Goal: Task Accomplishment & Management: Manage account settings

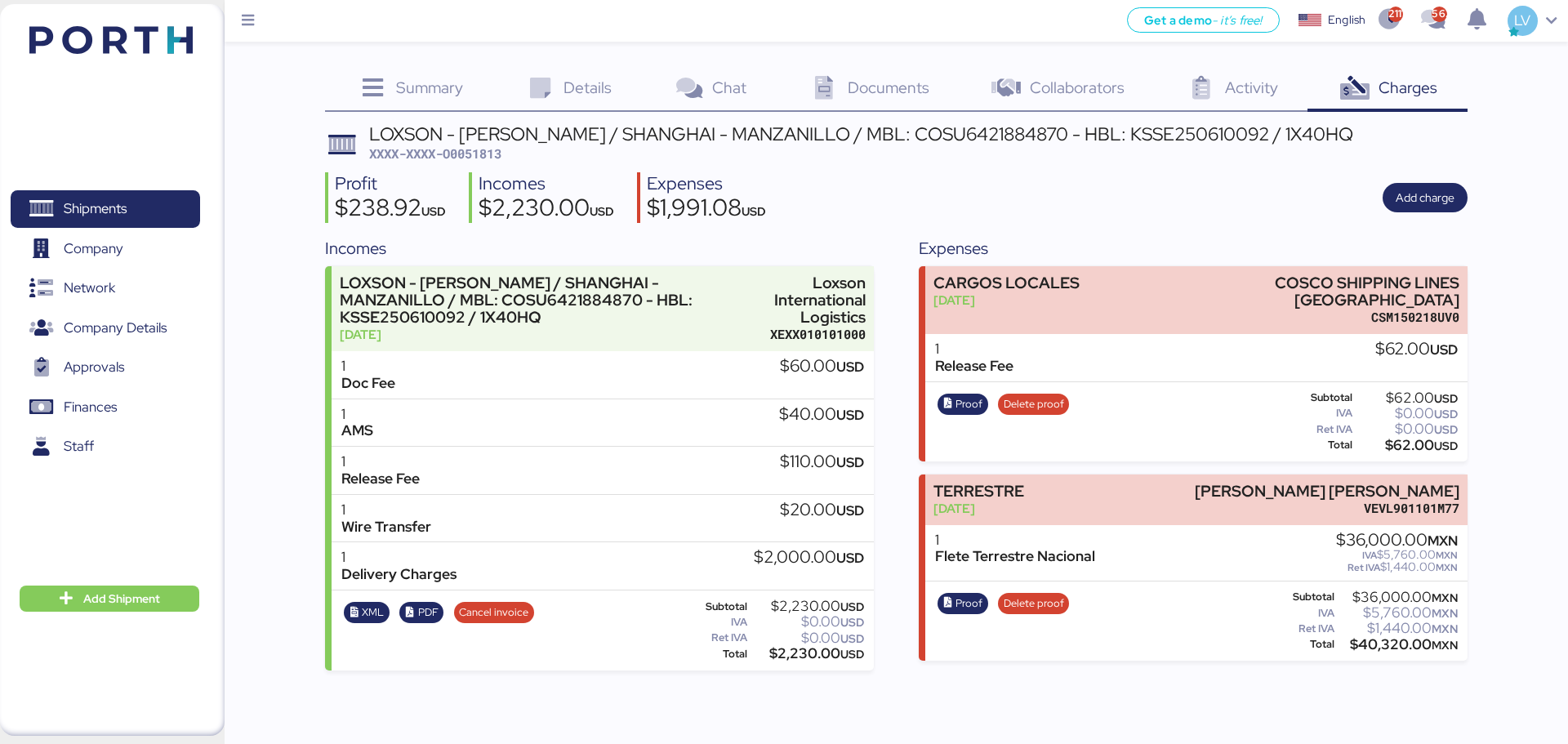
click at [169, 58] on div "Shipments 0 Company 0 Network 0 Company Details 0 Approvals 0 Finances 0 Staff …" at bounding box center [112, 370] width 224 height 732
click at [184, 36] on img at bounding box center [111, 39] width 164 height 28
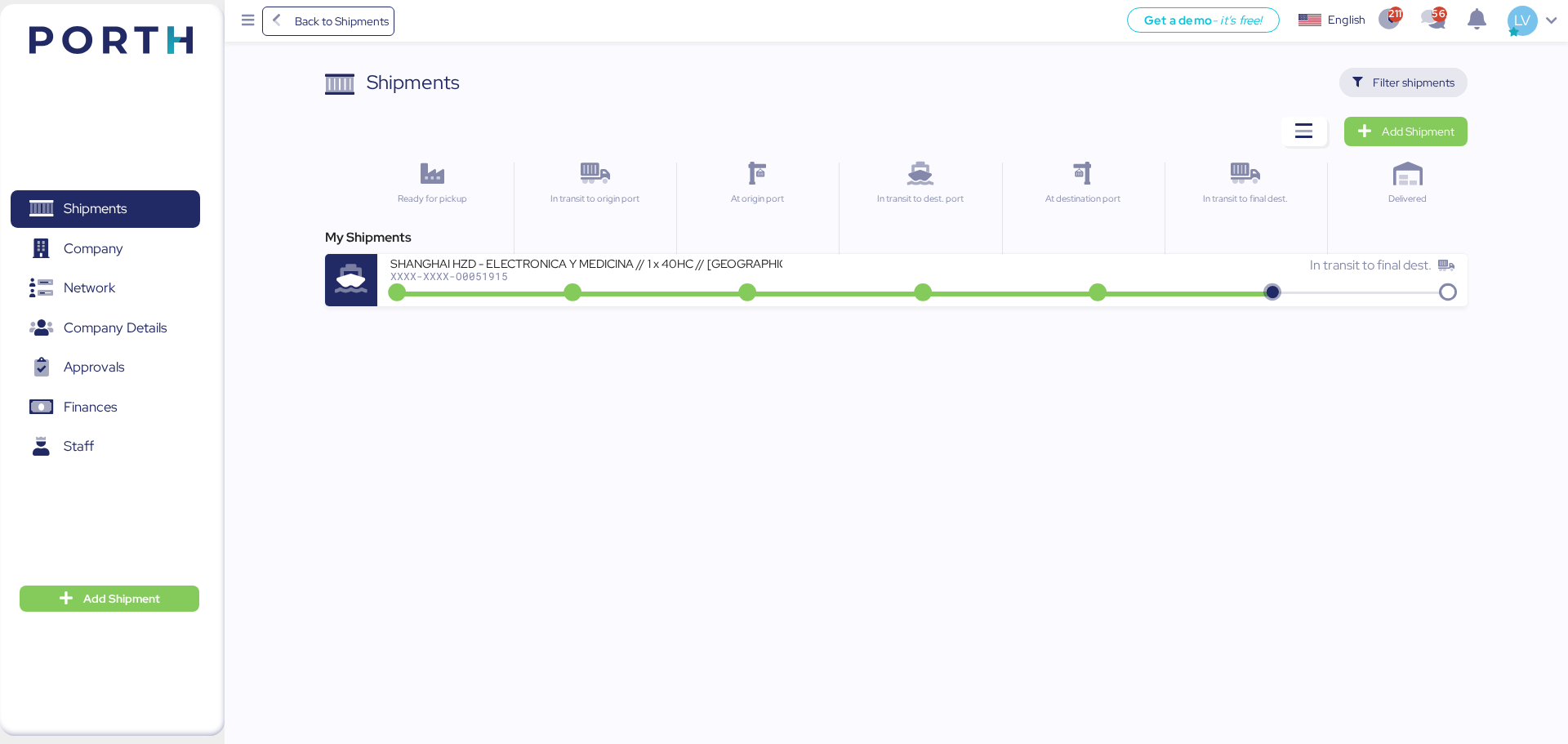
click at [1241, 77] on span "Filter shipments" at bounding box center [1413, 83] width 82 height 20
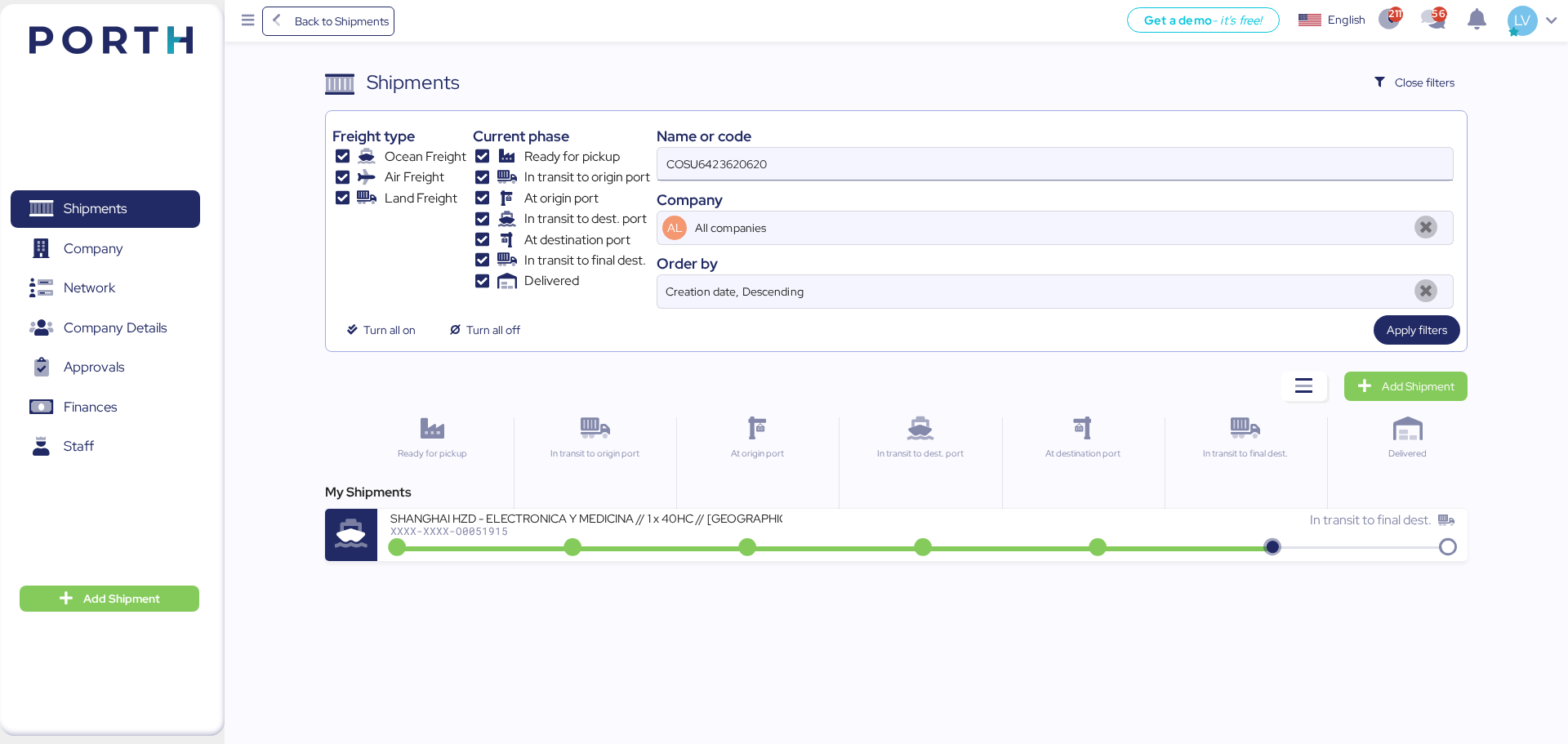
click at [1241, 161] on input "COSU6423620620" at bounding box center [1055, 164] width 796 height 33
paste input "SAOF3433660"
type input "SAOF34336600"
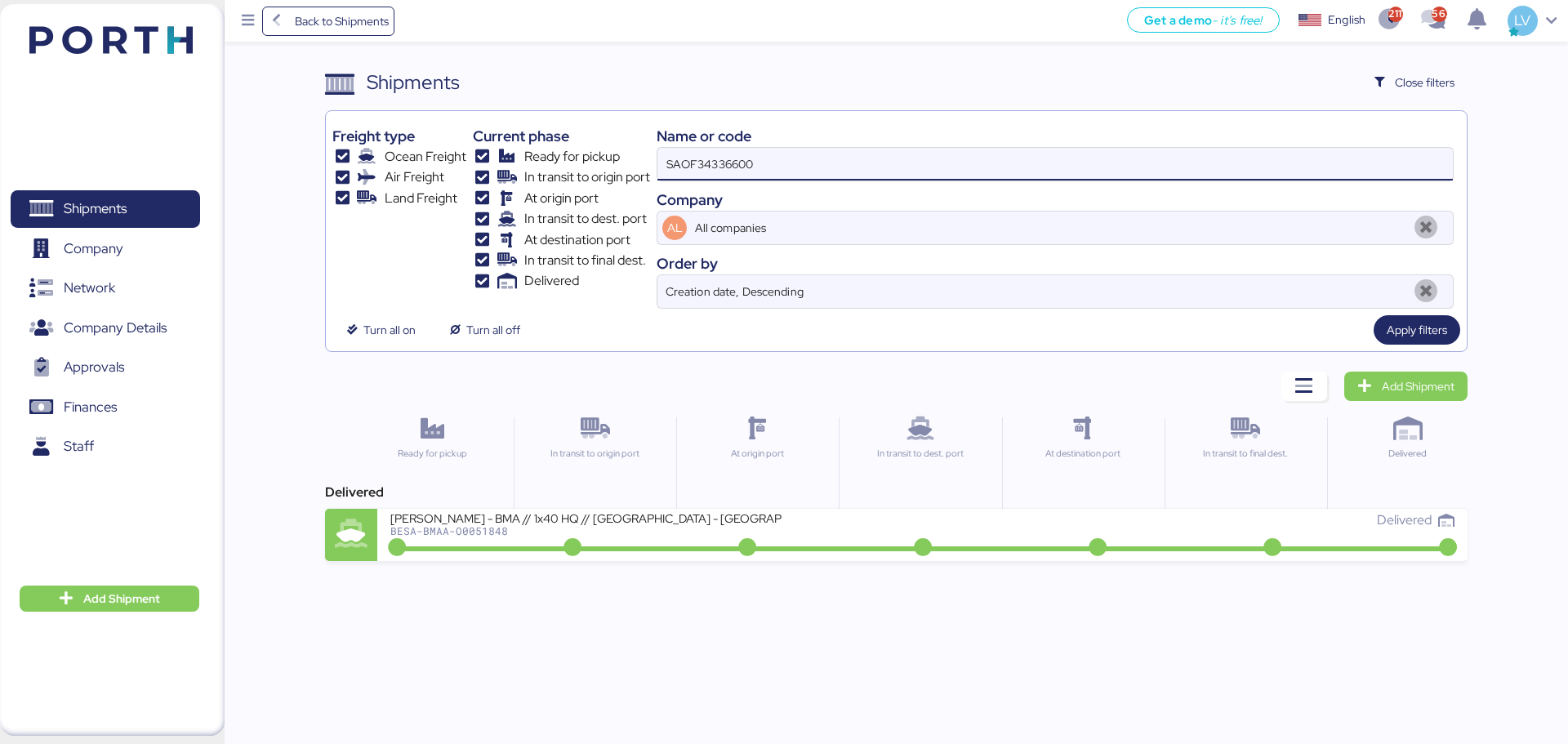
click at [820, 506] on div "At origin port" at bounding box center [757, 476] width 162 height 117
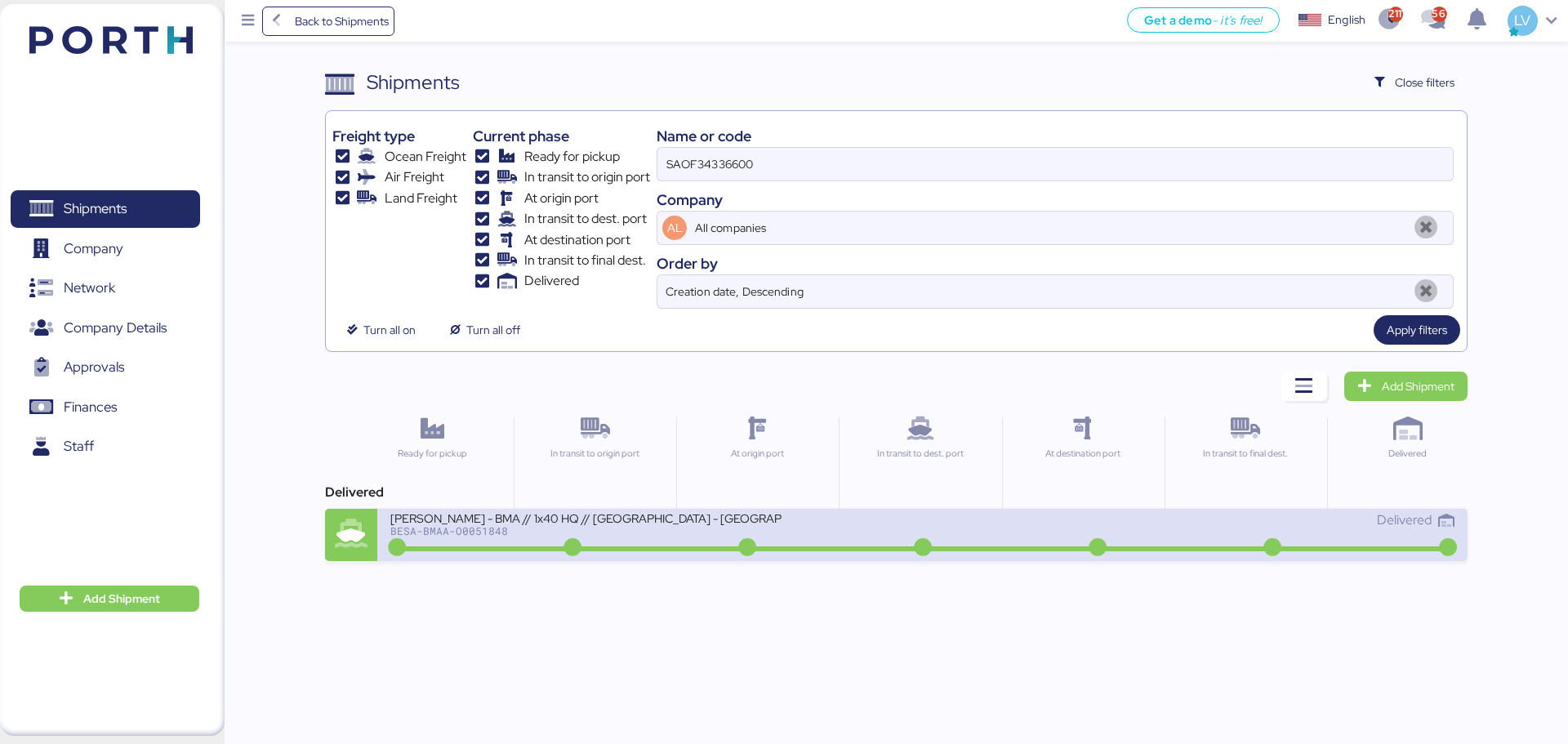
click at [799, 530] on div "BERTOLINI - BMA // 1x40 HQ // Rio de janeiro - Veracruz // MBL: PENDIENTE - HBL…" at bounding box center [656, 527] width 531 height 35
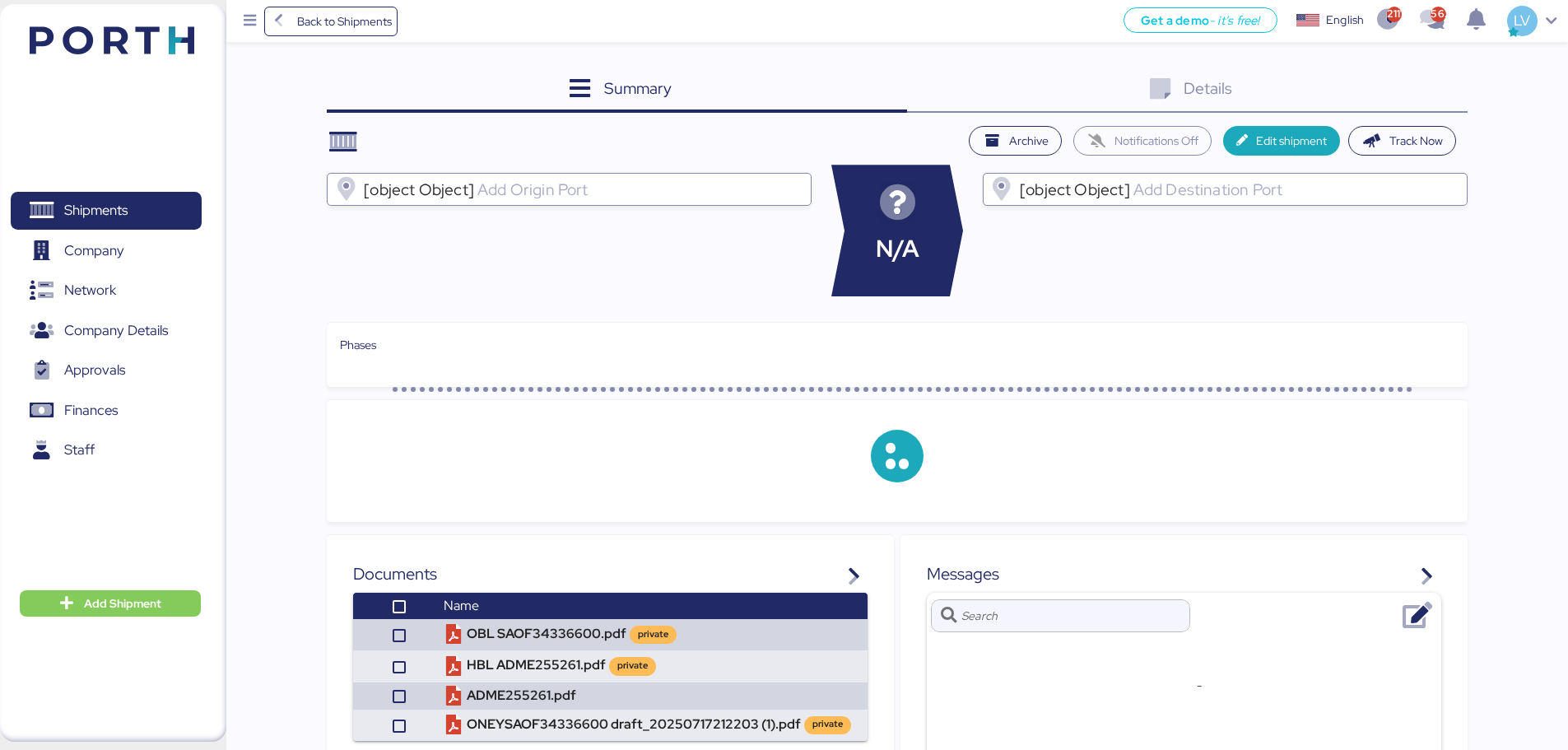
click at [1251, 95] on div "Details 0" at bounding box center [1187, 91] width 561 height 45
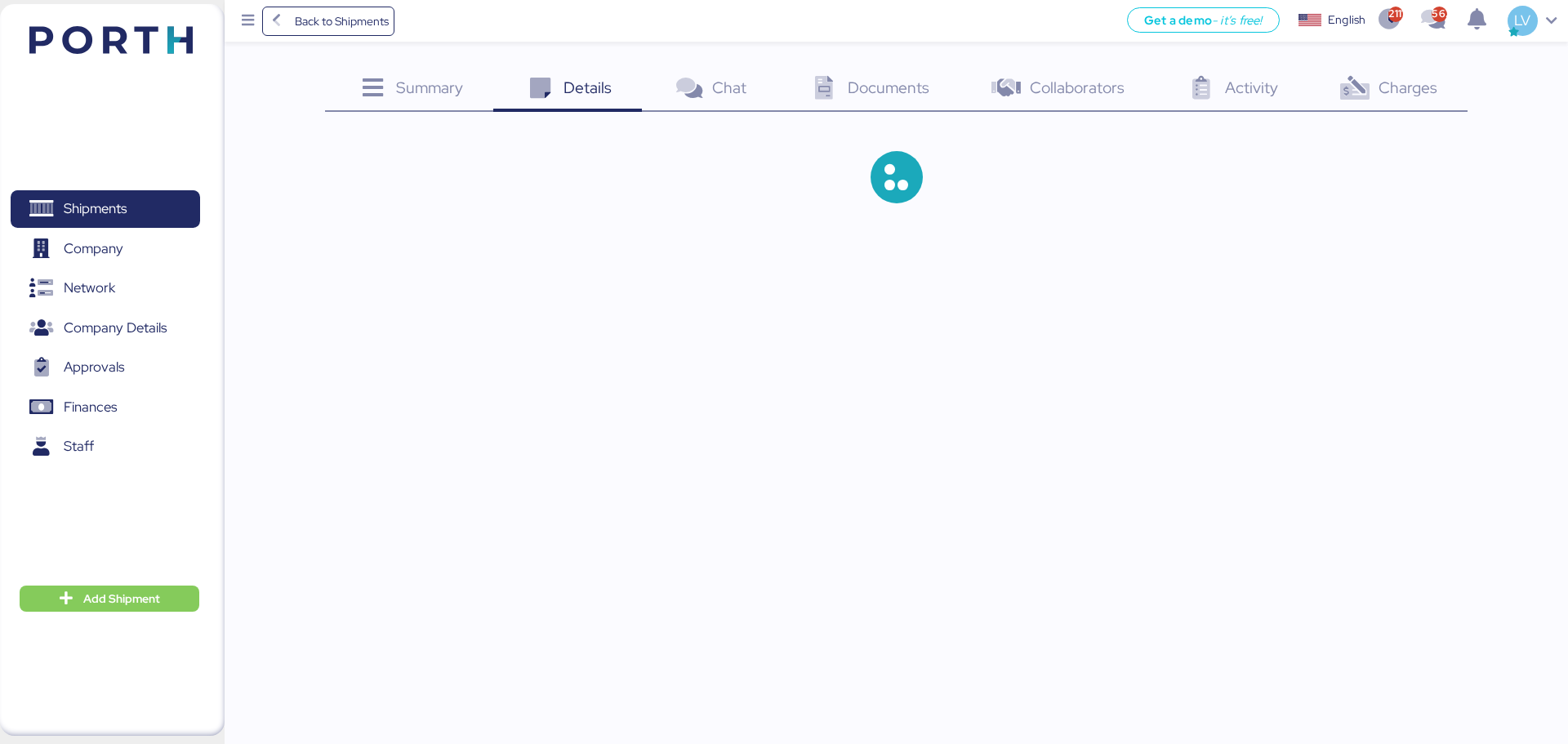
click at [1241, 94] on span "Charges" at bounding box center [1408, 87] width 59 height 21
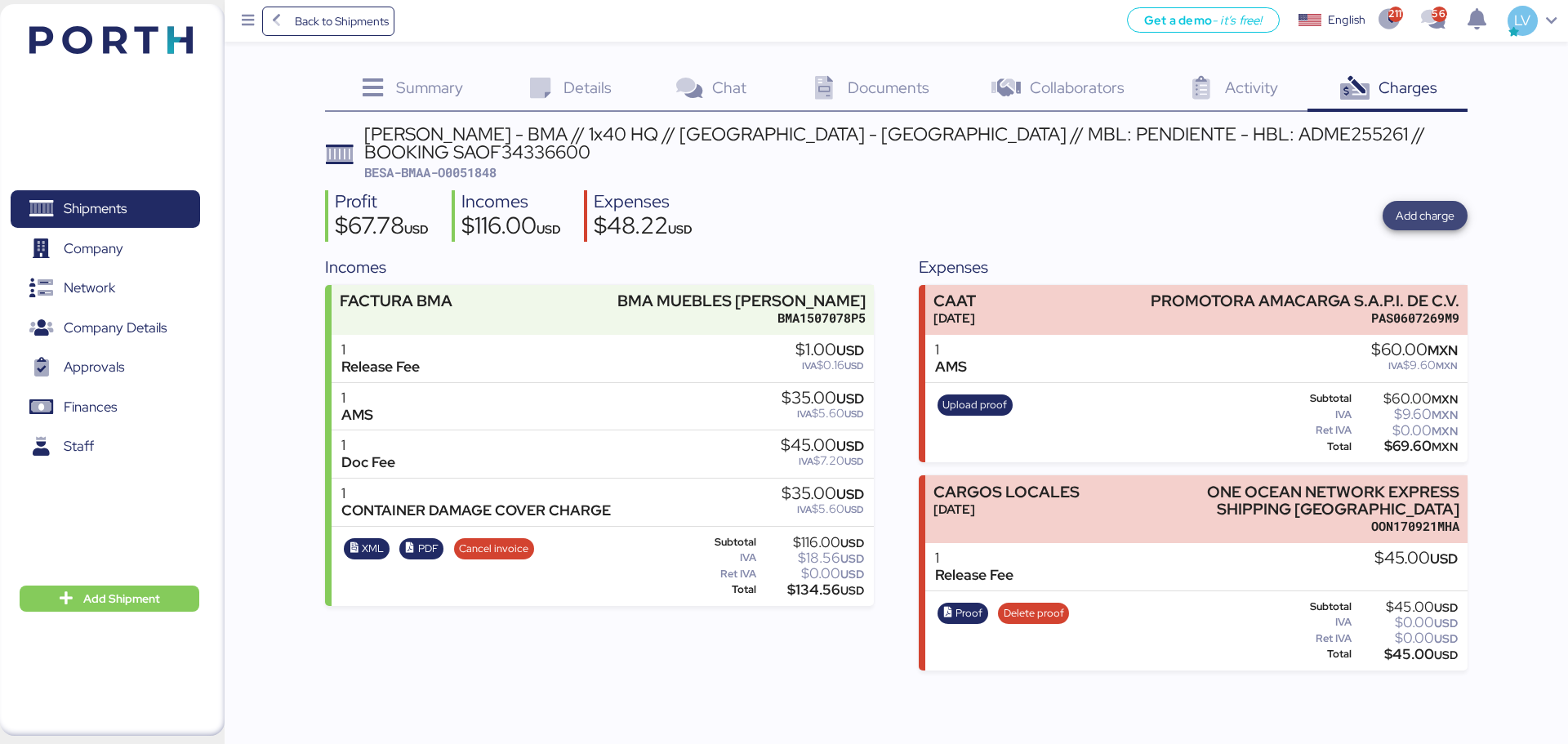
click at [1241, 201] on span "Add charge" at bounding box center [1424, 215] width 85 height 29
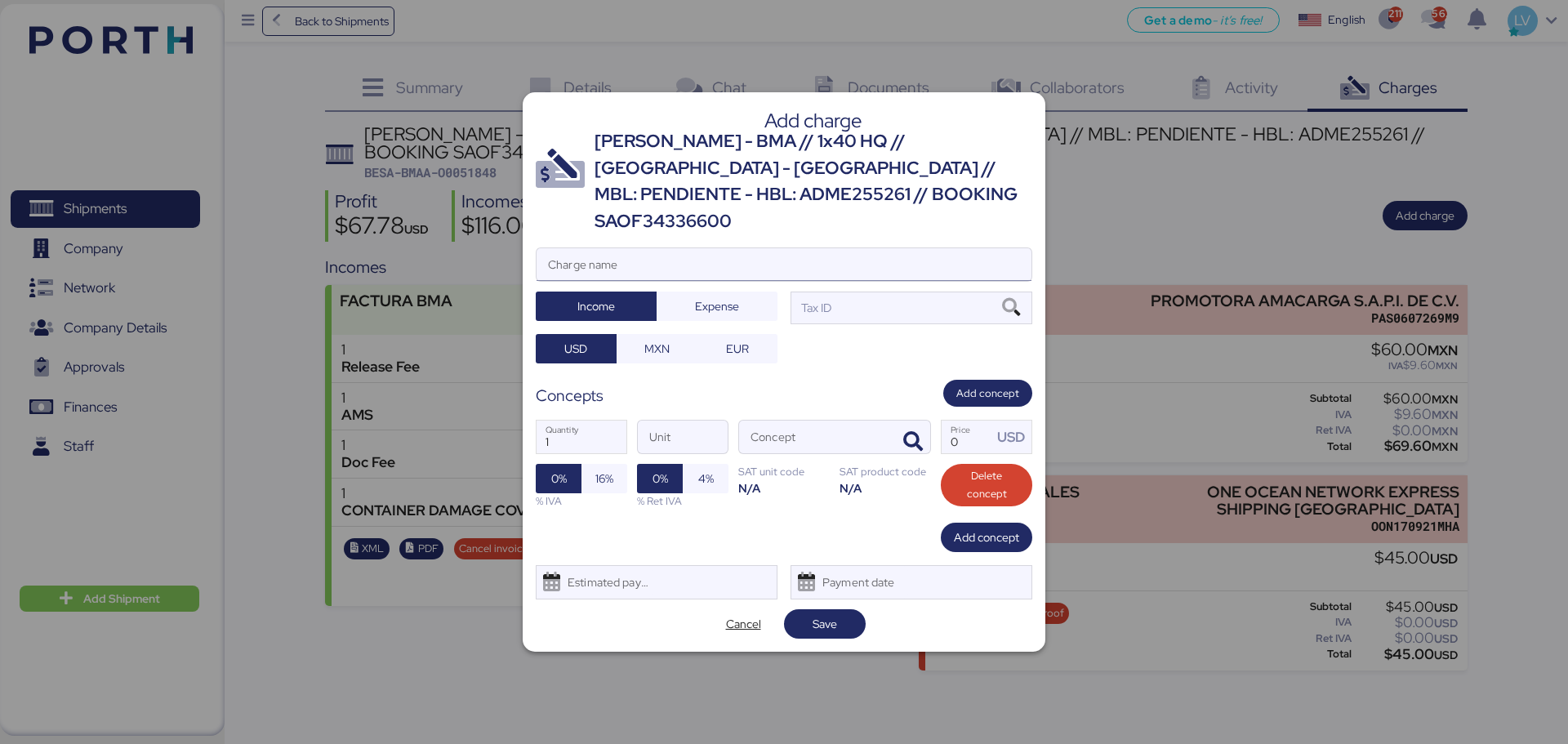
click at [849, 248] on input "Charge name" at bounding box center [784, 264] width 495 height 33
type input "o"
type input "CA"
click at [722, 567] on span "Cancel" at bounding box center [743, 624] width 55 height 23
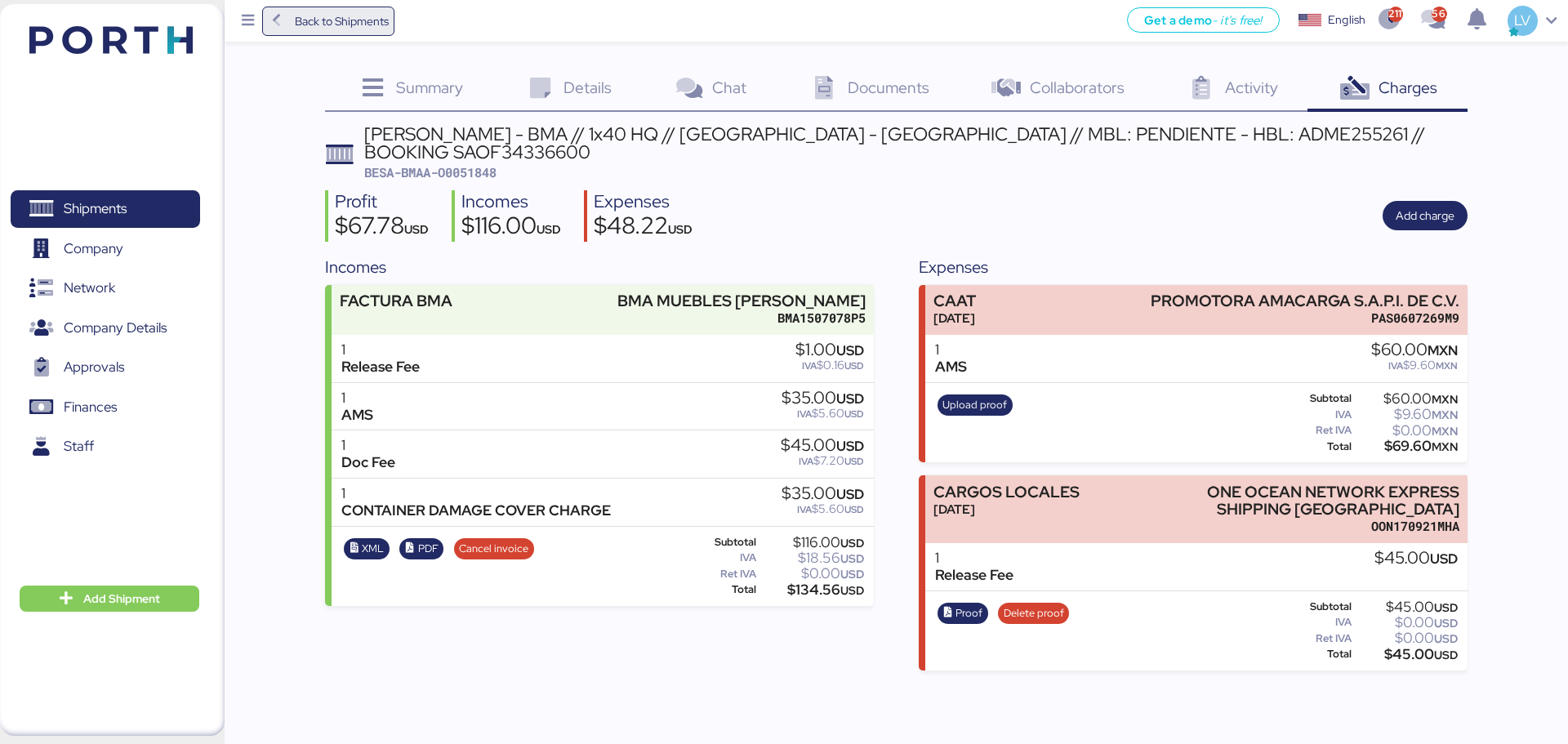
click at [389, 26] on span "Back to Shipments" at bounding box center [342, 21] width 94 height 20
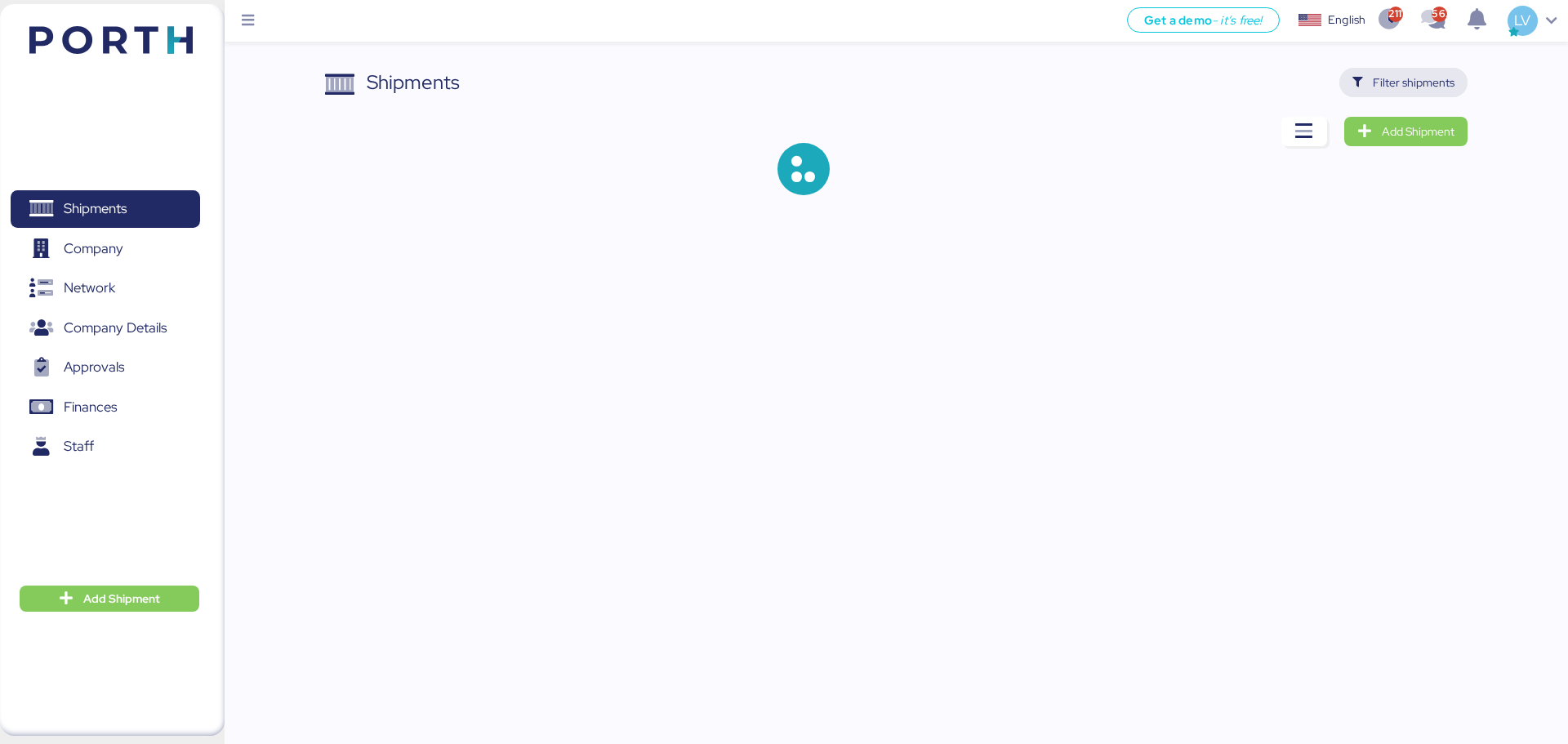
click at [1241, 85] on span "Filter shipments" at bounding box center [1413, 83] width 82 height 20
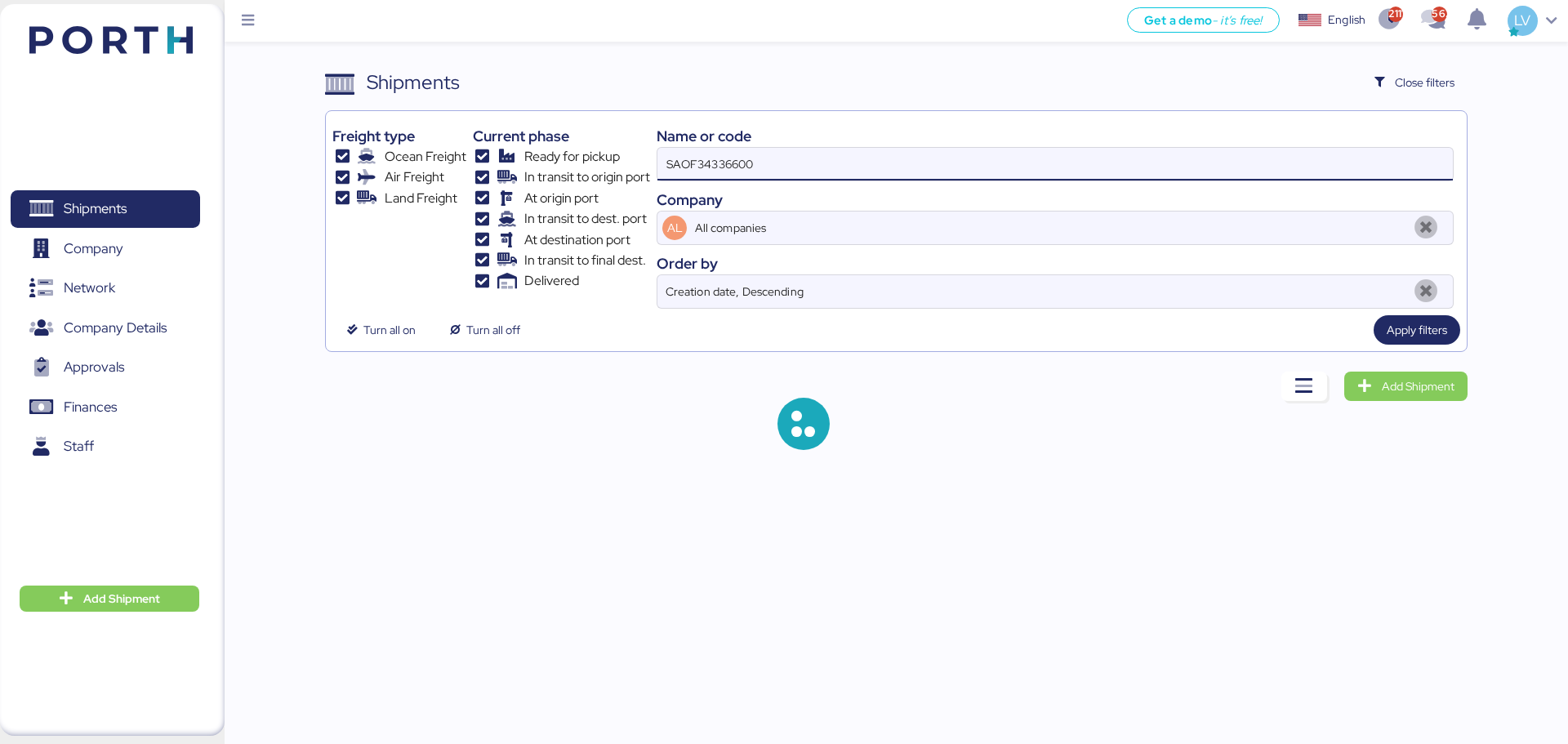
click at [1241, 174] on input "SAOF34336600" at bounding box center [1055, 164] width 796 height 33
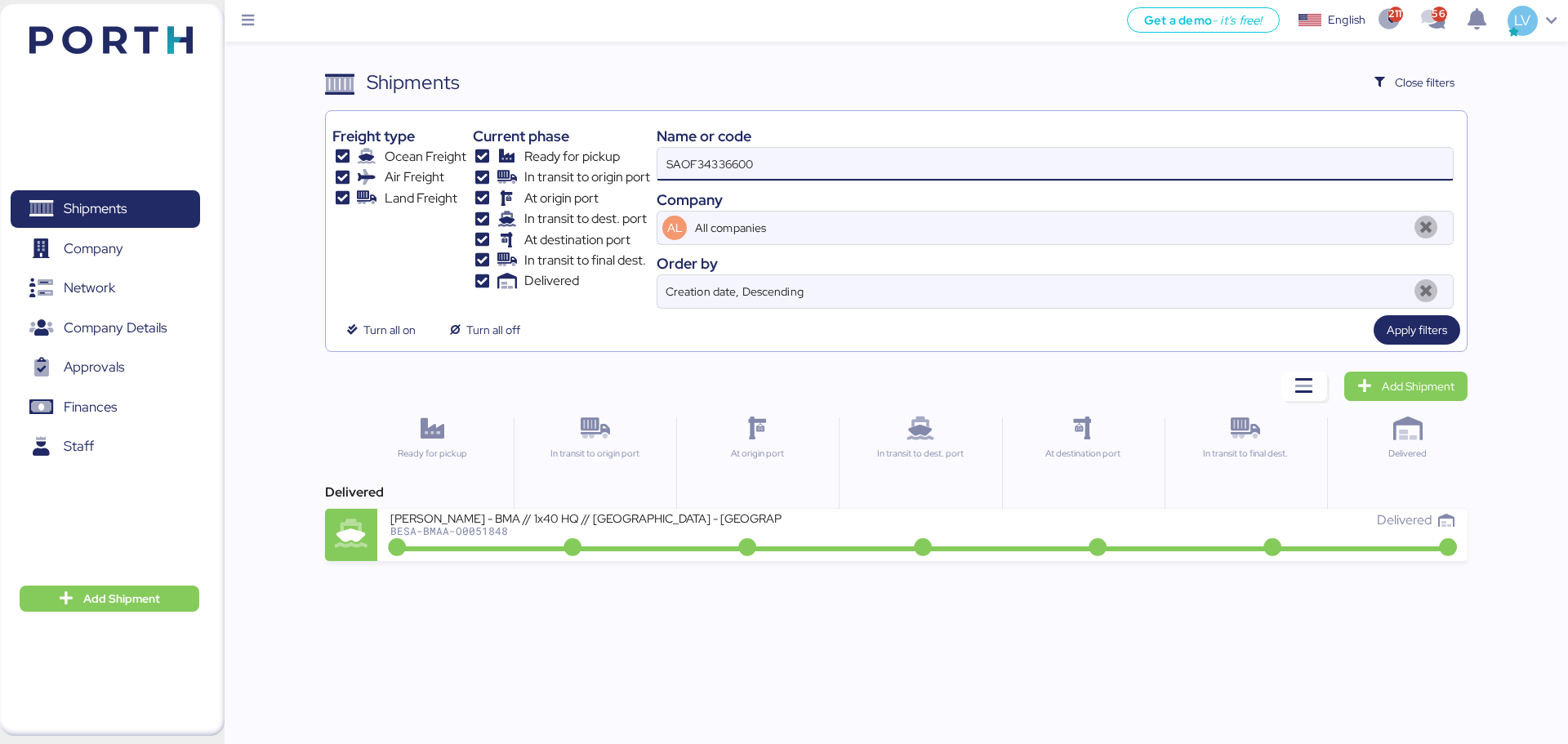
paste input "784-41089506"
type input "784-41089506"
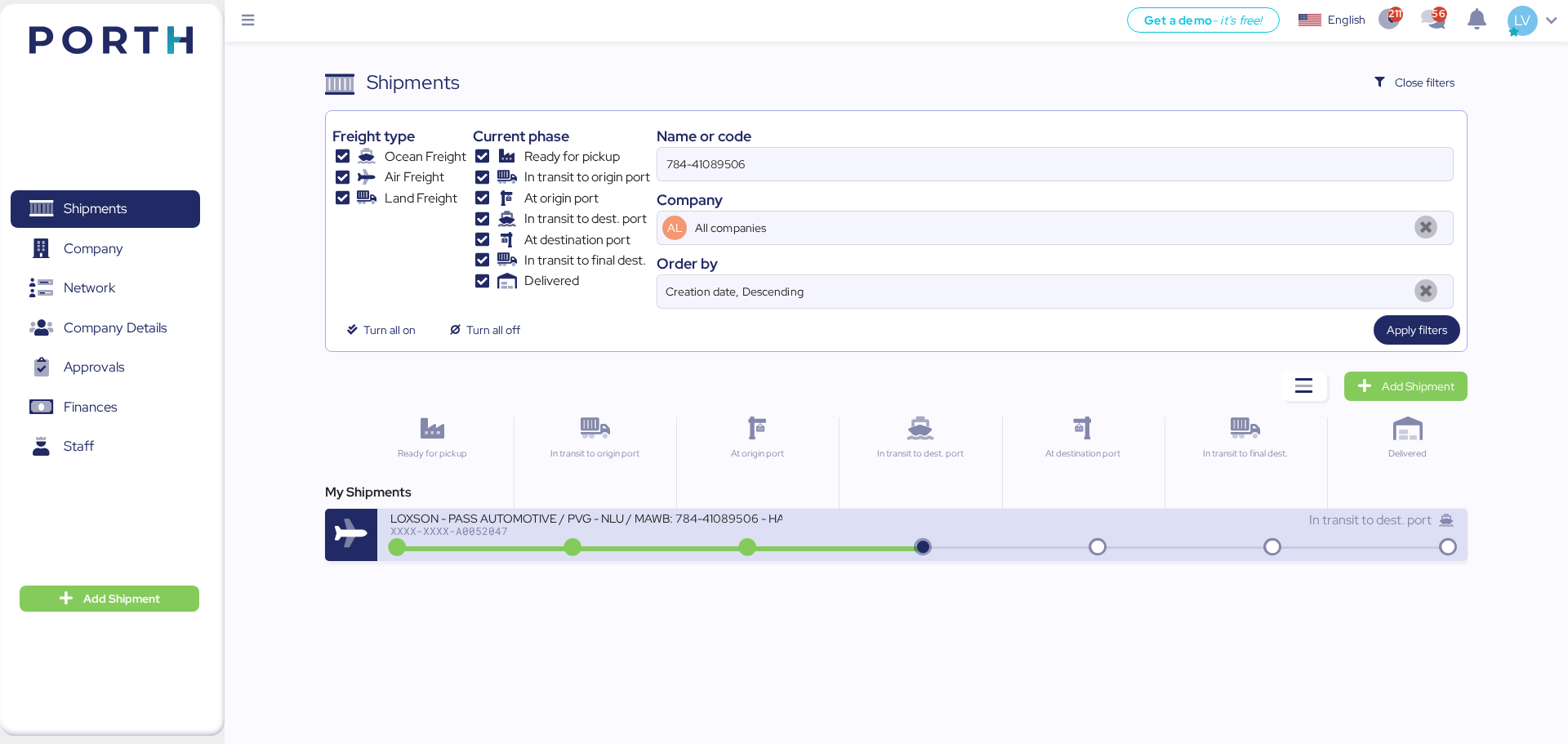
click at [717, 559] on div "LOXSON - PASS AUTOMOTIVE / PVG - NLU / MAWB: 784-41089506 - HAWB: LXN25080357 X…" at bounding box center [922, 535] width 1089 height 53
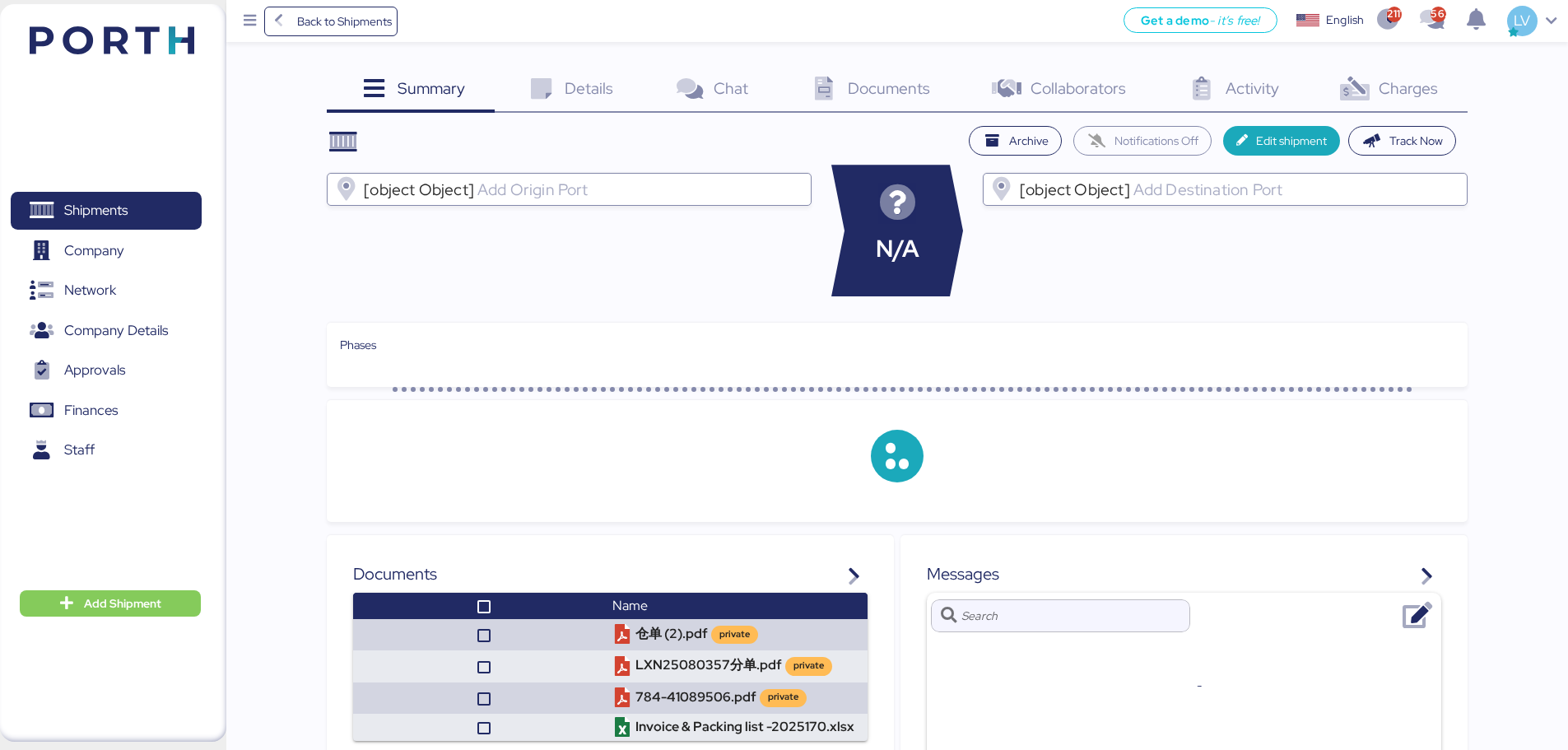
click at [1251, 99] on div "Charges 0" at bounding box center [1387, 91] width 159 height 45
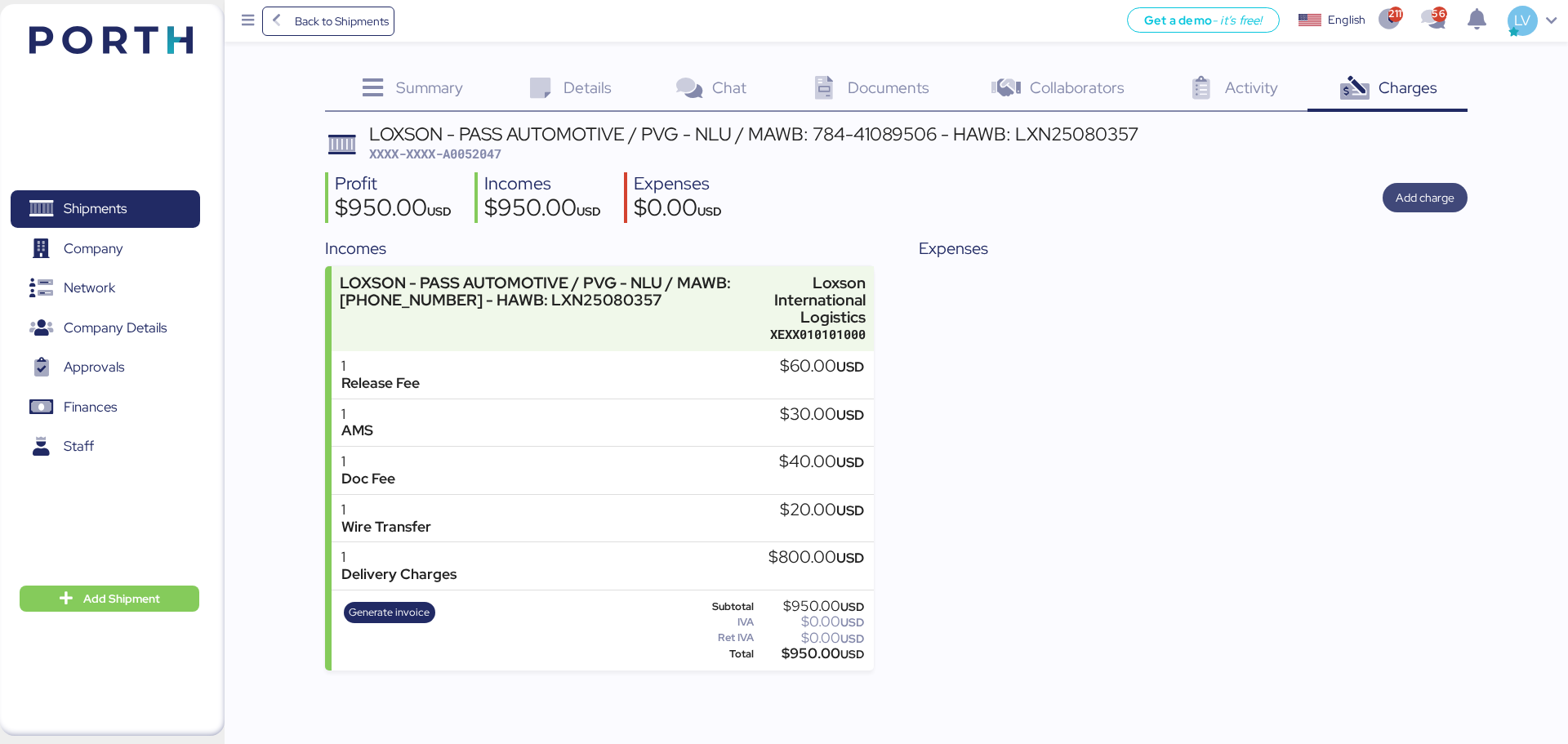
click at [1241, 198] on span "Add charge" at bounding box center [1425, 198] width 59 height 20
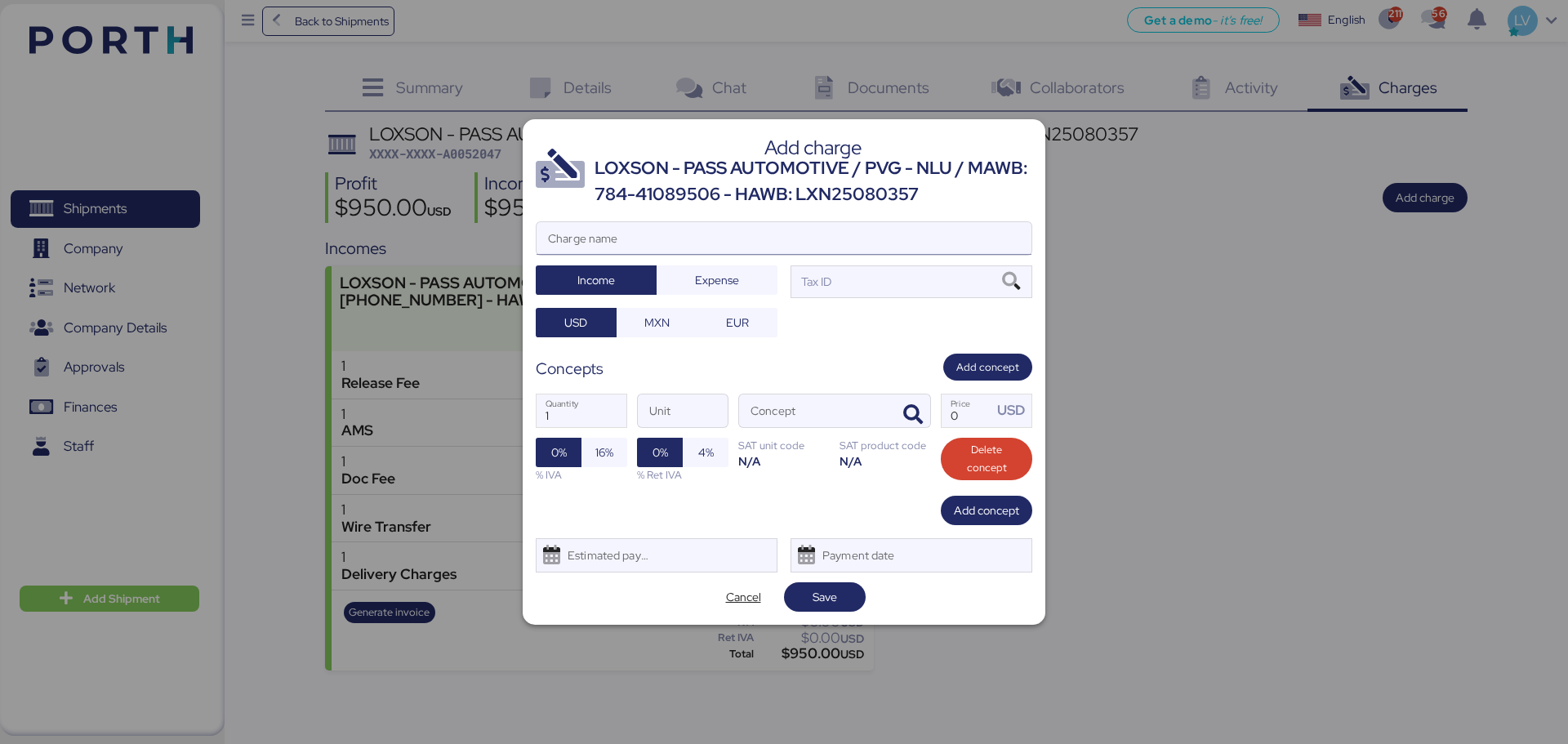
click at [664, 232] on input "Charge name" at bounding box center [784, 239] width 495 height 33
type input "cargos aereo"
click at [717, 280] on span "Expense" at bounding box center [717, 280] width 44 height 20
click at [925, 408] on span "button" at bounding box center [913, 415] width 35 height 35
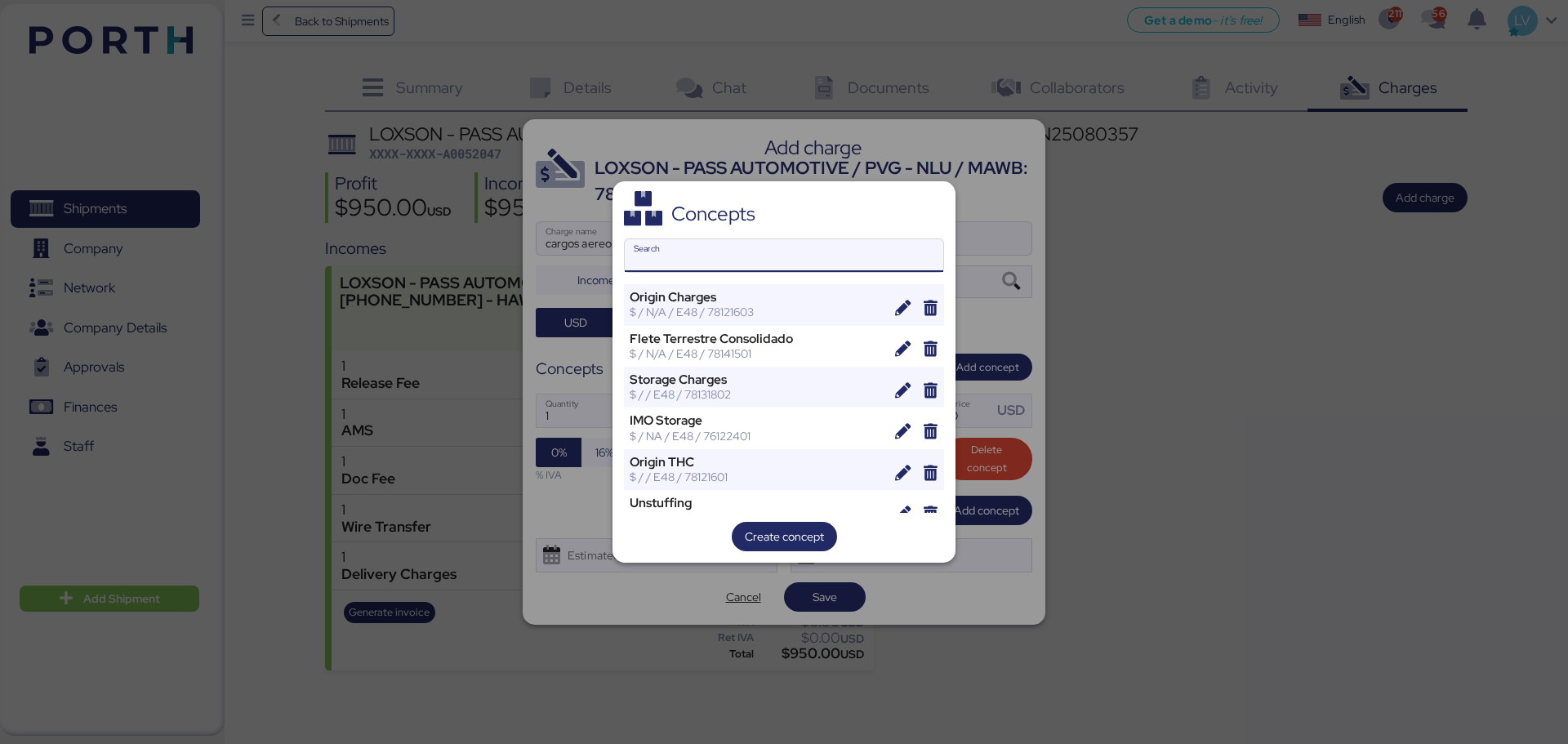
click at [762, 252] on input "Search" at bounding box center [784, 255] width 319 height 33
type input "R"
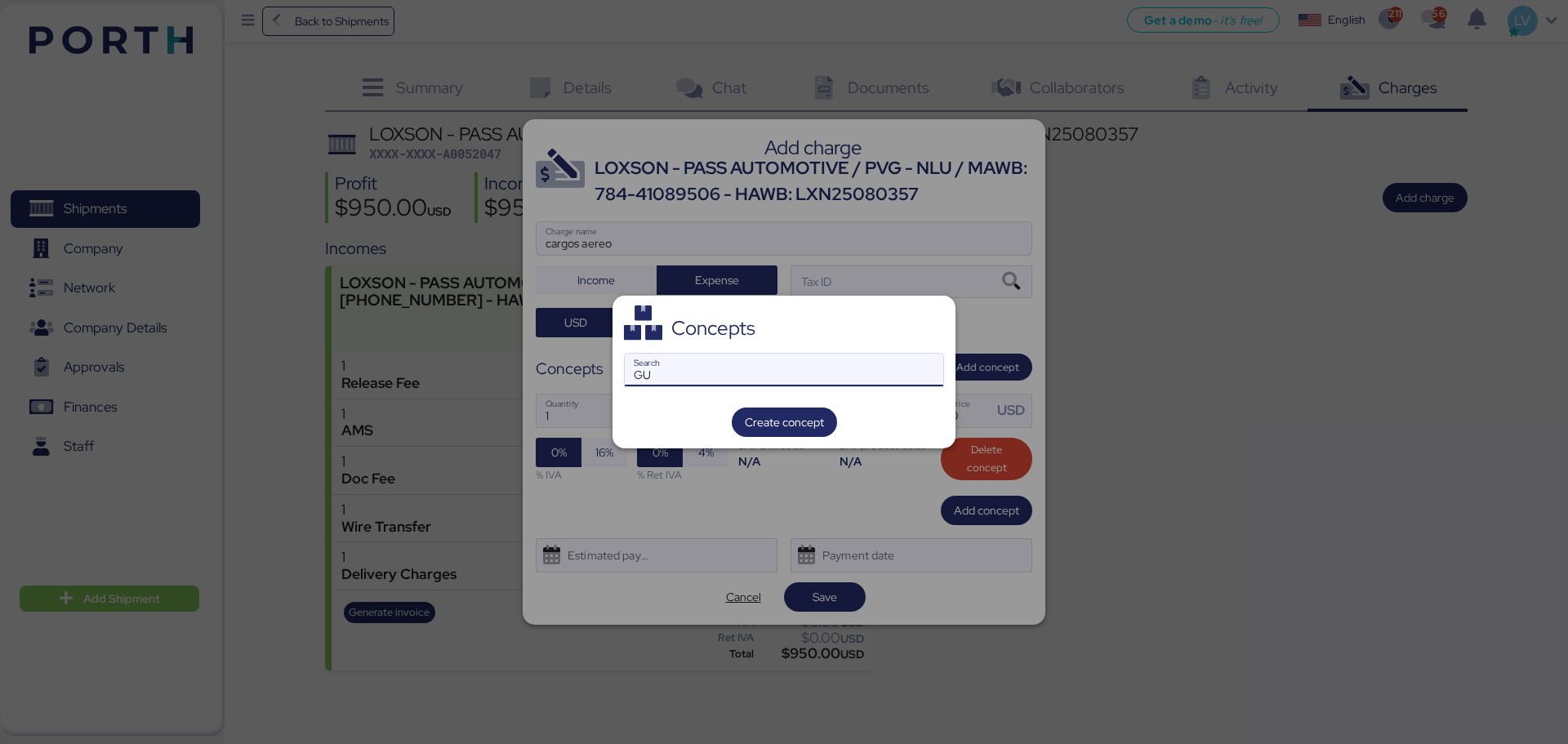
type input "G"
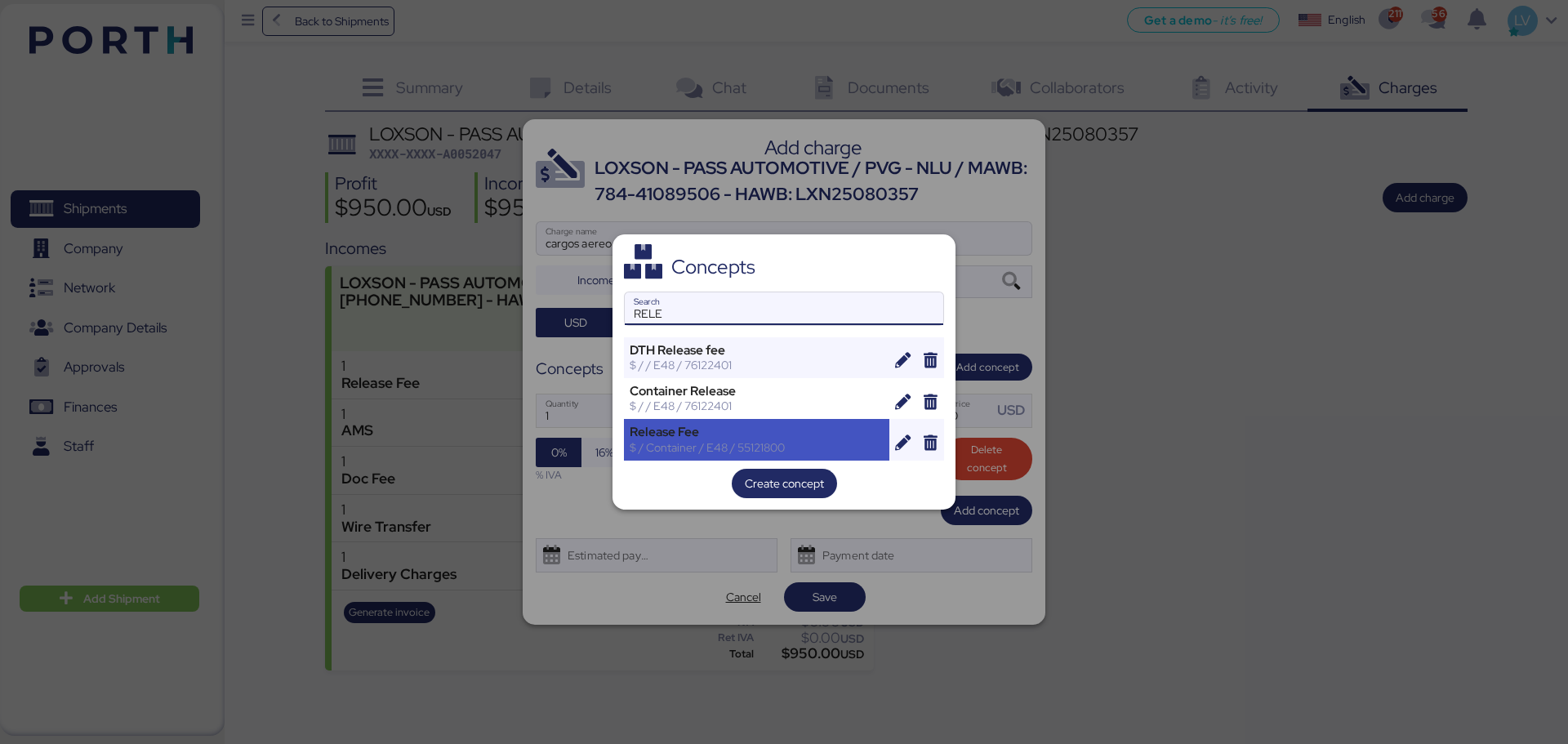
type input "RELE"
click at [693, 434] on div "Release Fee" at bounding box center [756, 432] width 254 height 15
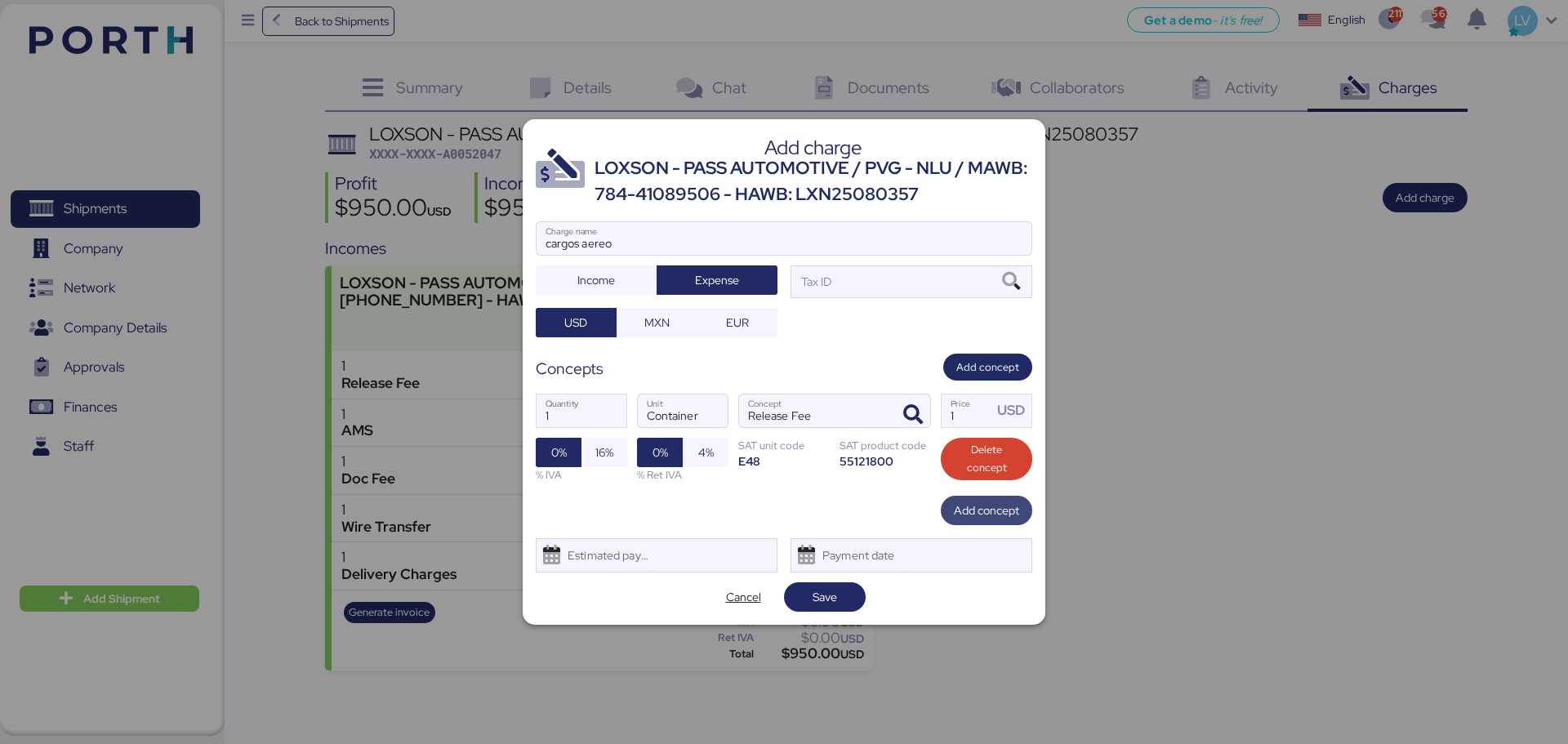
click at [997, 513] on span "Add concept" at bounding box center [986, 510] width 65 height 20
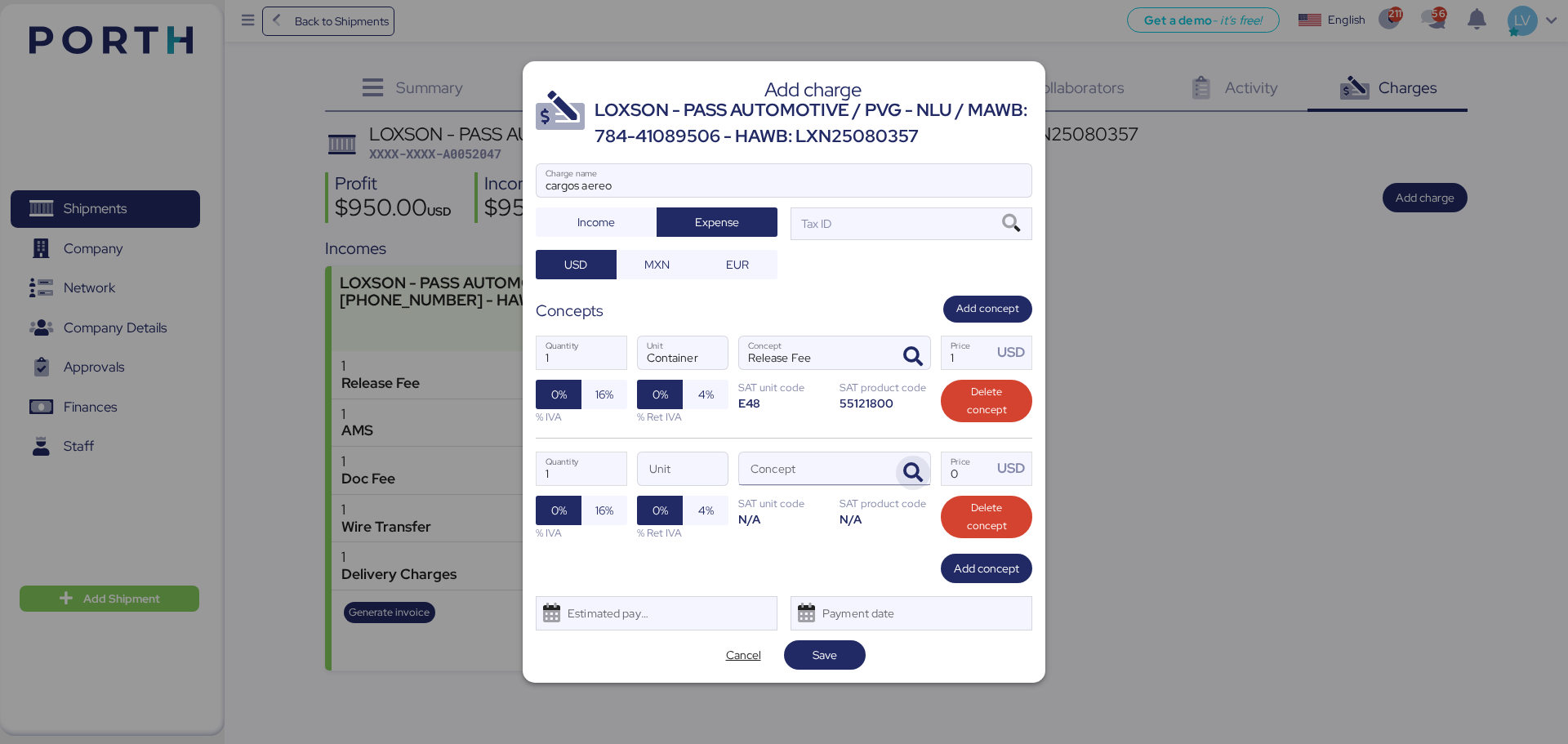
click at [908, 470] on icon "button" at bounding box center [913, 473] width 20 height 20
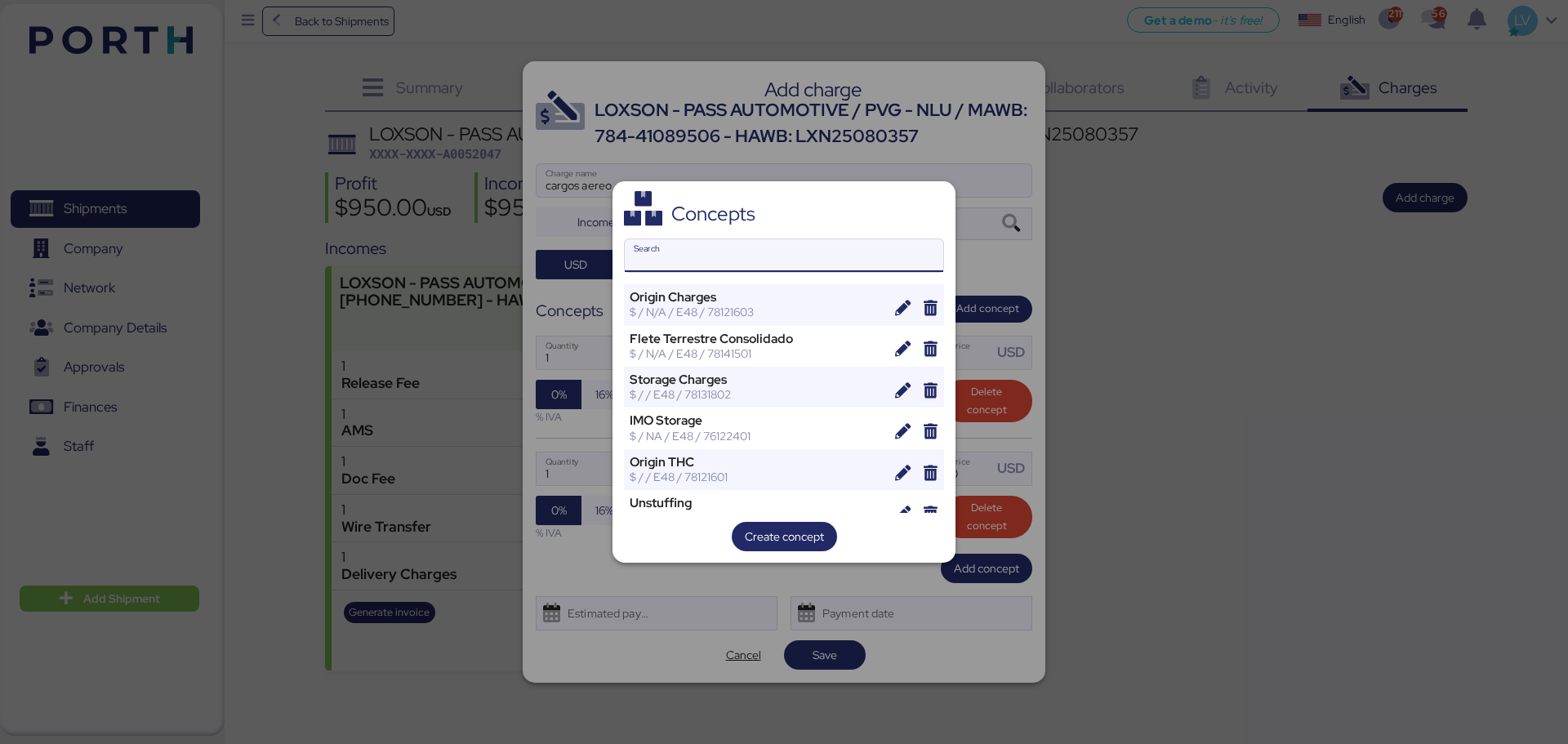
click at [797, 250] on input "Search" at bounding box center [784, 255] width 319 height 33
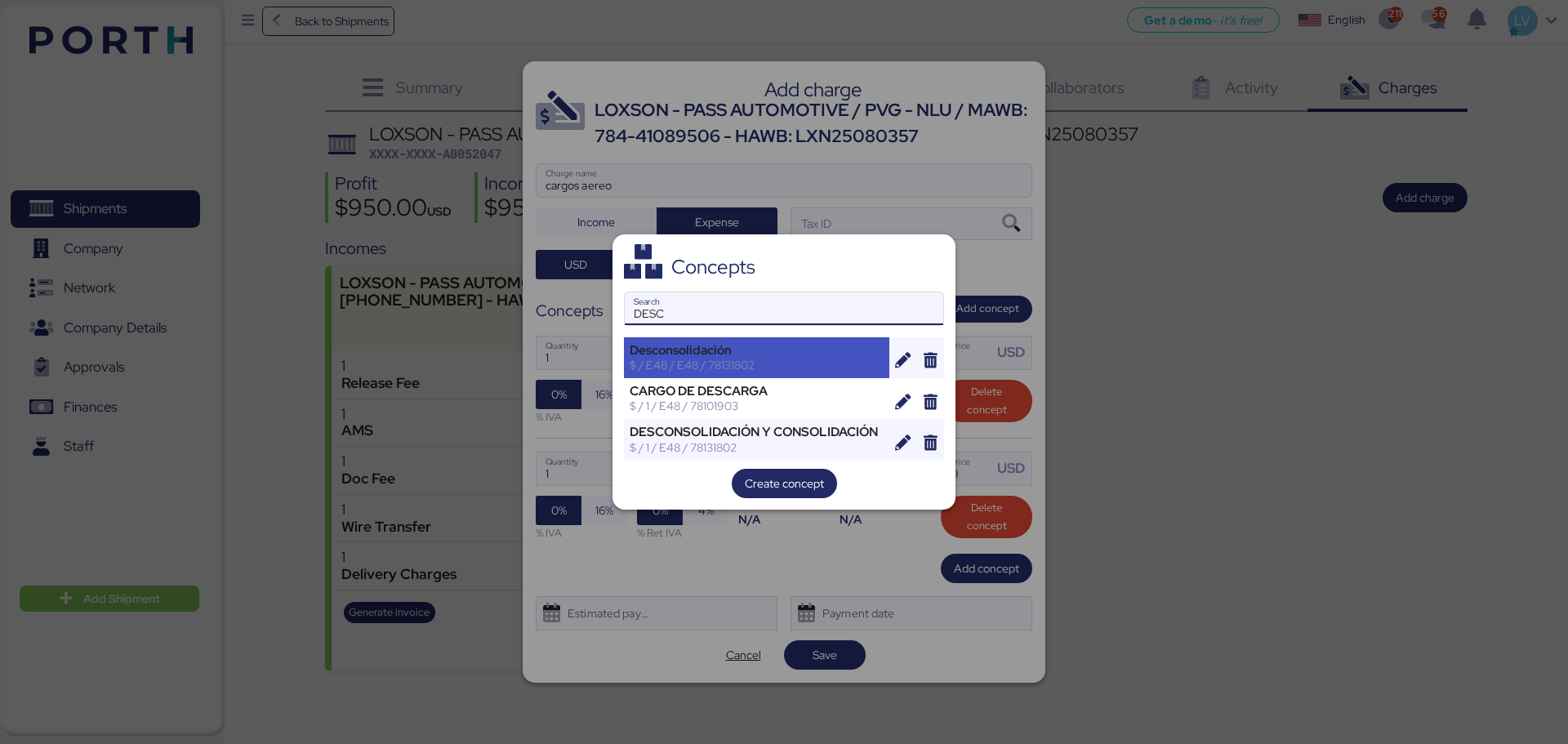
type input "DESC"
click at [717, 355] on div "Desconsolidación" at bounding box center [756, 350] width 254 height 15
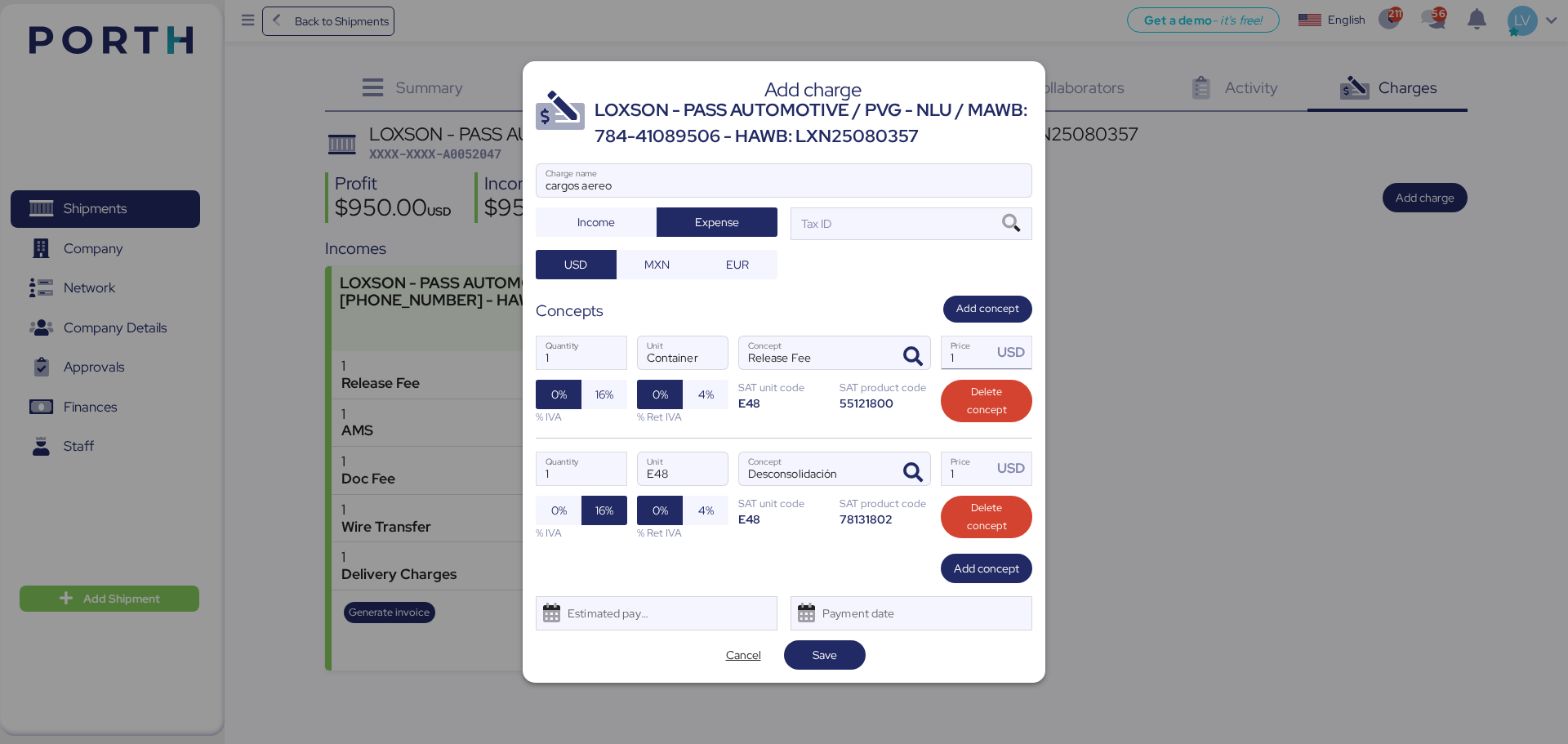
click at [981, 352] on input "1" at bounding box center [966, 352] width 51 height 33
type input "0"
click at [867, 223] on div "Tax ID" at bounding box center [911, 223] width 242 height 33
type input "0"
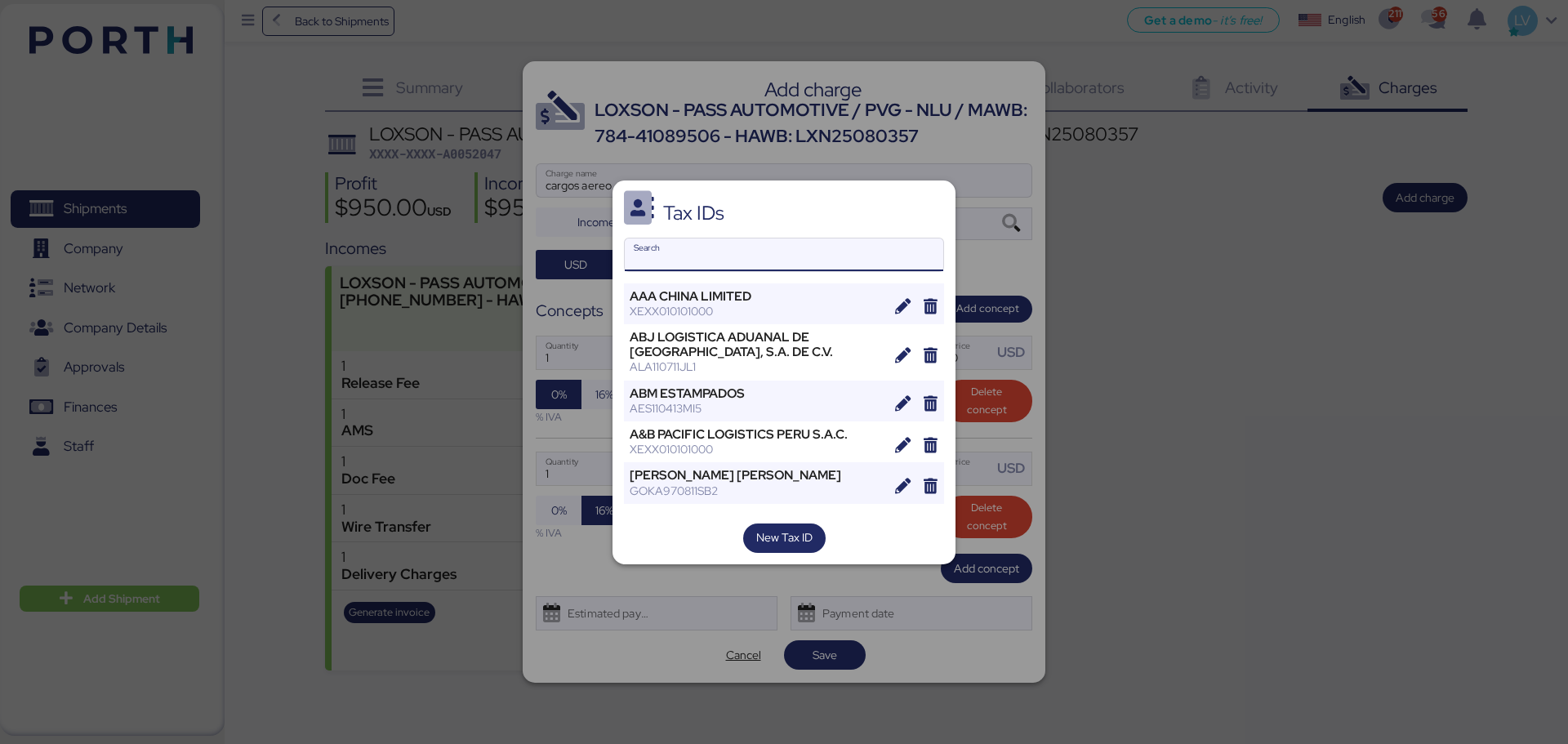
click at [797, 255] on input "Search" at bounding box center [784, 255] width 319 height 33
click at [838, 253] on input "Search" at bounding box center [784, 255] width 319 height 33
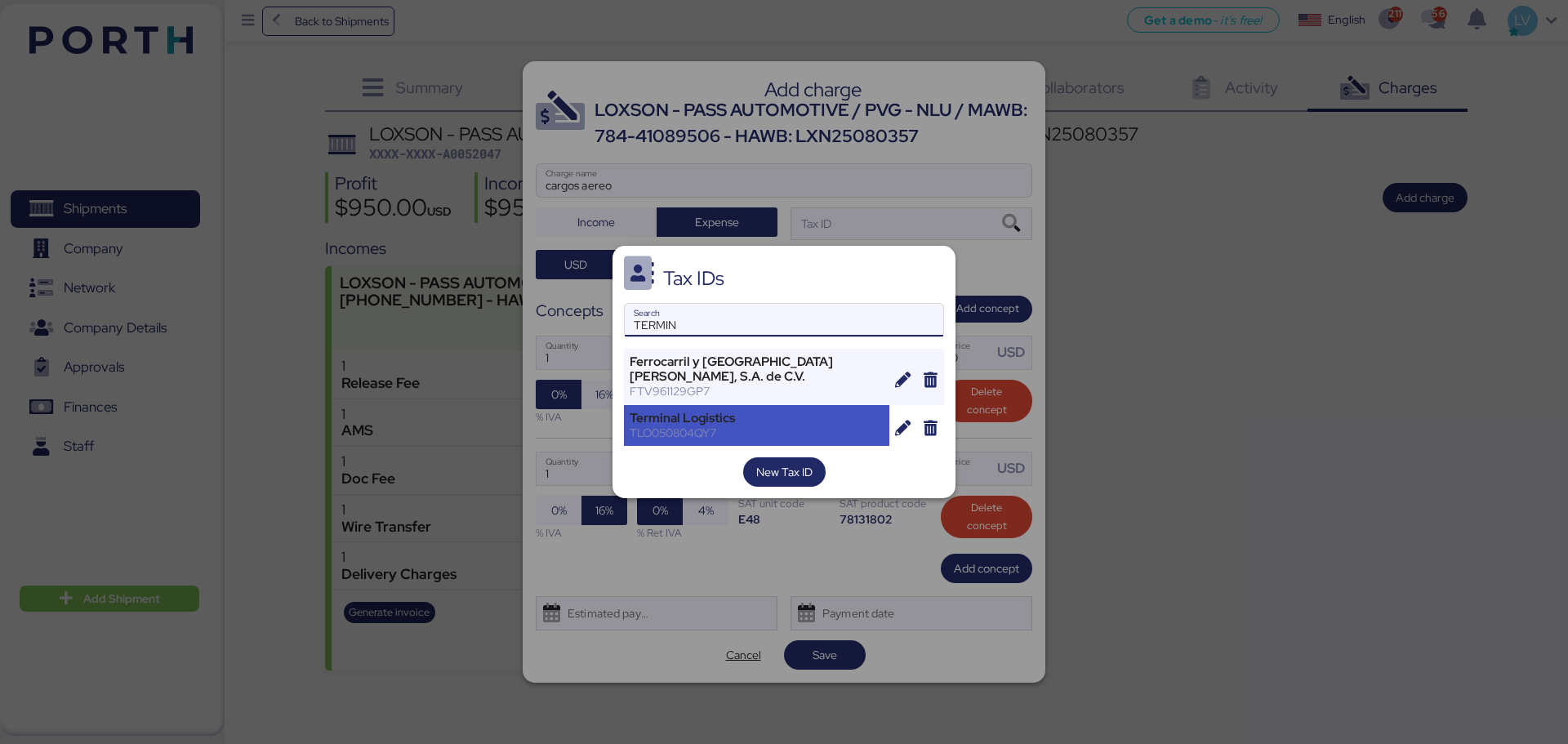
type input "TERMIN"
click at [792, 432] on div "TLO050804QY7" at bounding box center [756, 433] width 254 height 15
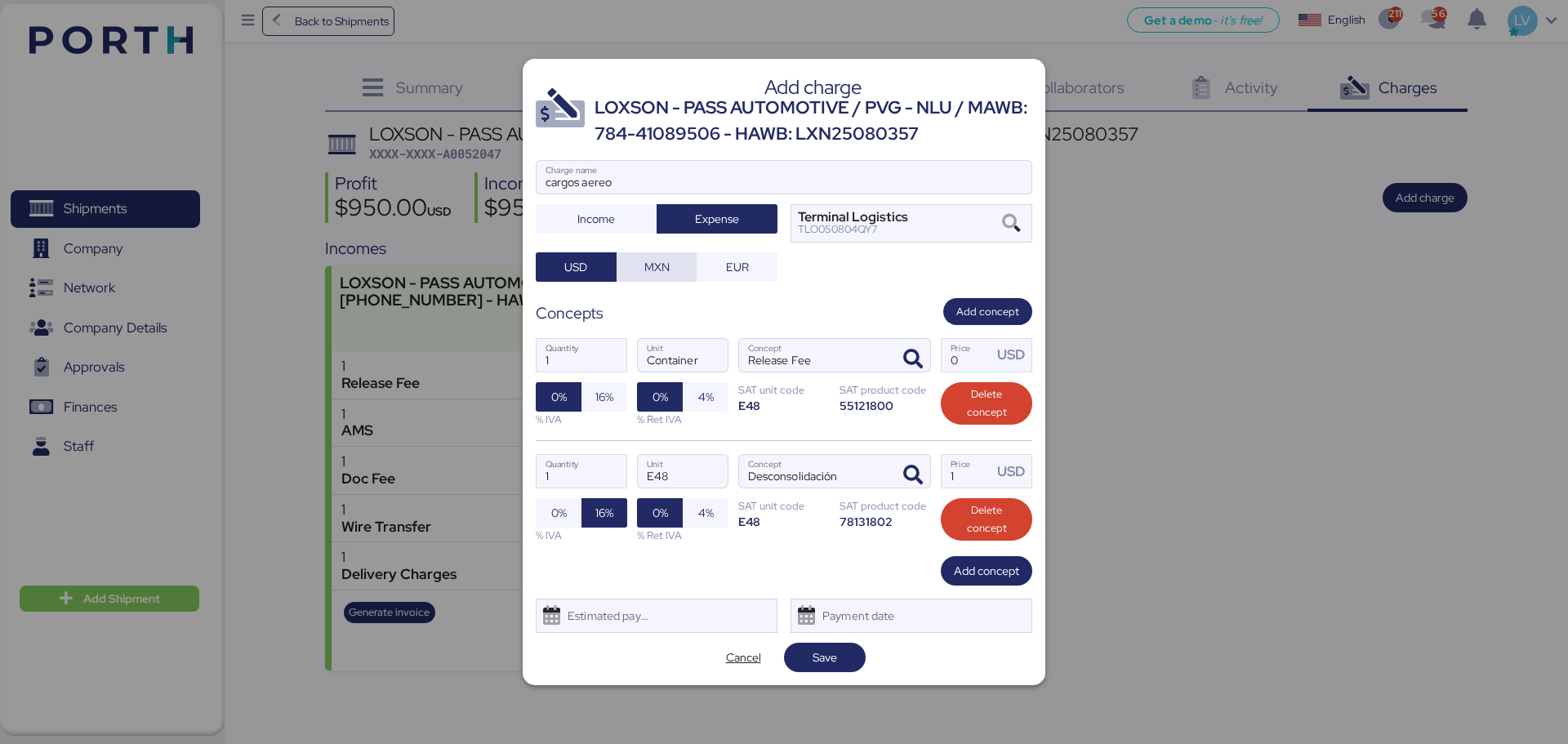
click at [680, 272] on span "MXN" at bounding box center [656, 267] width 54 height 23
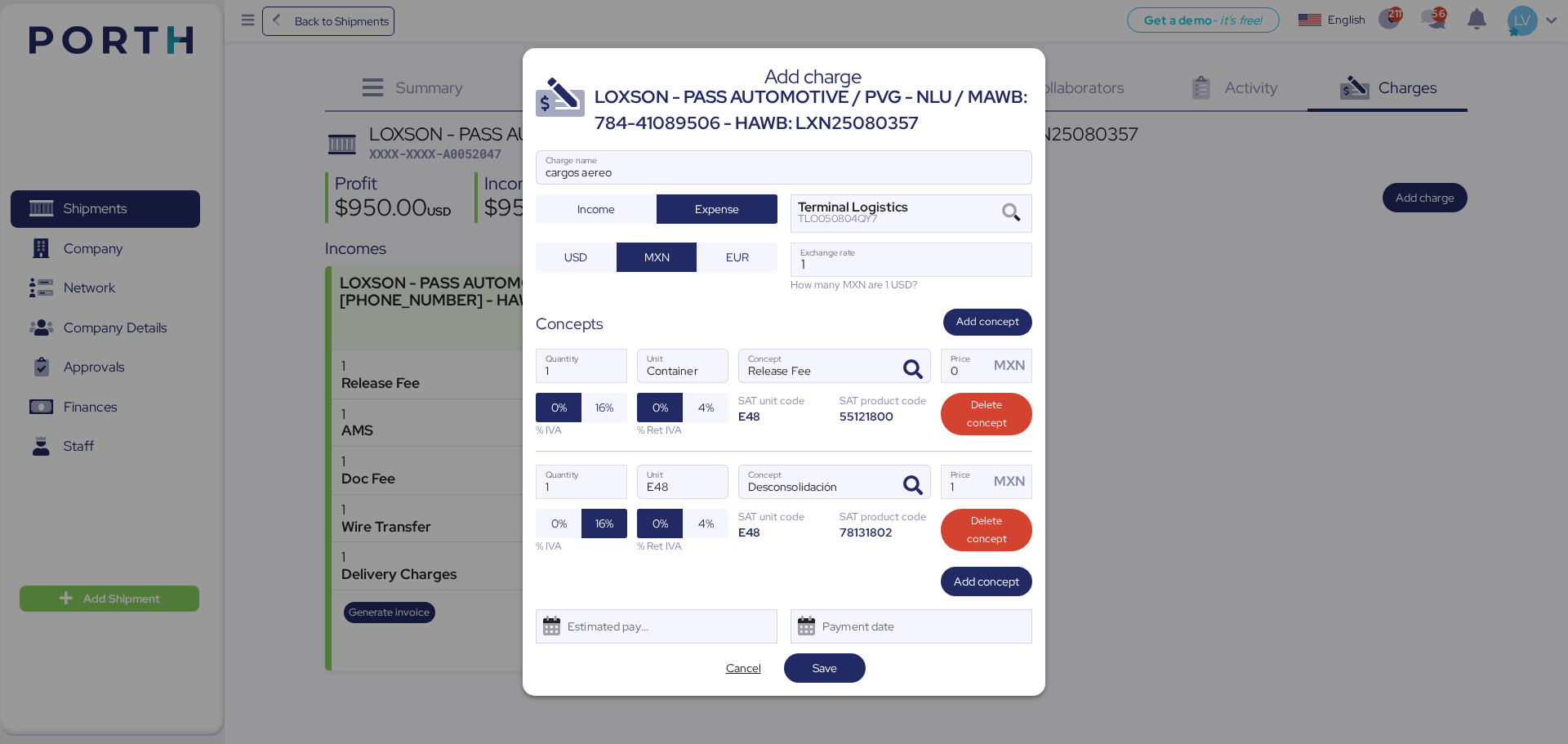
click at [890, 241] on div "cargos aereo Charge name Income Expense Terminal Logistics TLO050804QY7 USD MXN…" at bounding box center [784, 222] width 497 height 142
click at [880, 257] on input "1" at bounding box center [911, 259] width 240 height 33
paste input "8.7572"
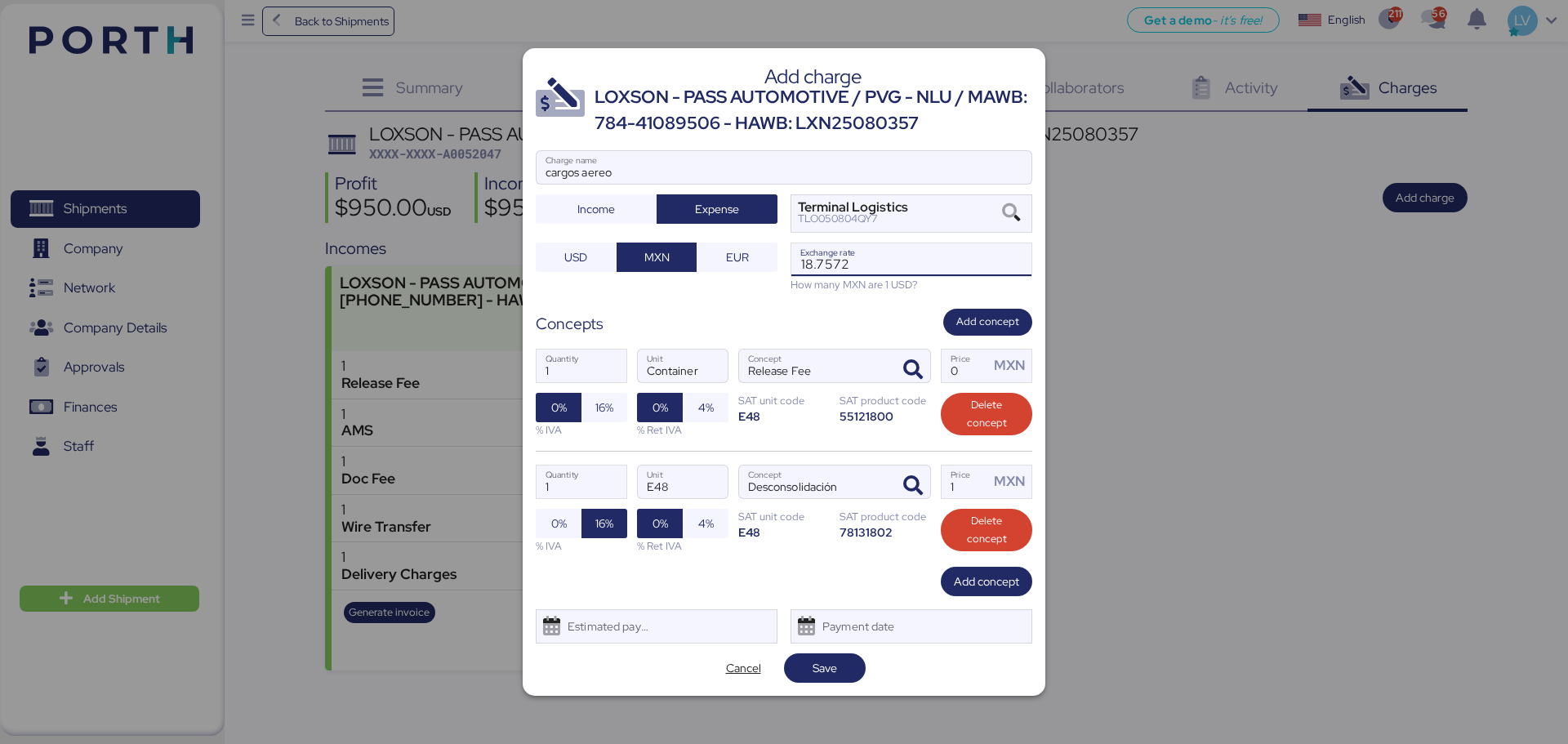
type input "18.7572"
click at [974, 362] on input "Price MXN" at bounding box center [965, 366] width 47 height 33
paste input "750.288"
type input "750.288"
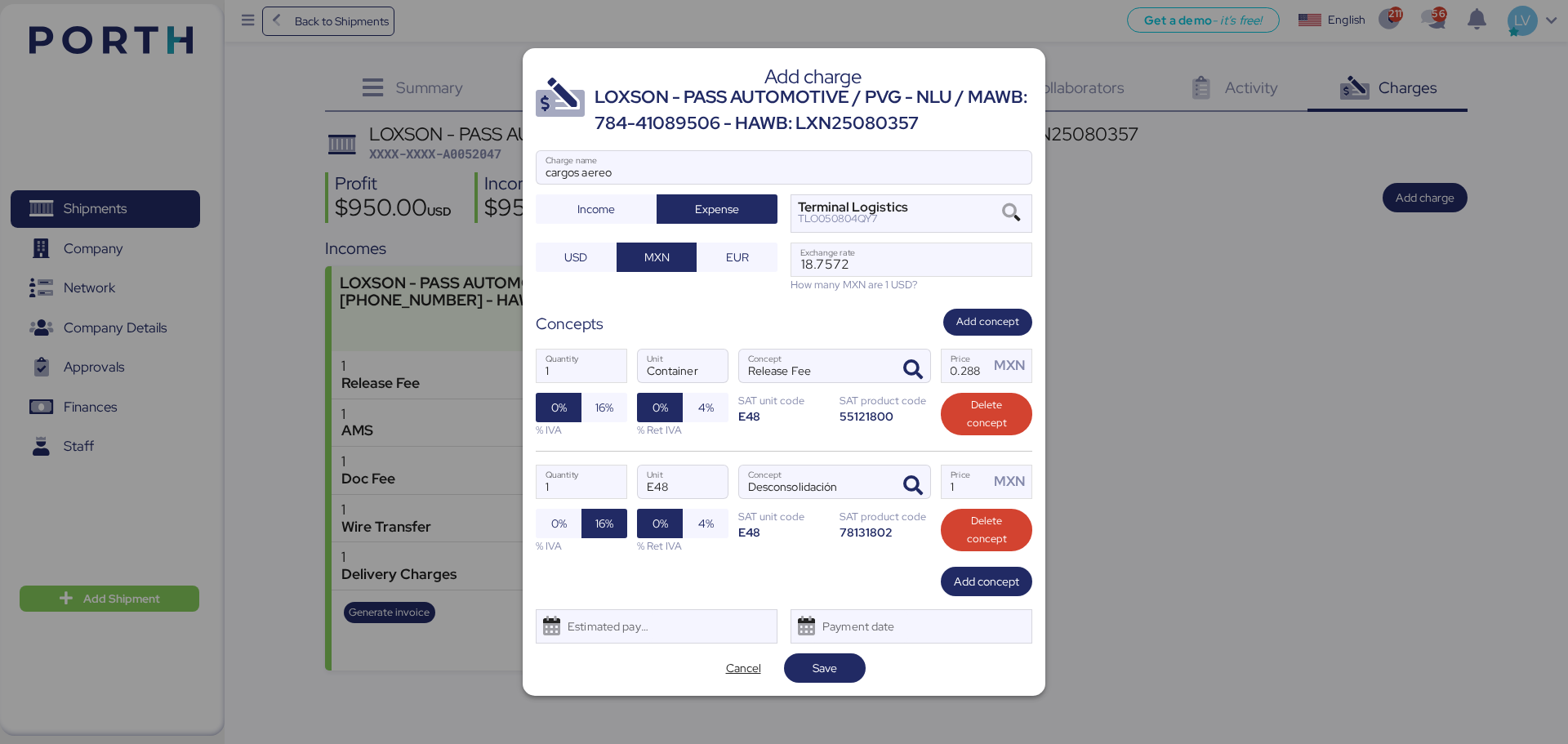
scroll to position [0, 0]
click at [941, 479] on label "1 Price MXN" at bounding box center [986, 481] width 92 height 35
click at [942, 479] on input "1" at bounding box center [965, 481] width 47 height 33
click at [941, 479] on label "1 Price MXN" at bounding box center [986, 481] width 92 height 35
click at [942, 479] on input "1" at bounding box center [965, 481] width 47 height 33
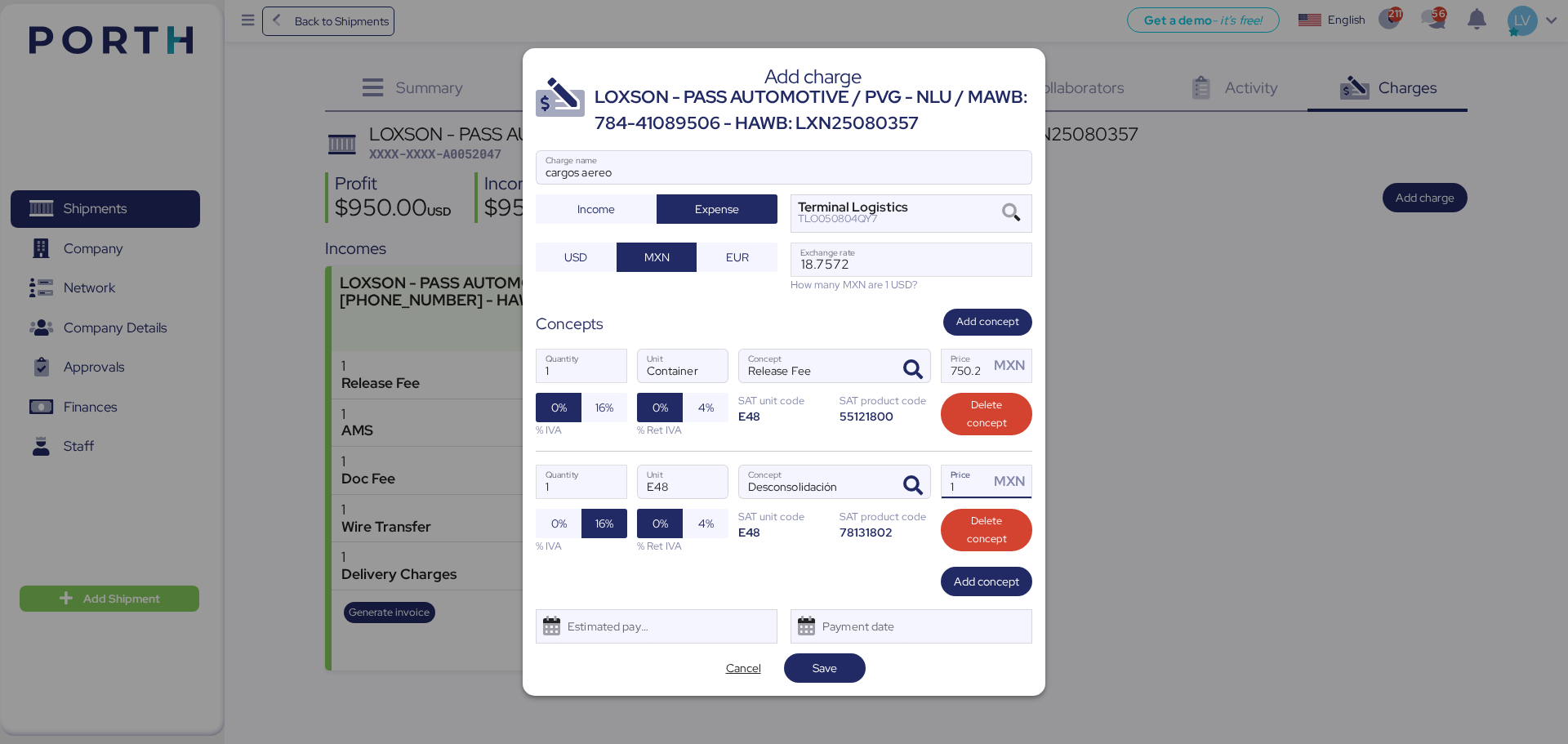
click at [959, 483] on input "1" at bounding box center [965, 481] width 47 height 33
paste input "375.144"
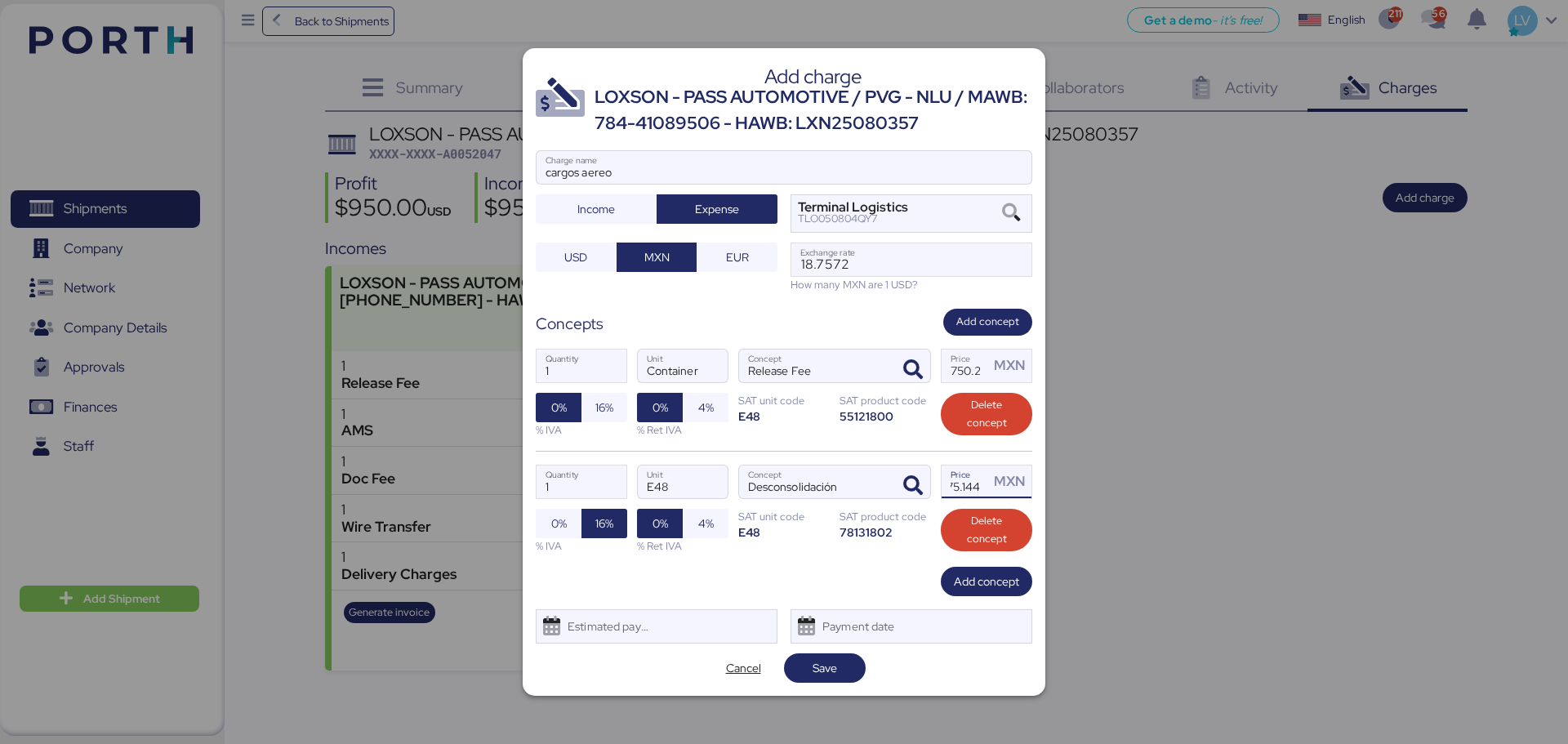
type input "375.144"
click at [589, 431] on div "% IVA" at bounding box center [581, 429] width 92 height 15
click at [590, 413] on span "16%" at bounding box center [603, 407] width 45 height 29
click at [638, 567] on div "Estimated payment date" at bounding box center [604, 626] width 97 height 33
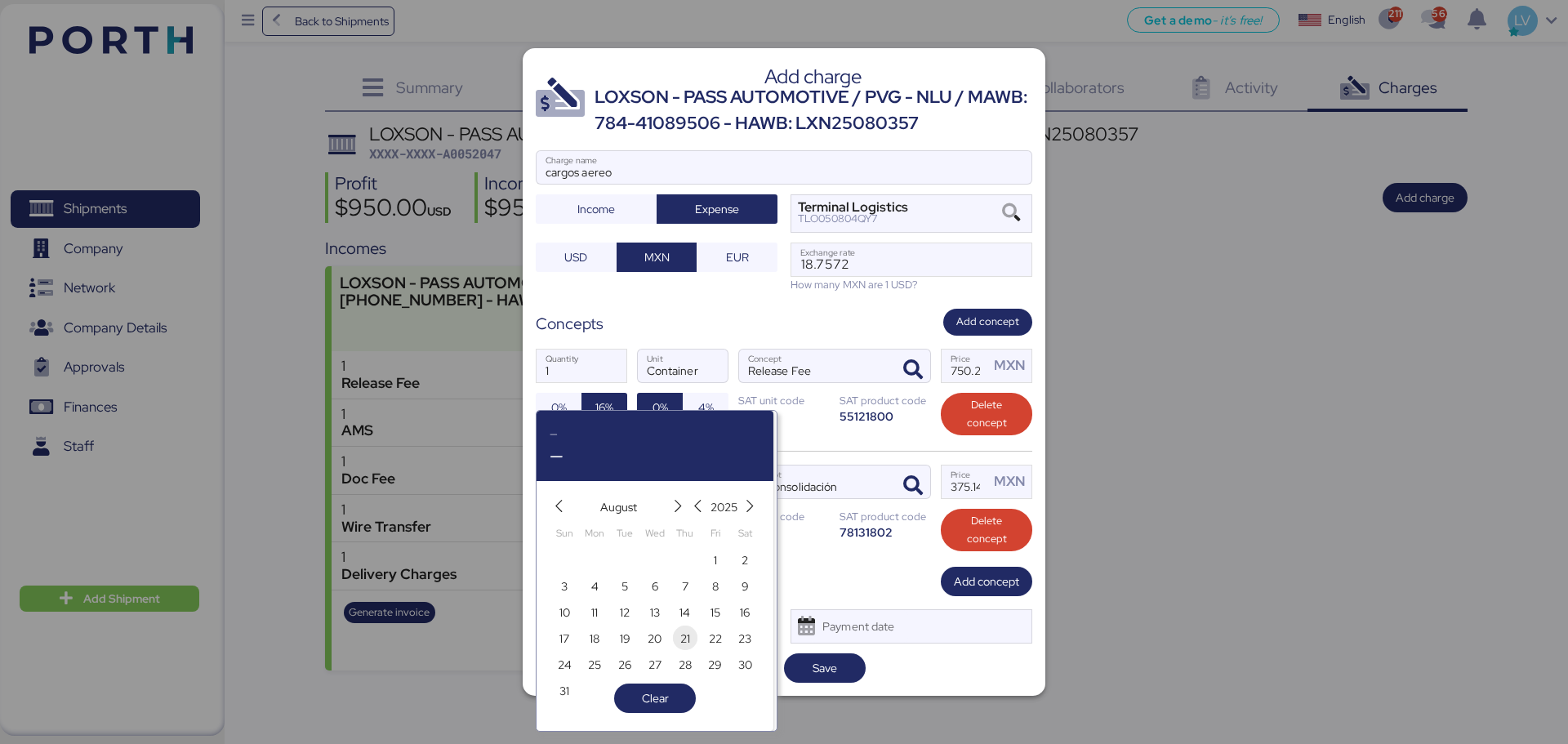
click at [680, 567] on span "21" at bounding box center [684, 638] width 10 height 20
type input "[DATE]"
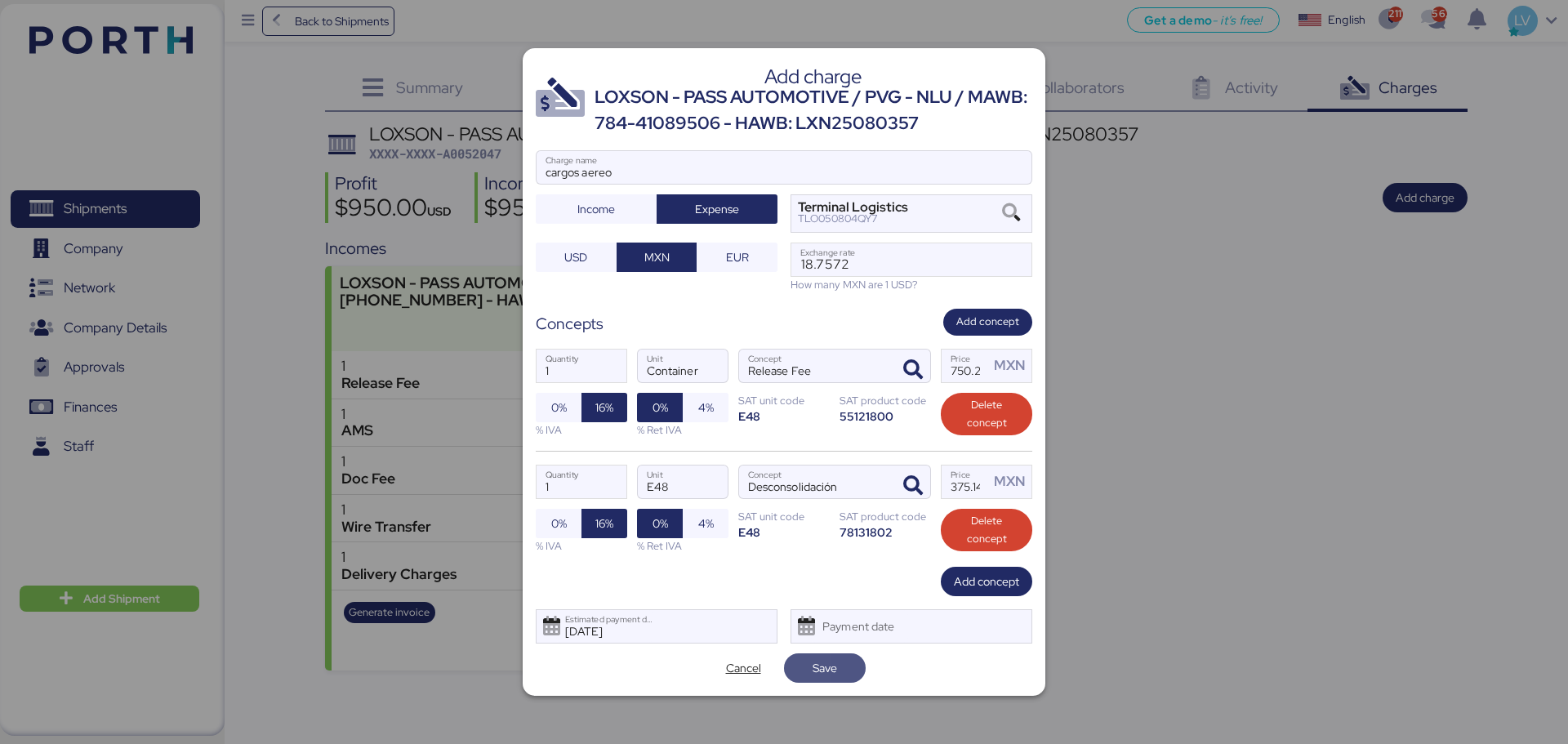
click at [840, 567] on span "Save" at bounding box center [825, 667] width 82 height 29
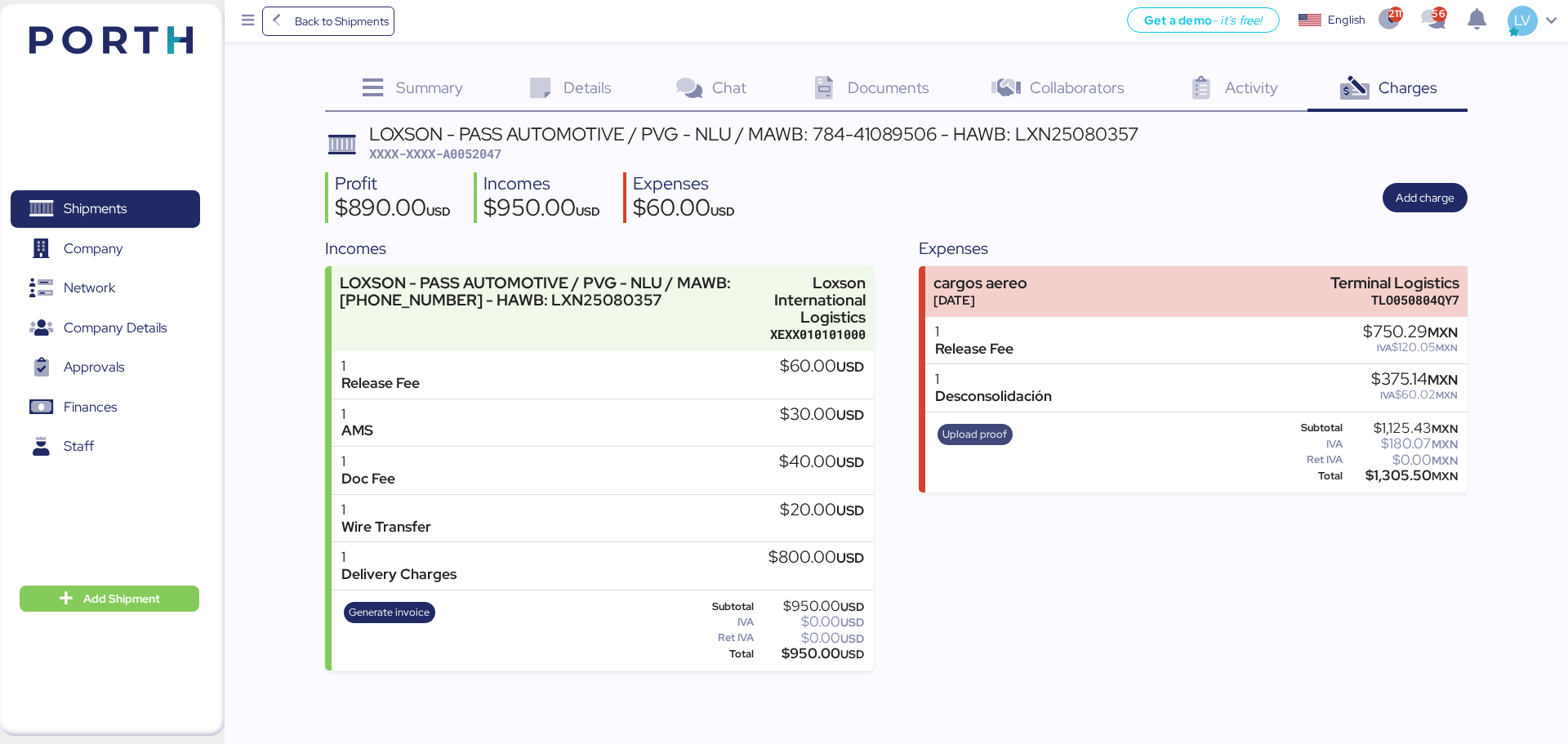
click at [973, 425] on span "Upload proof" at bounding box center [974, 434] width 64 height 18
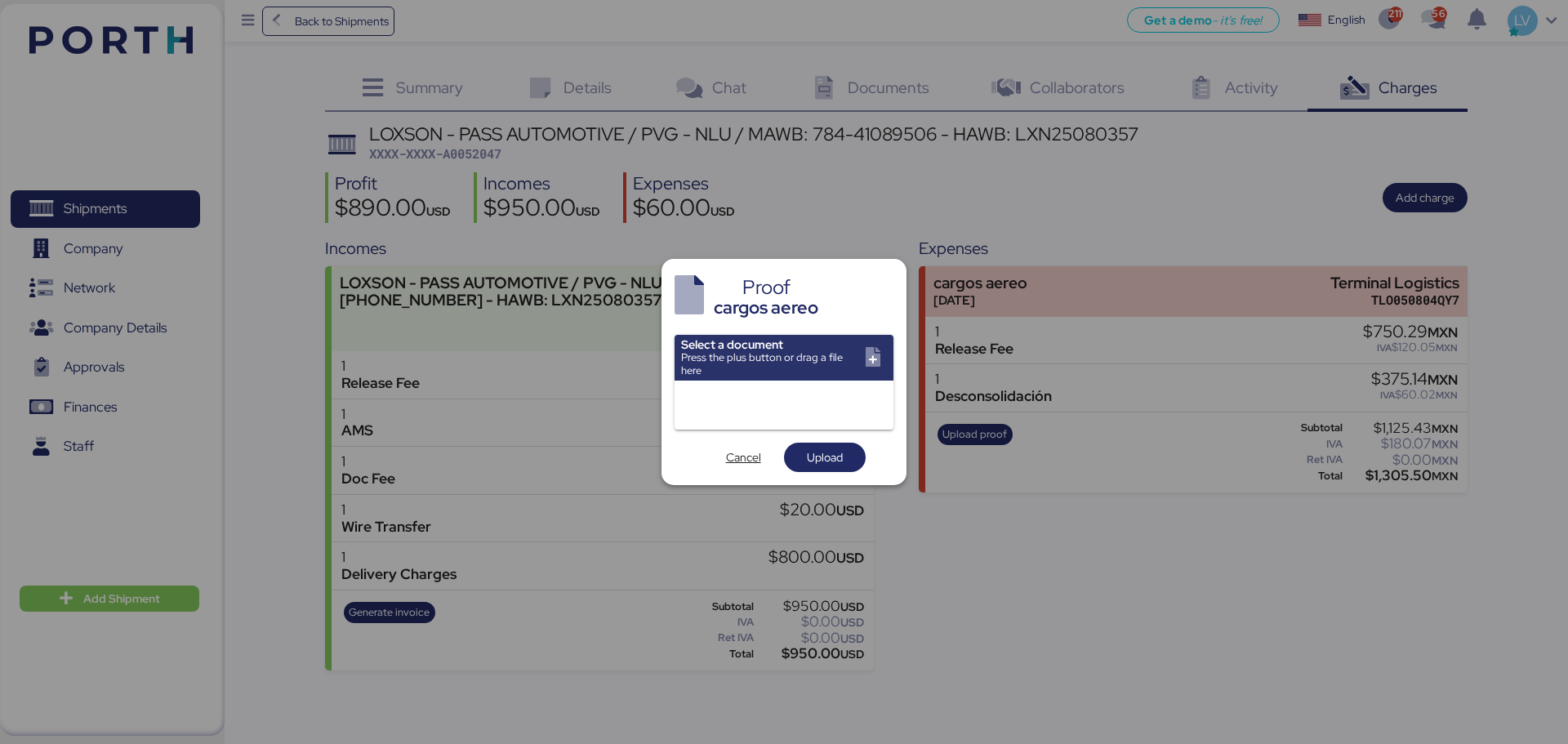
click at [697, 361] on input "file" at bounding box center [784, 357] width 219 height 45
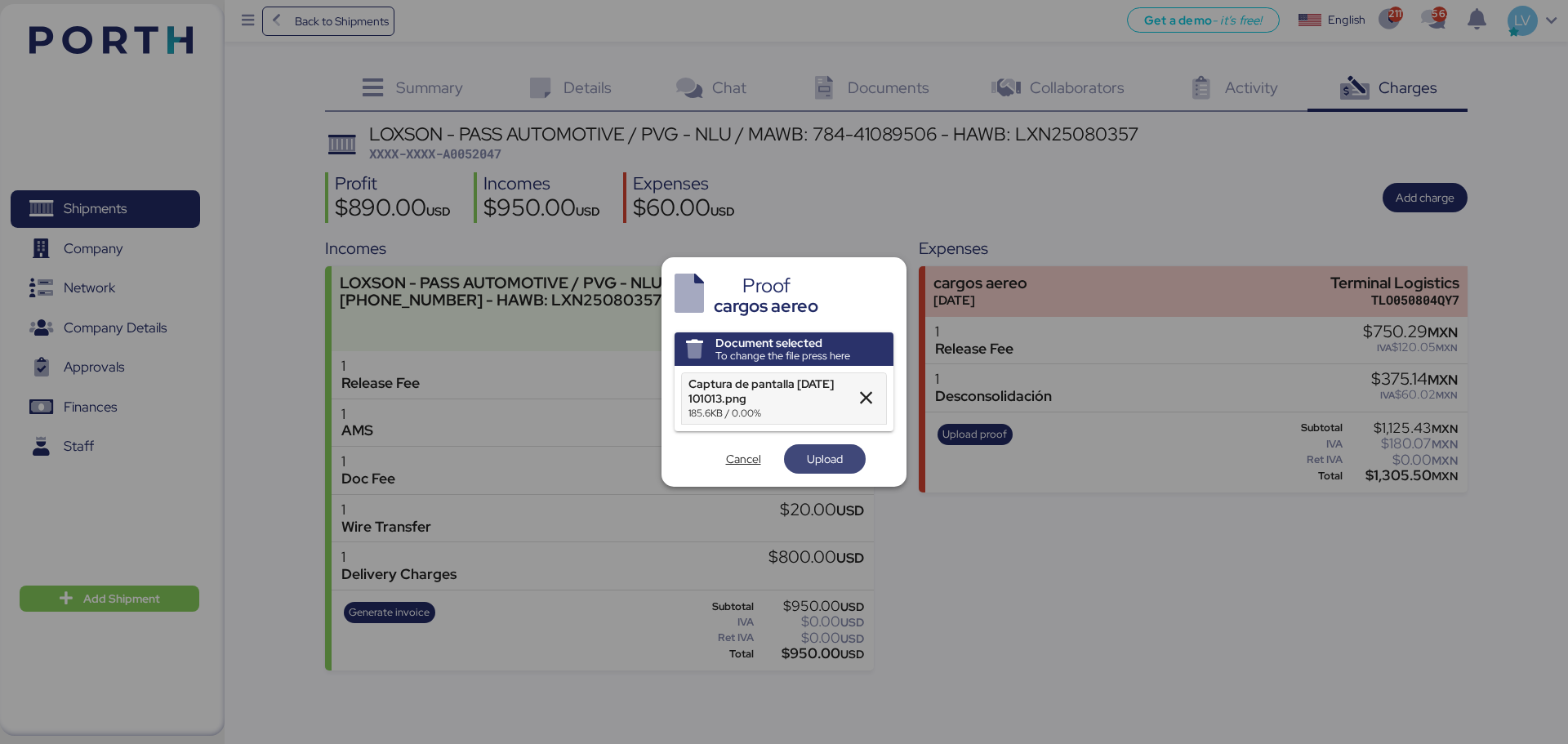
click at [836, 461] on span "Upload" at bounding box center [825, 459] width 36 height 20
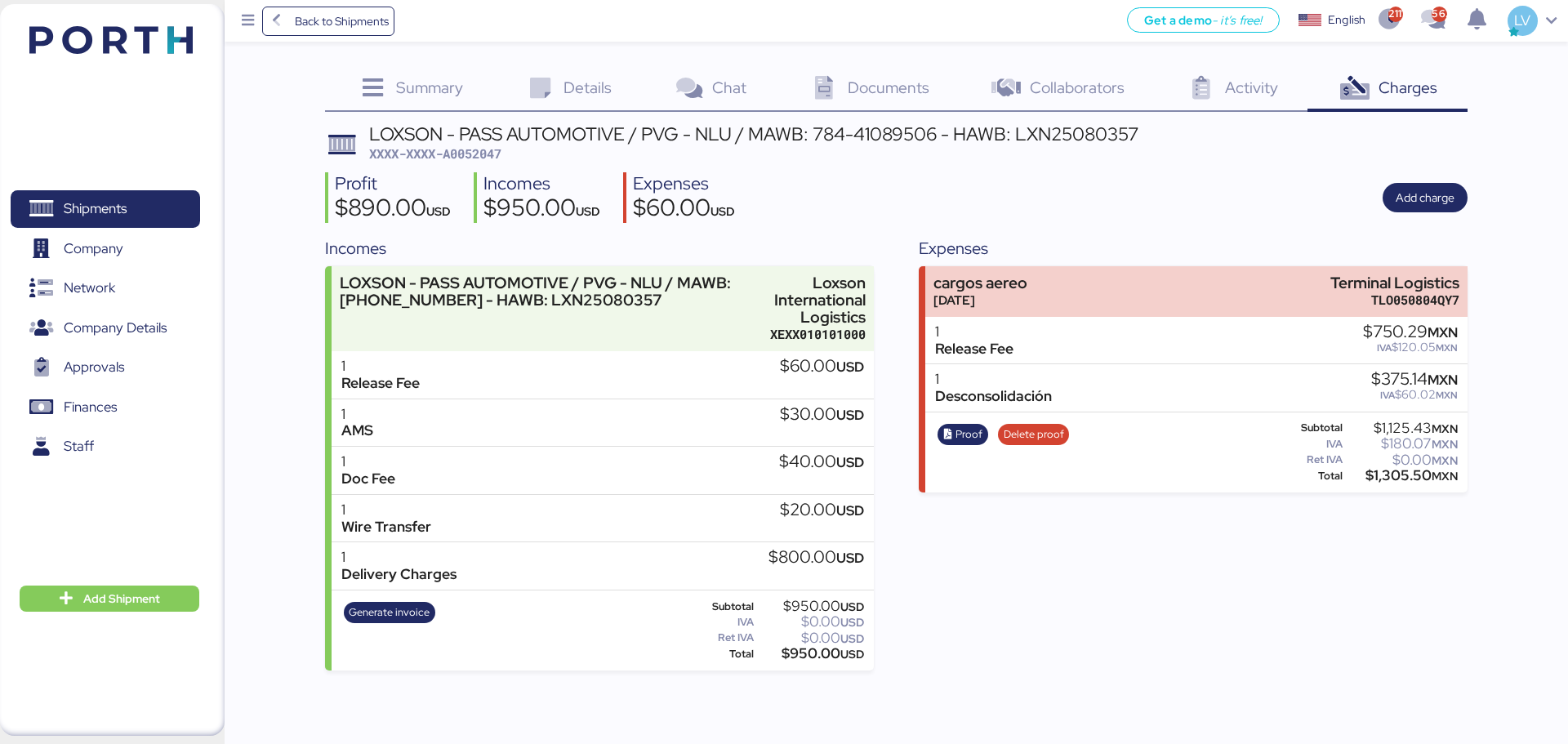
click at [469, 154] on span "XXXX-XXXX-A0052047" at bounding box center [435, 153] width 133 height 16
copy span "A0052047"
click at [304, 20] on span "Back to Shipments" at bounding box center [342, 21] width 94 height 20
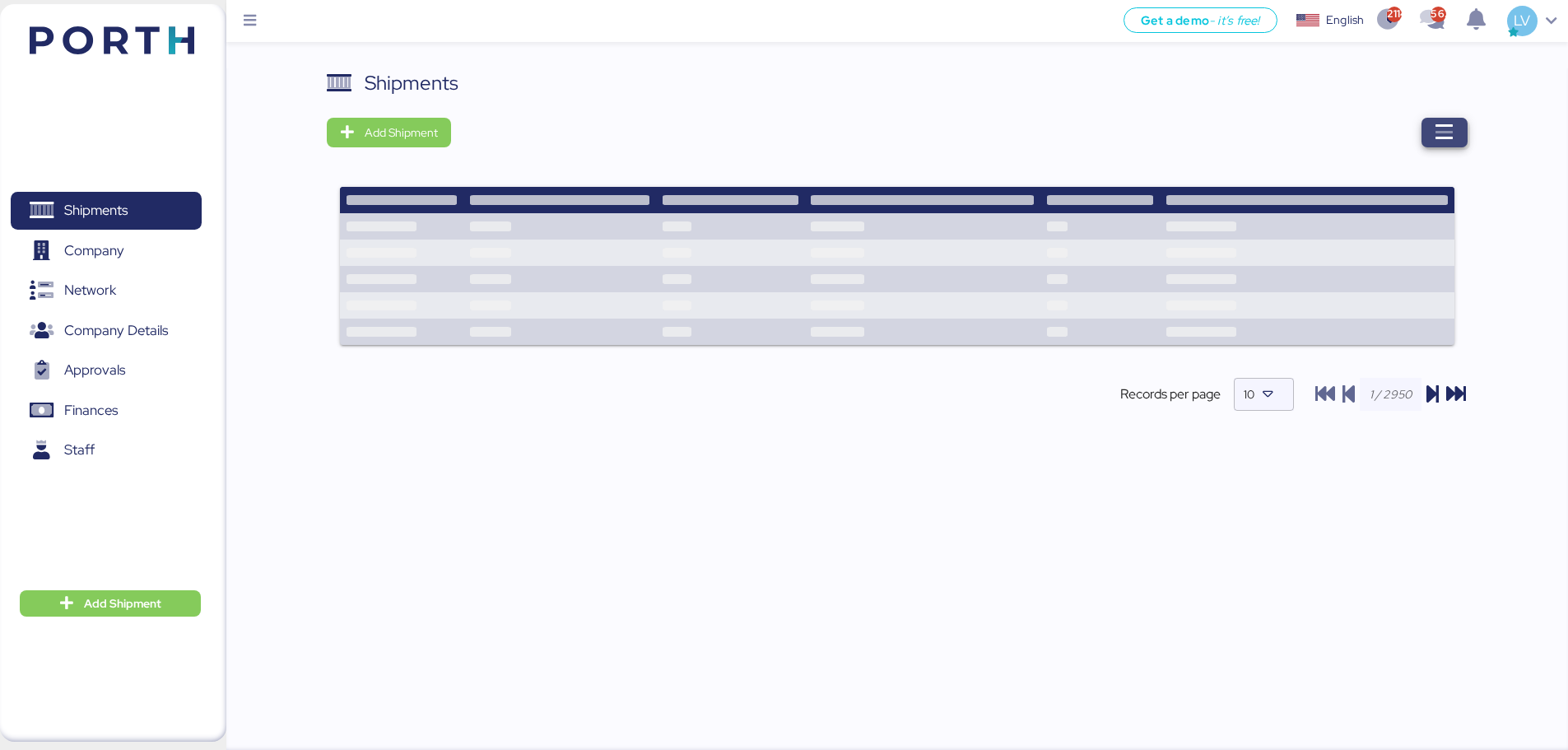
click at [1251, 143] on span "button" at bounding box center [1444, 132] width 46 height 30
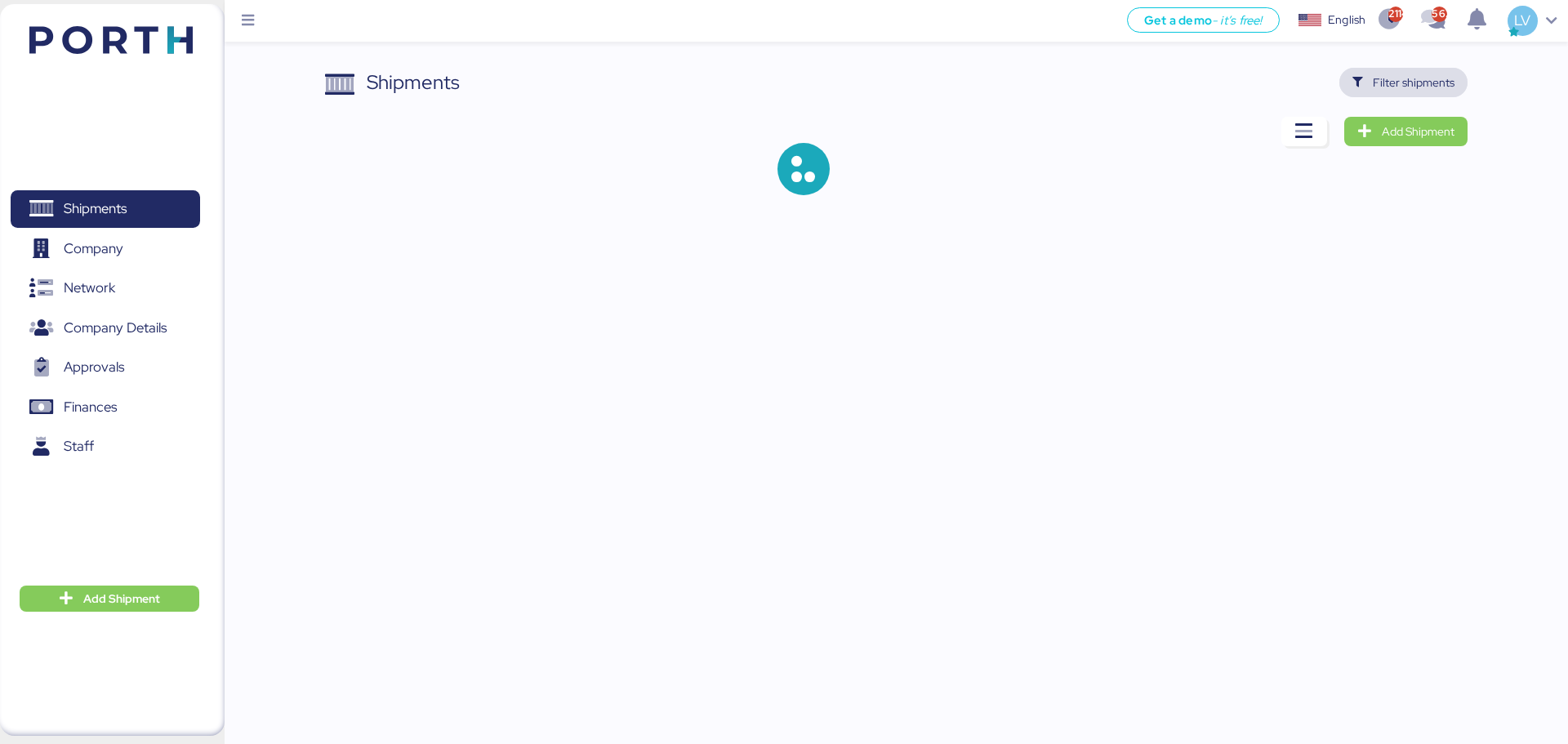
click at [1241, 75] on span "Filter shipments" at bounding box center [1413, 83] width 82 height 20
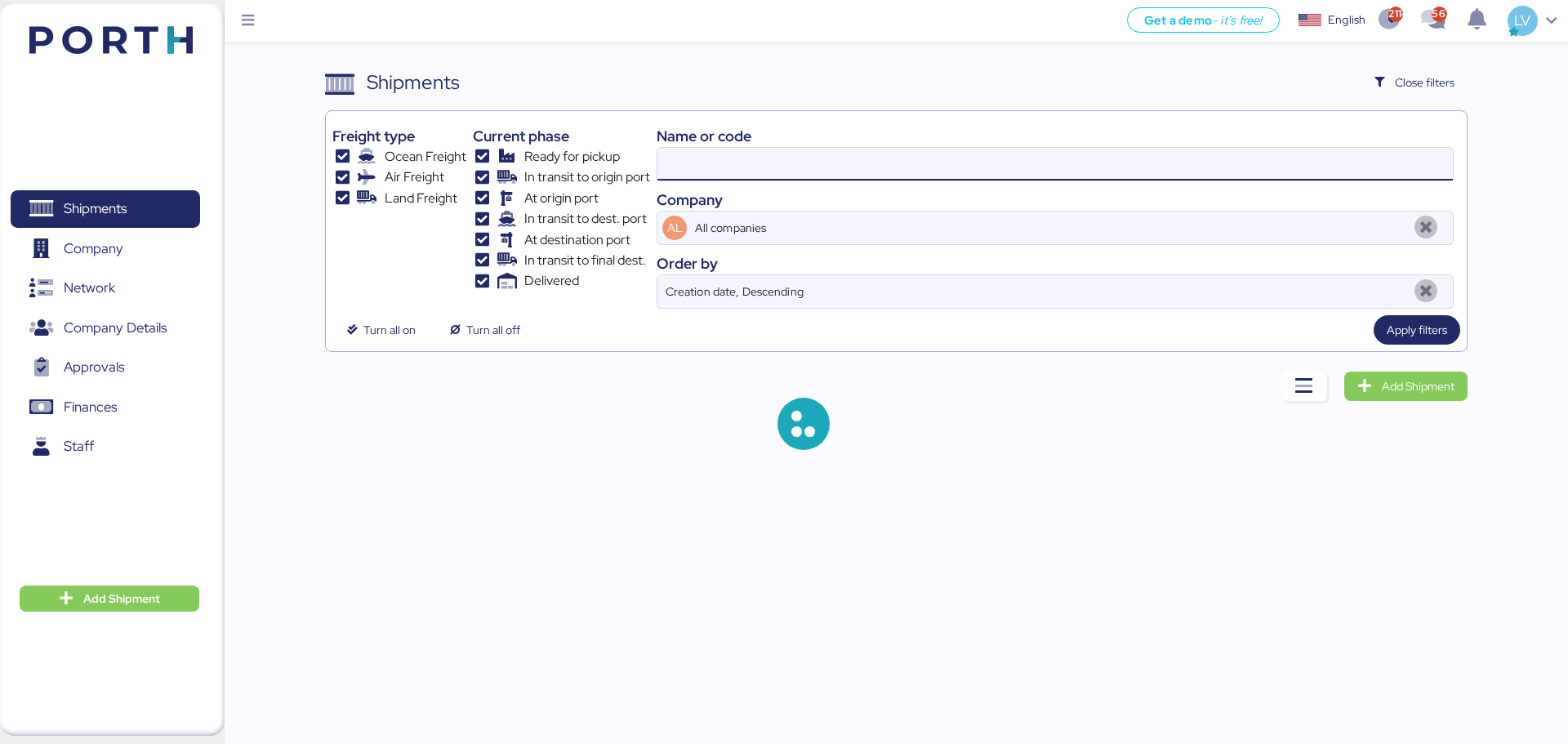
click at [962, 165] on input at bounding box center [1055, 164] width 796 height 33
paste input "Inquiry - APRIL // MONTHLY RATES OCEAN FREIGHT FCL // EGYPT // MARBLE STONE // …"
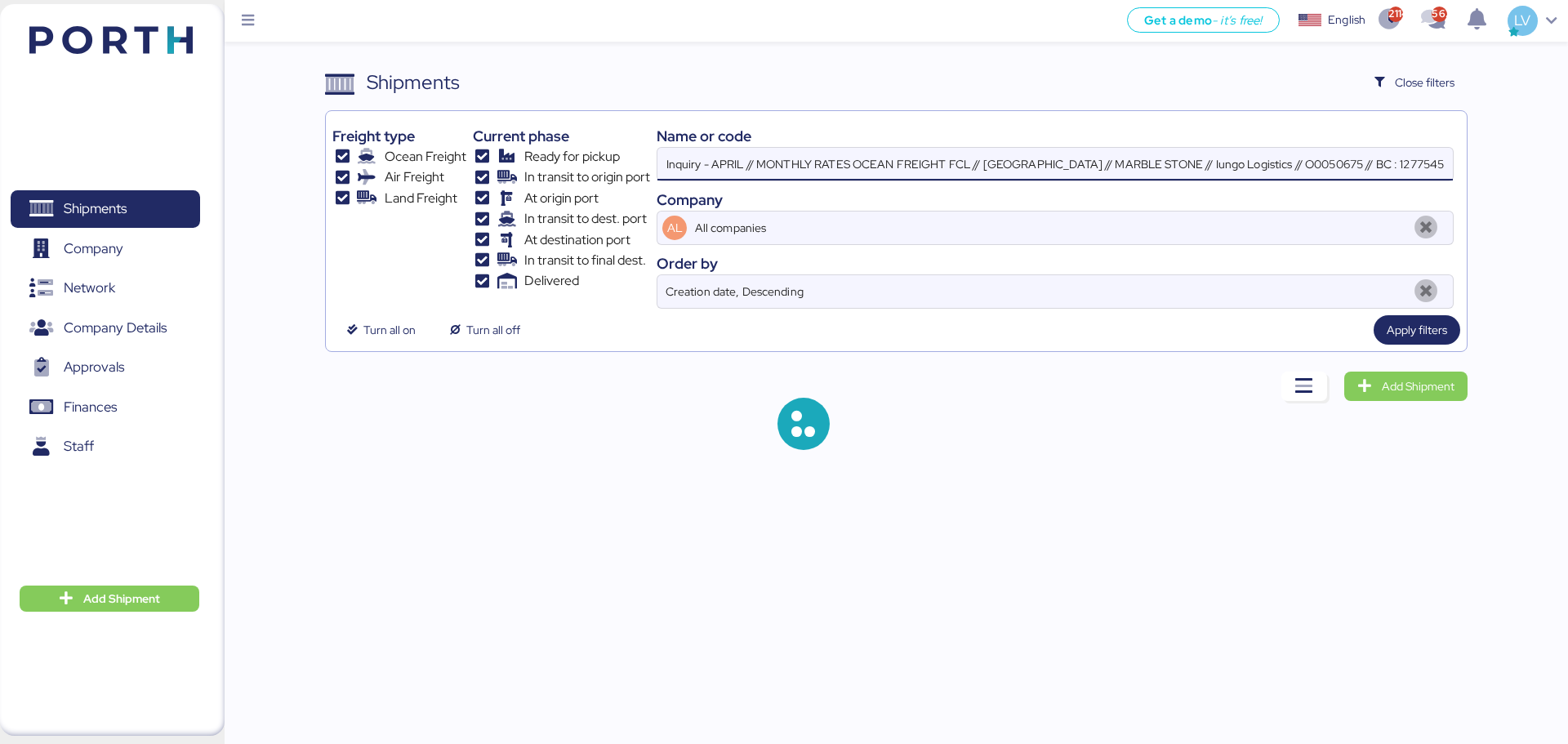
scroll to position [0, 32]
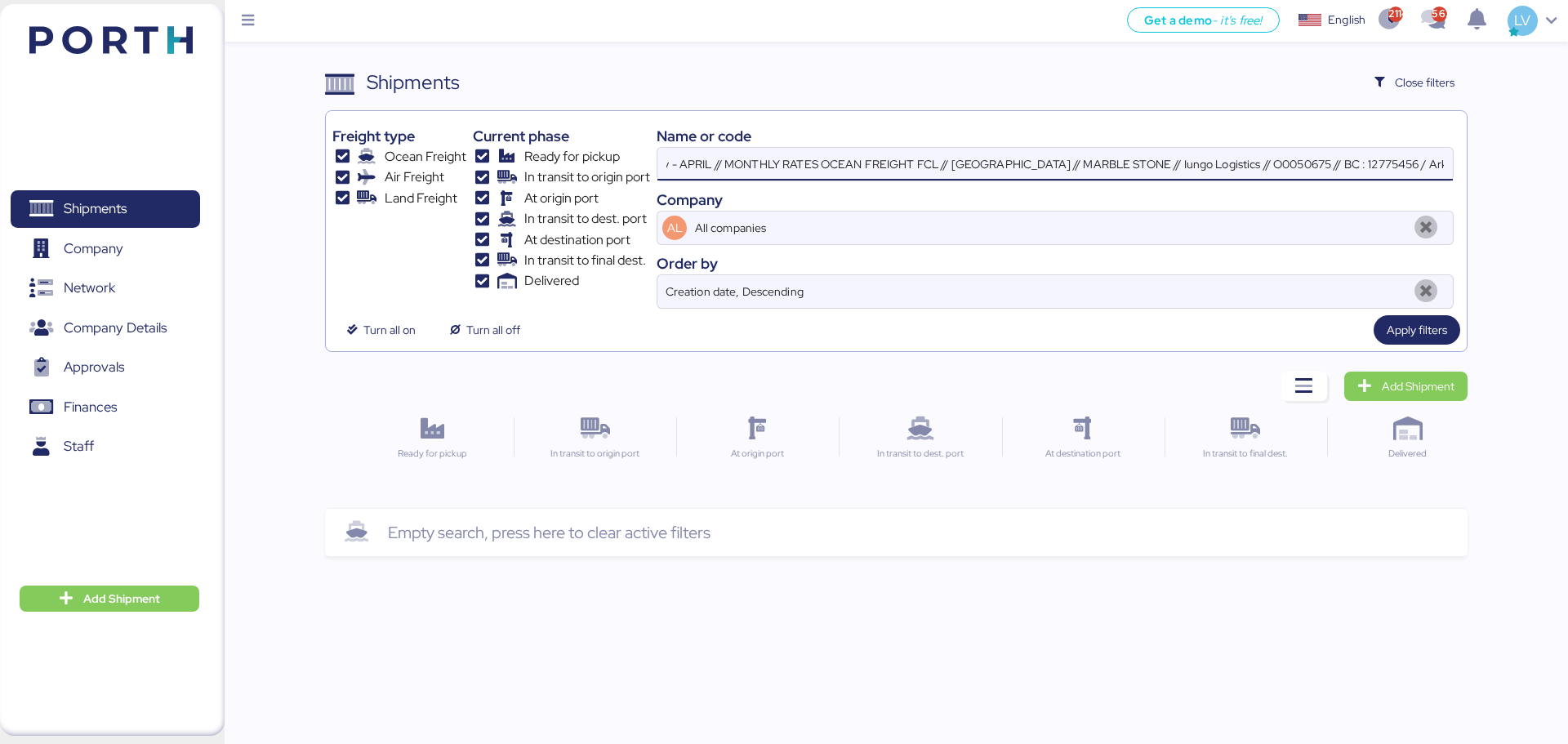
click at [1225, 163] on input "Inquiry - APRIL // MONTHLY RATES OCEAN FREIGHT FCL // EGYPT // MARBLE STONE // …" at bounding box center [1055, 164] width 796 height 33
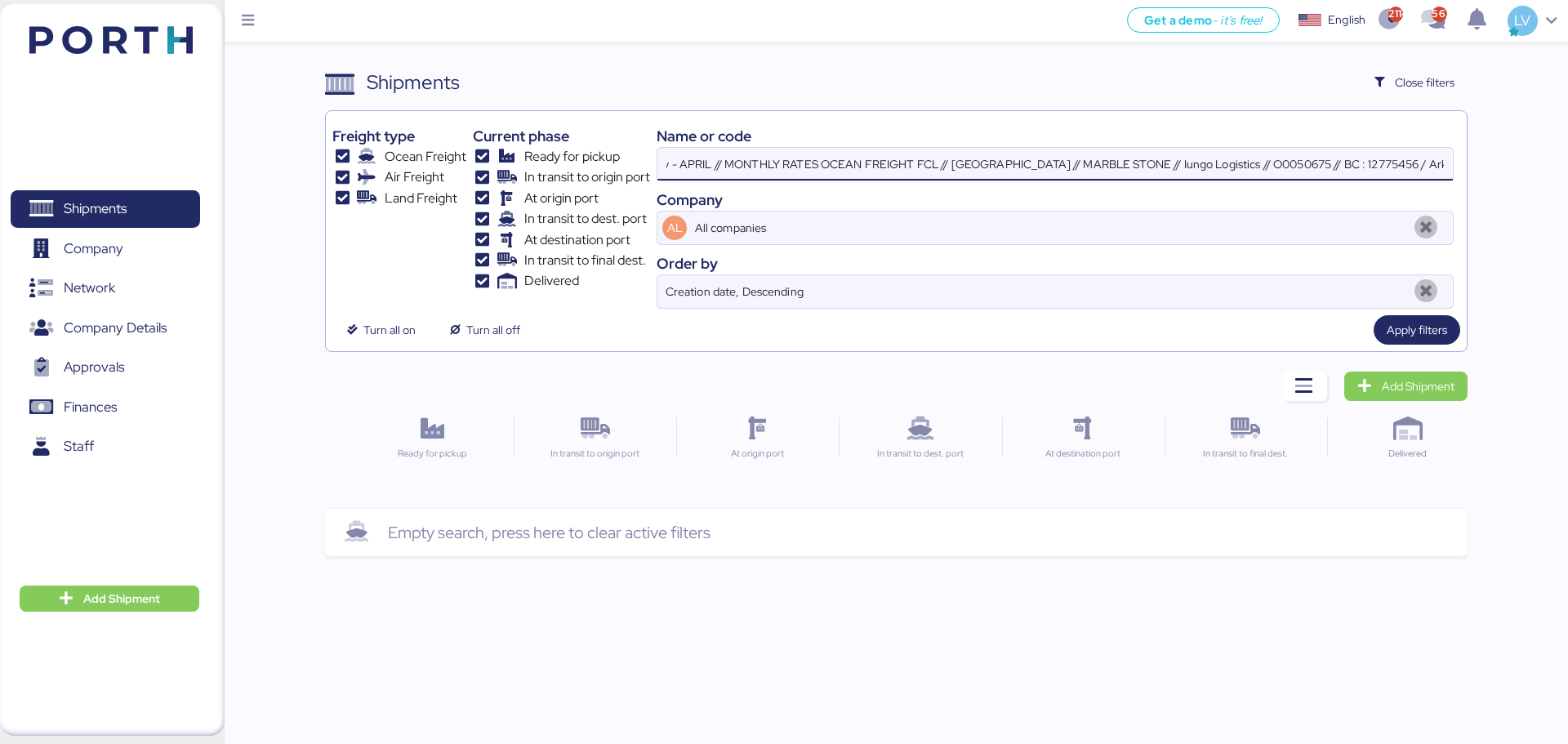
paste input "O0050675"
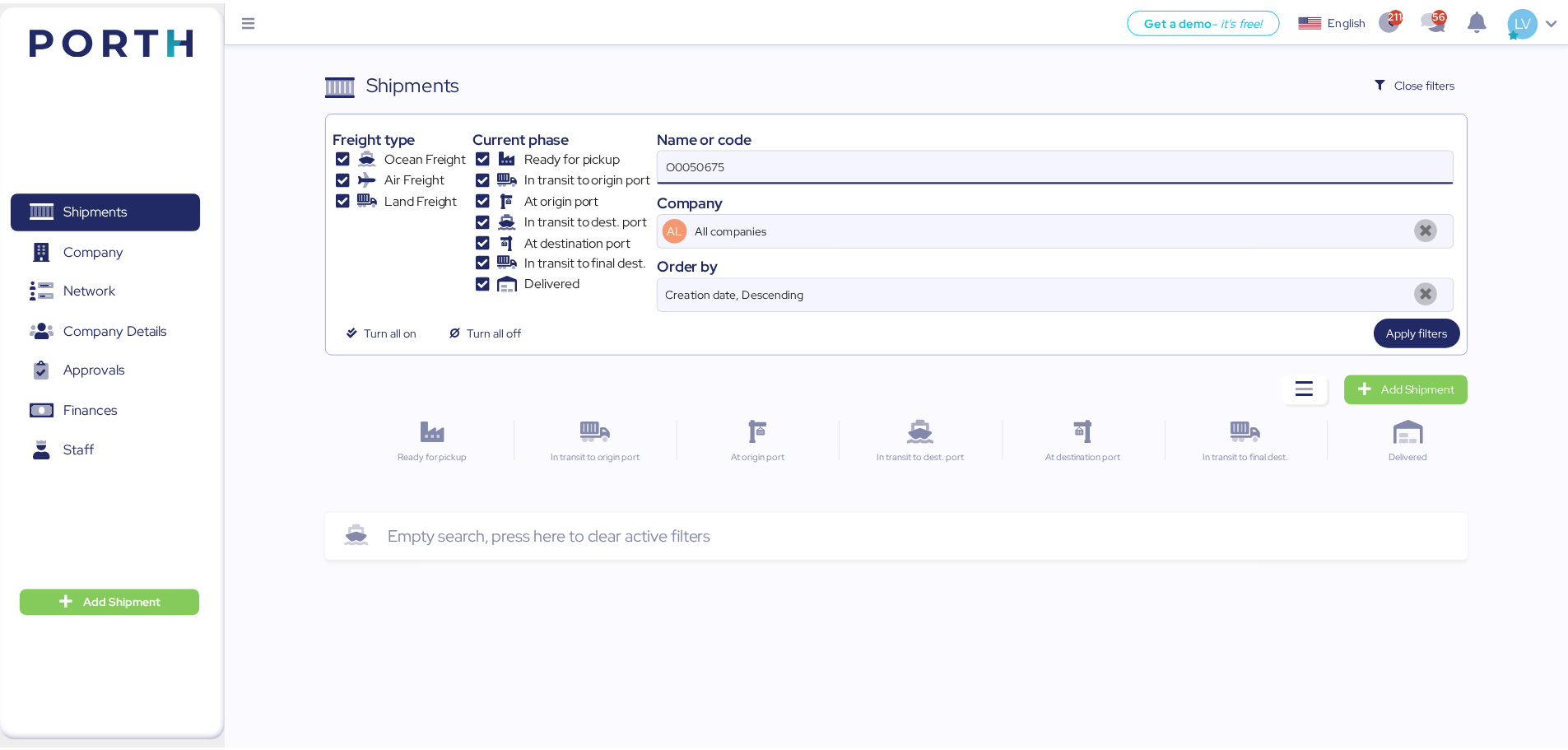
scroll to position [0, 0]
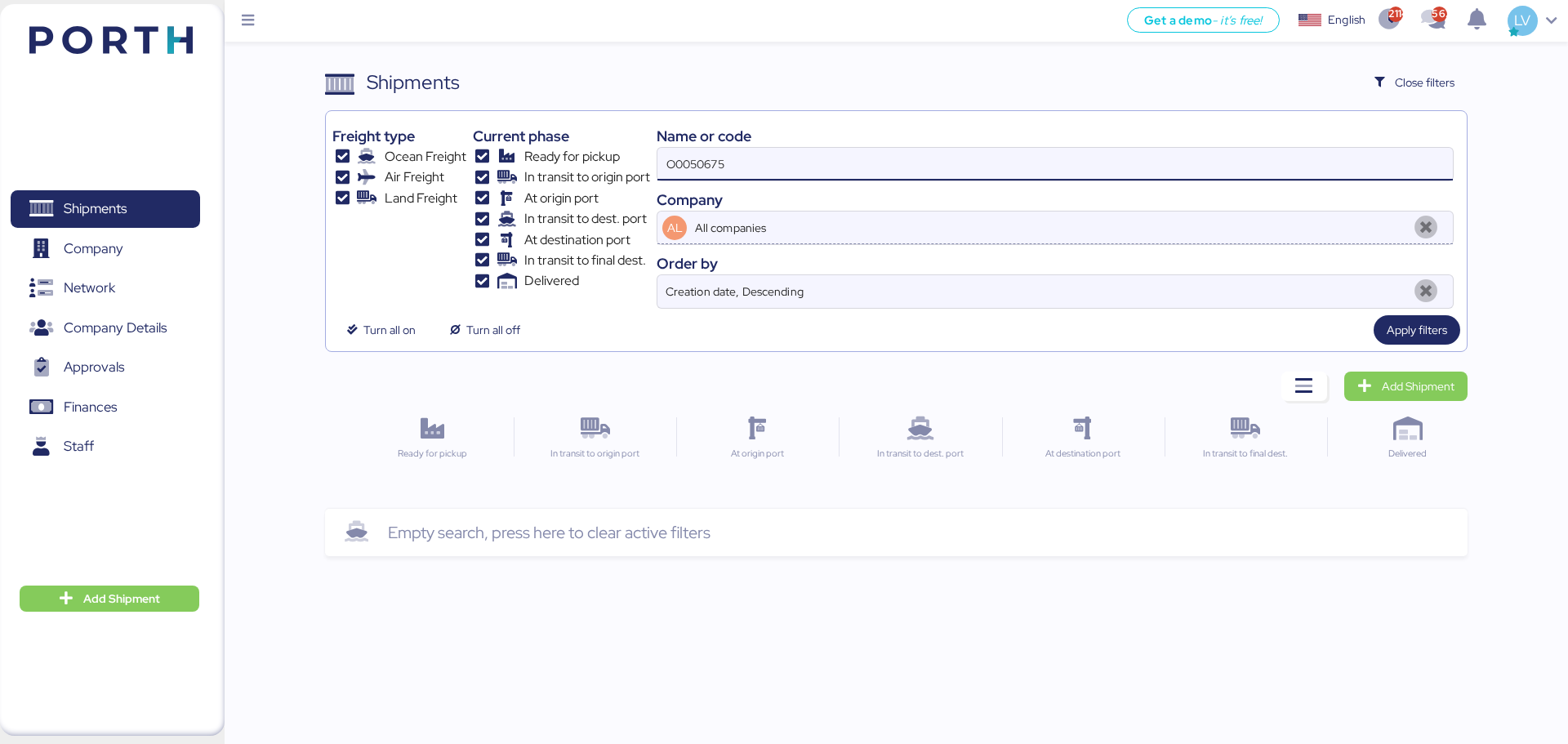
type input "O0050675"
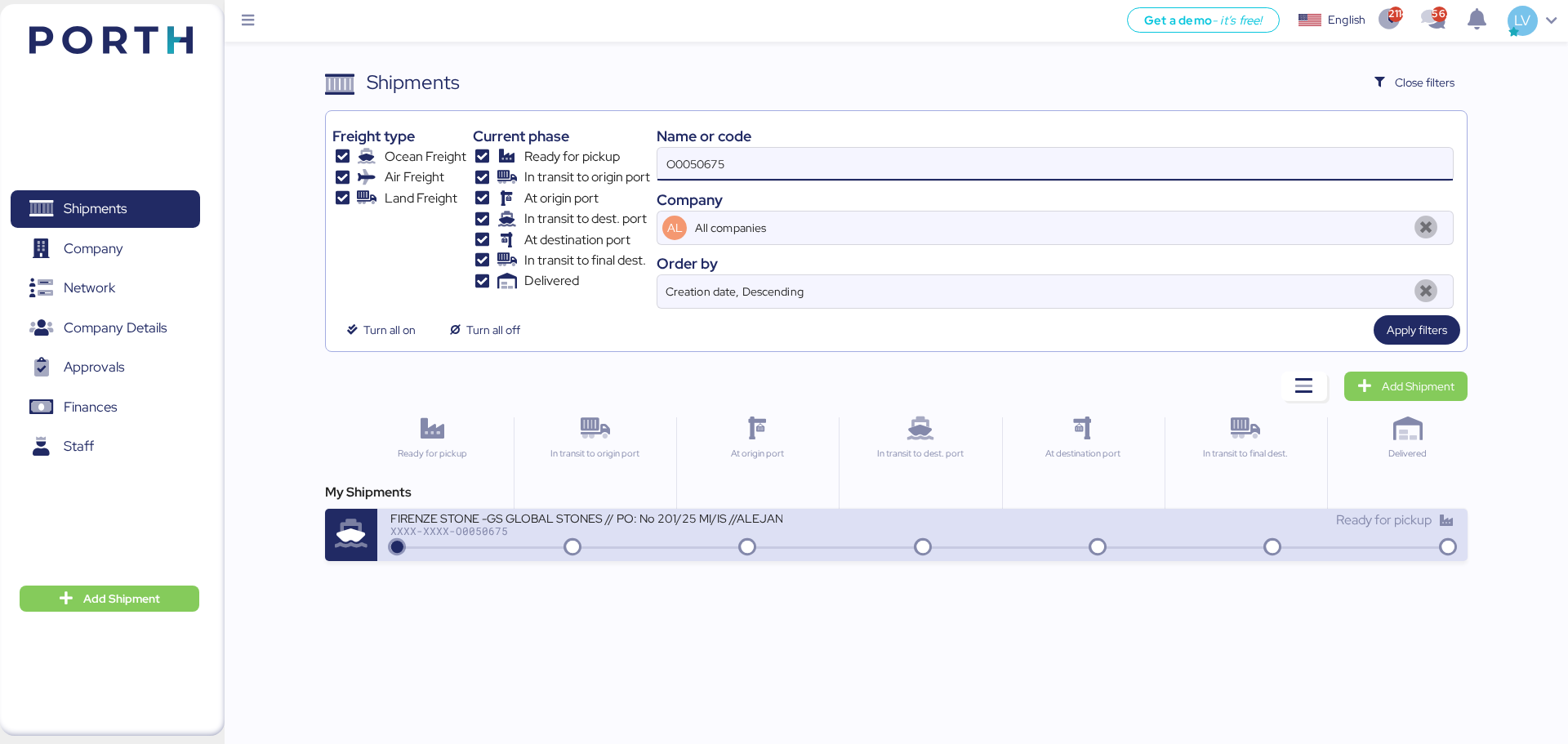
click at [706, 528] on div "XXXX-XXXX-O0050675" at bounding box center [586, 530] width 392 height 12
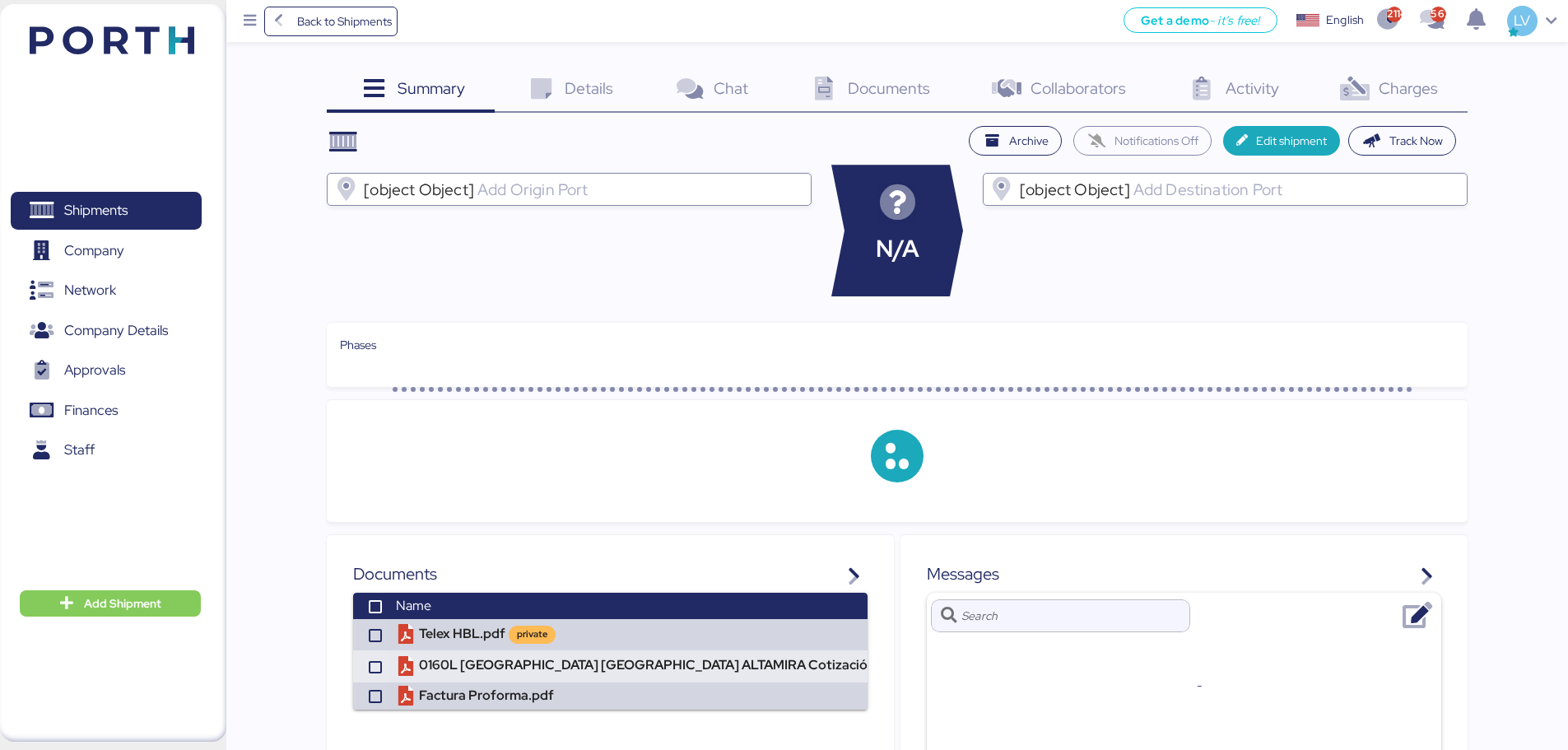
click at [1251, 86] on span "Charges" at bounding box center [1408, 88] width 59 height 22
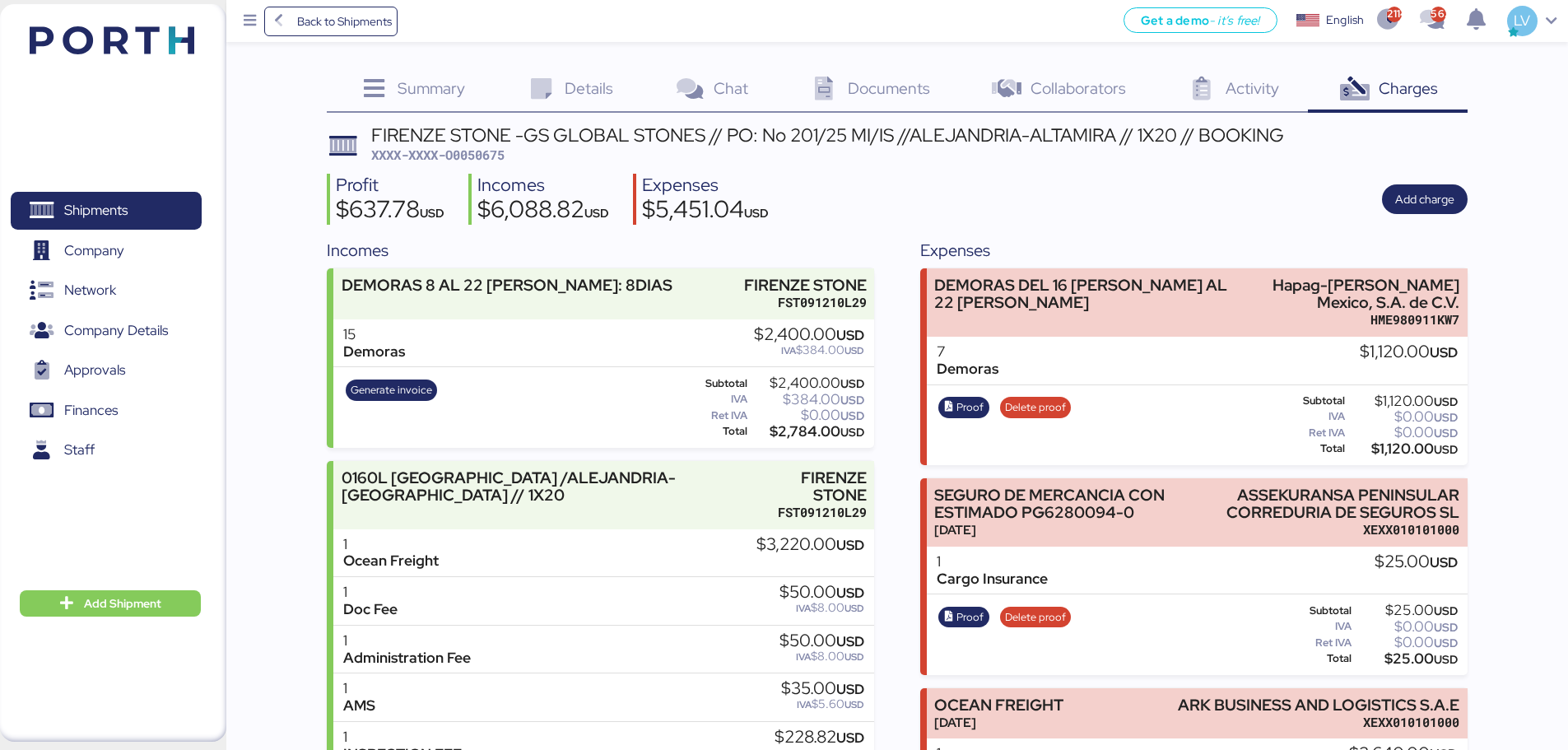
click at [584, 86] on span "Details" at bounding box center [588, 88] width 48 height 22
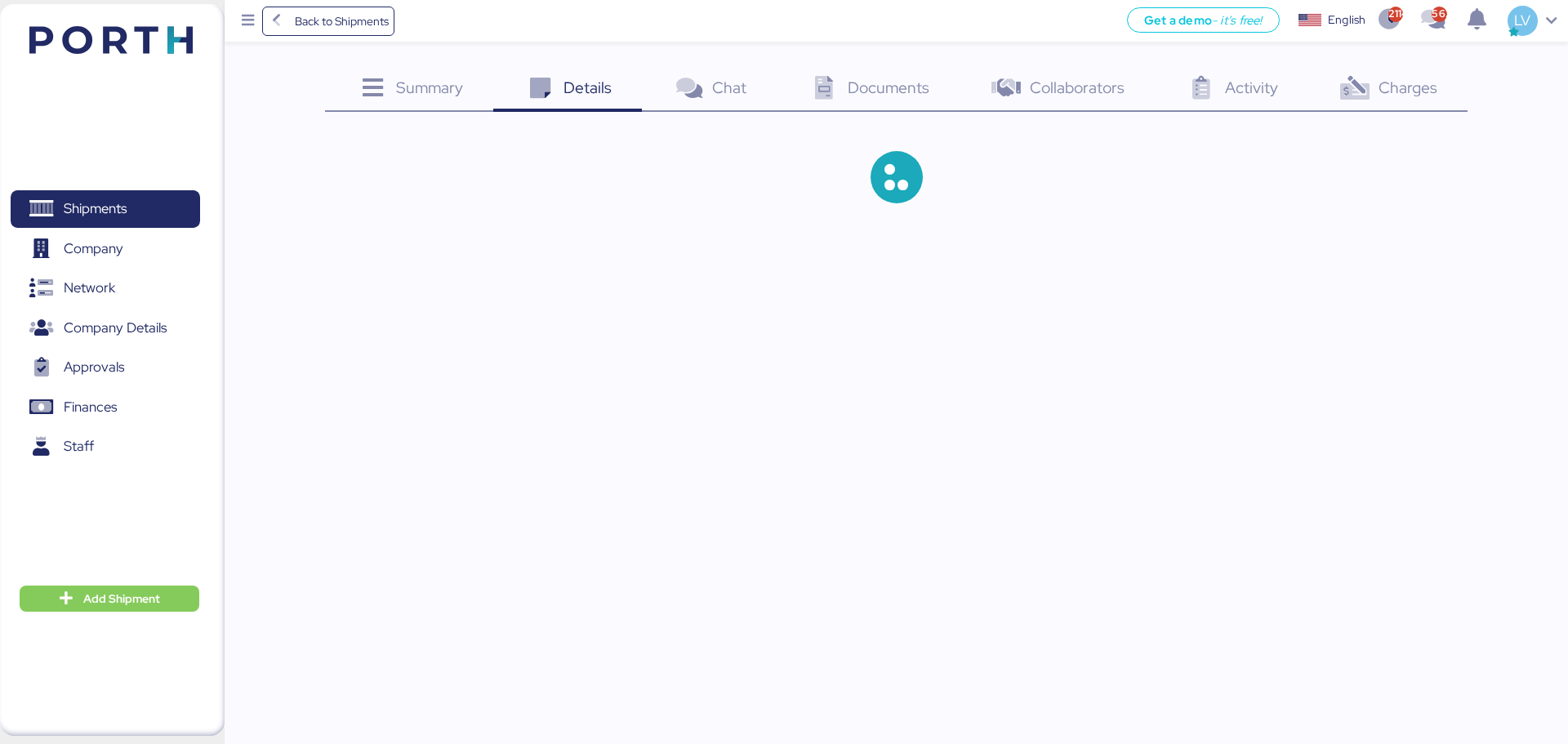
click at [1241, 77] on span "Charges" at bounding box center [1408, 87] width 59 height 21
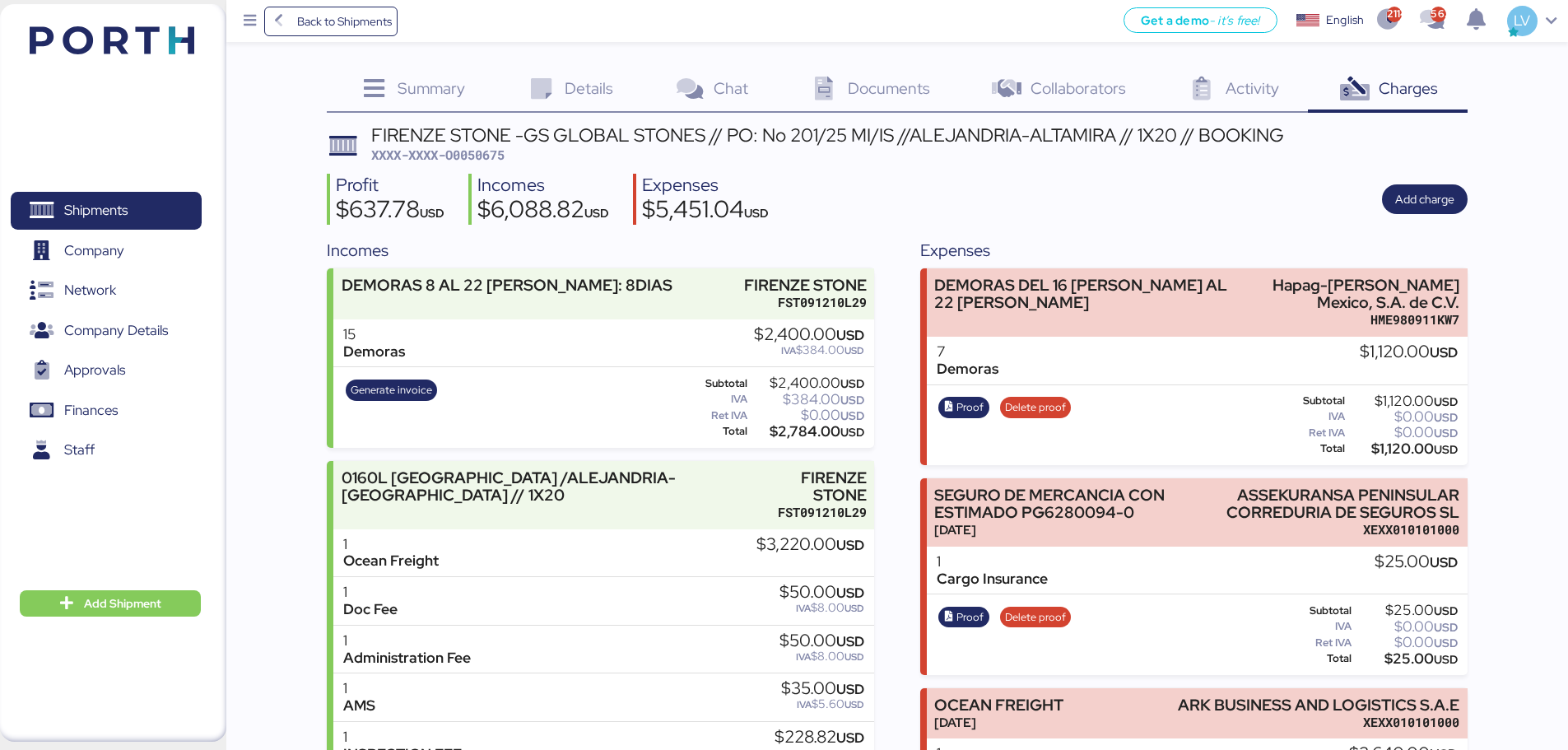
click at [559, 76] on div "Details 0" at bounding box center [568, 91] width 148 height 45
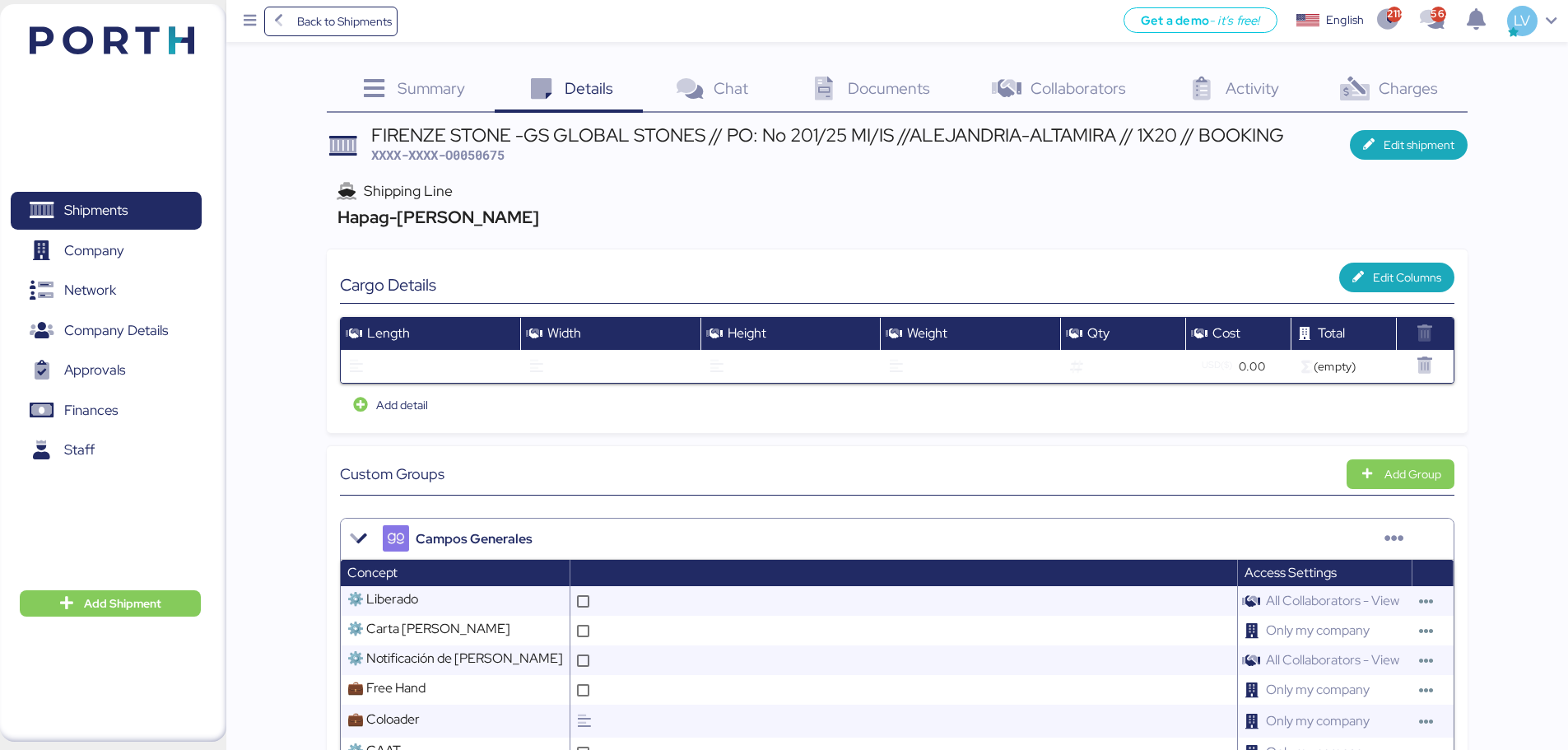
click at [900, 99] on div "Documents 0" at bounding box center [867, 91] width 182 height 45
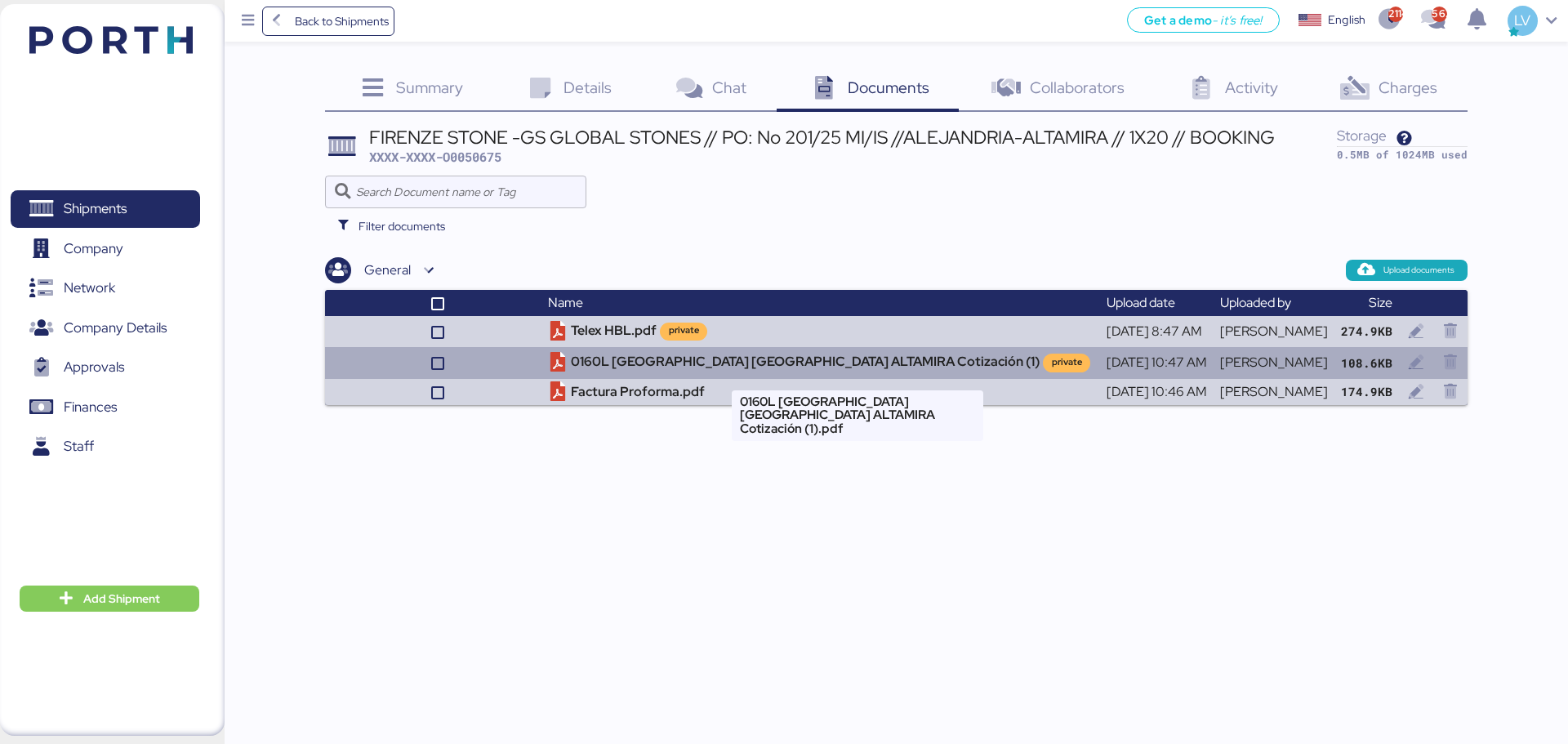
click at [785, 359] on td "0160L FIRENZE ALEXANDRIA ALTAMIRA Cotización (1) private" at bounding box center [820, 362] width 558 height 31
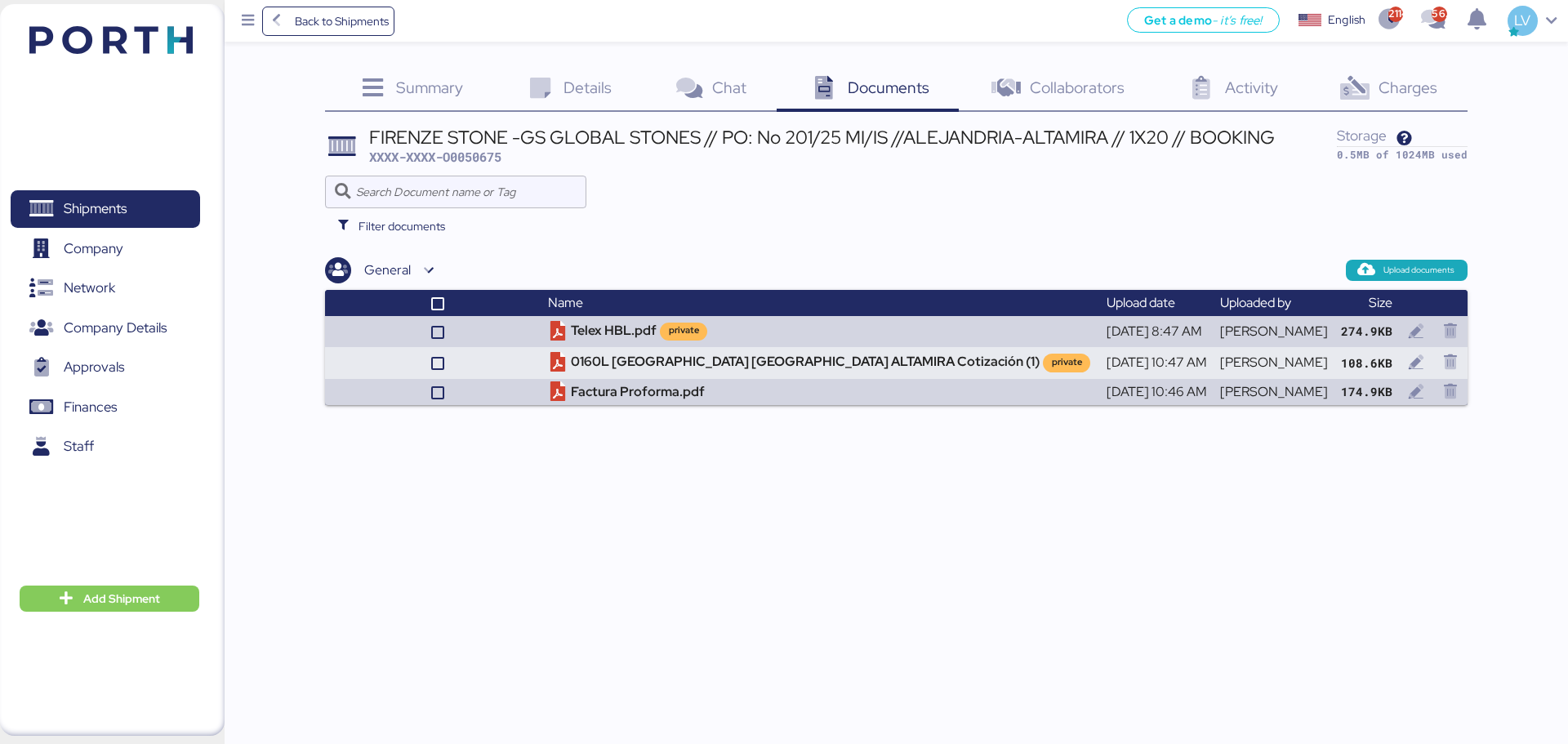
click at [1241, 53] on div "Summary 0 Details 0 Chat 0 Documents 0 Collaborators 0 Activity 0 Charges 0 FIR…" at bounding box center [784, 202] width 1568 height 405
click at [1241, 75] on div "Charges 0" at bounding box center [1386, 90] width 159 height 44
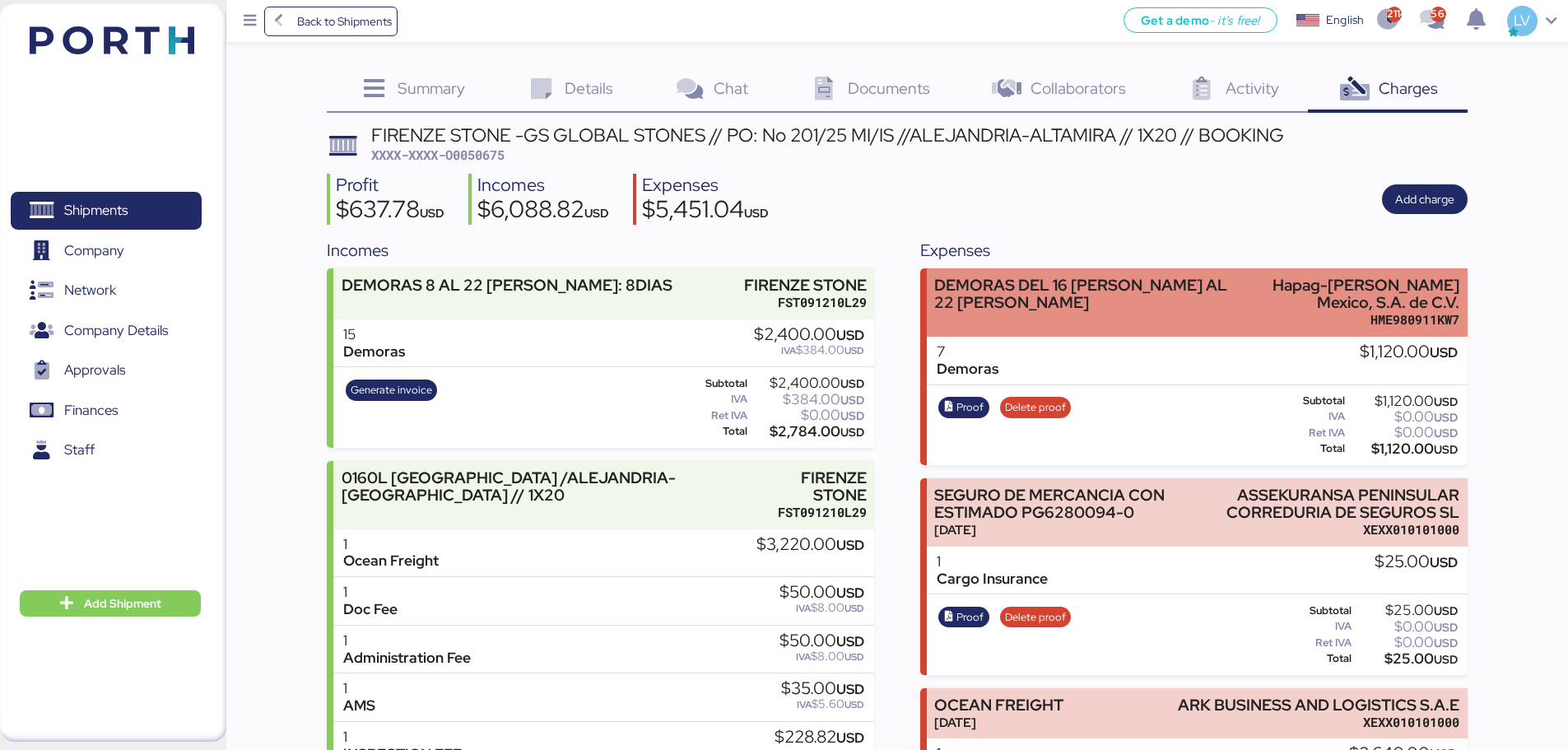
click at [1232, 299] on div "DEMORAS DEL 16 DE AGOSTO AL 22 DE AGOSTO" at bounding box center [1083, 293] width 298 height 35
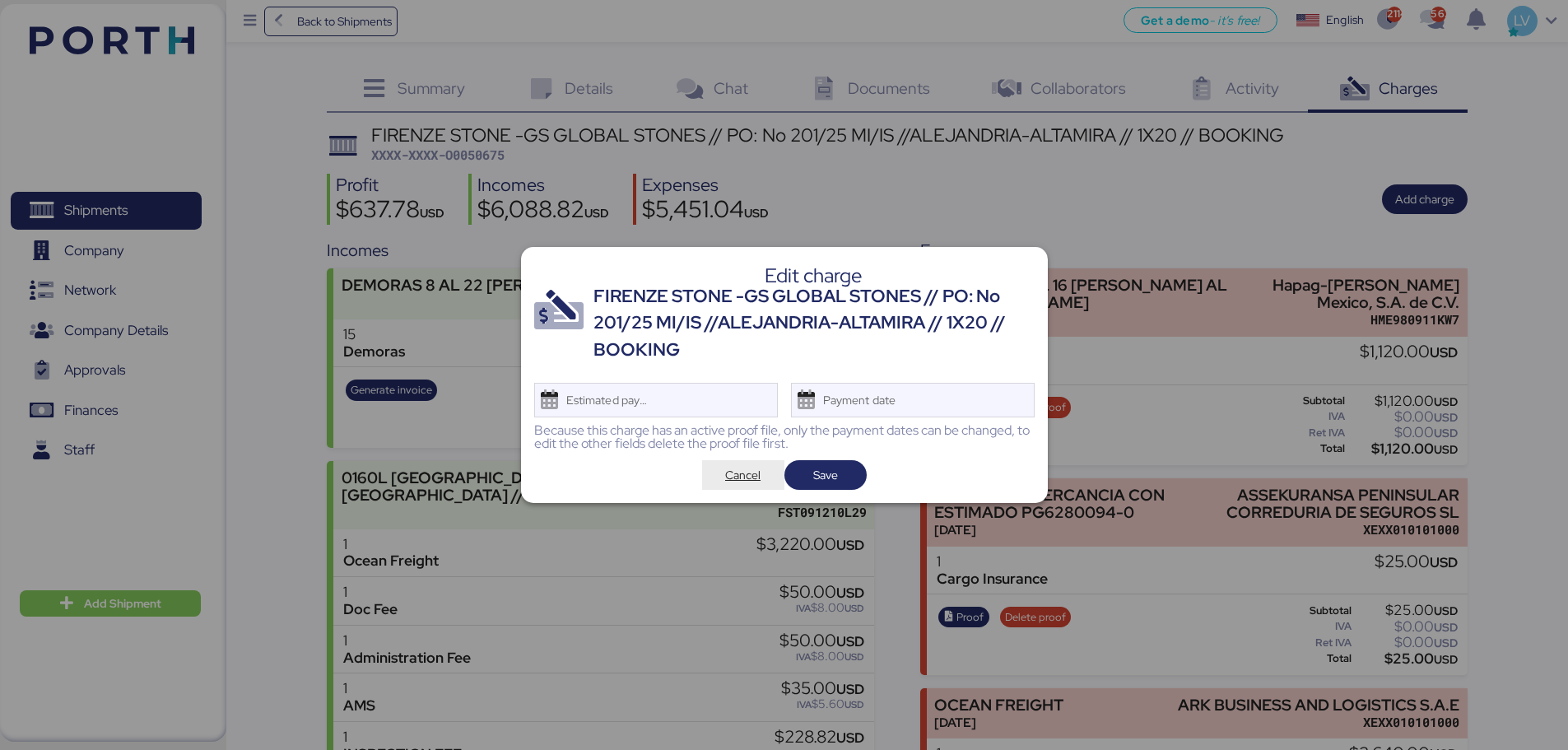
click at [743, 473] on span "Cancel" at bounding box center [742, 475] width 35 height 20
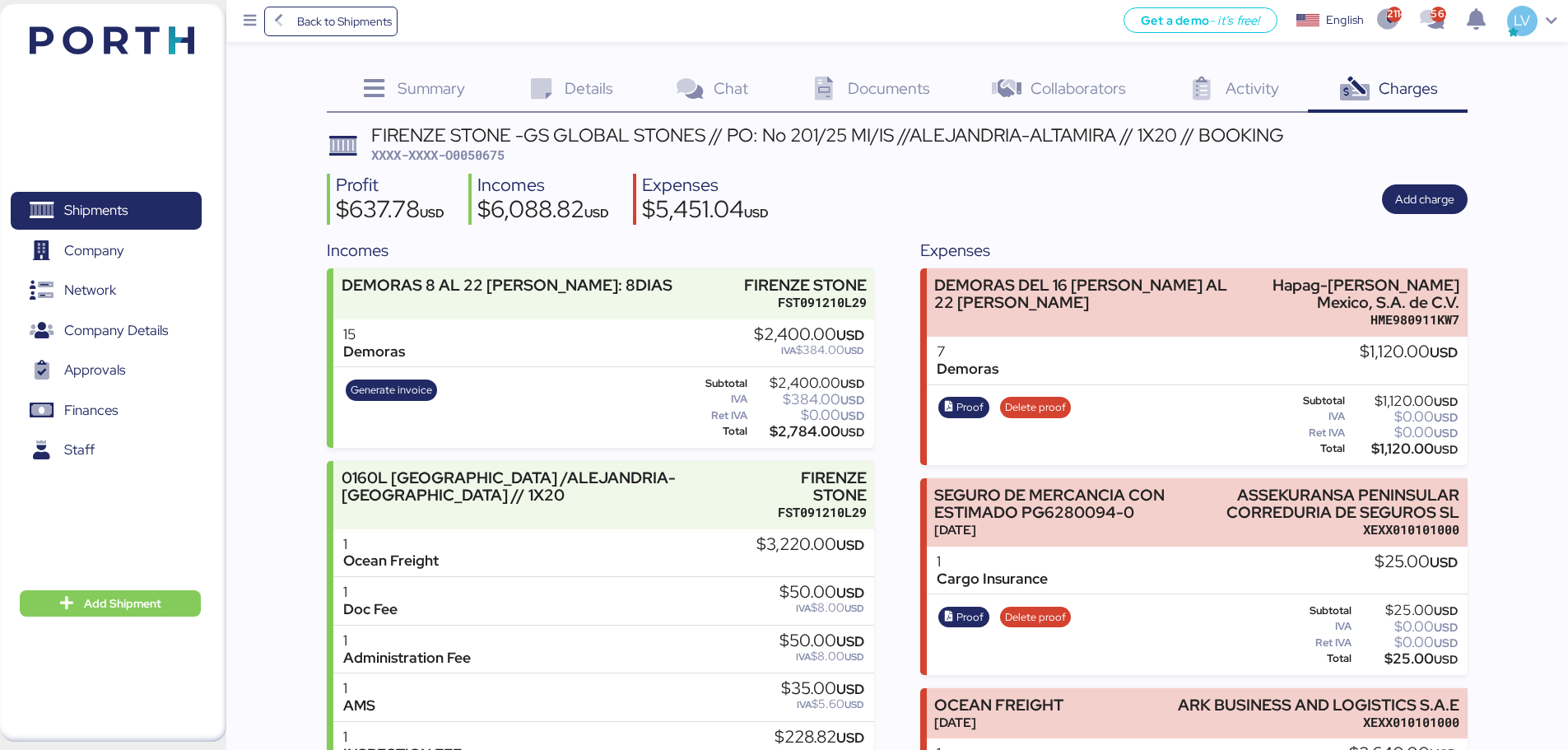
click at [1042, 385] on div "Proof Delete proof Subtotal $1,120.00 USD IVA $0.00 USD Ret IVA $0.00 USD Total…" at bounding box center [1197, 425] width 541 height 81
click at [1039, 405] on span "Delete proof" at bounding box center [1035, 407] width 61 height 18
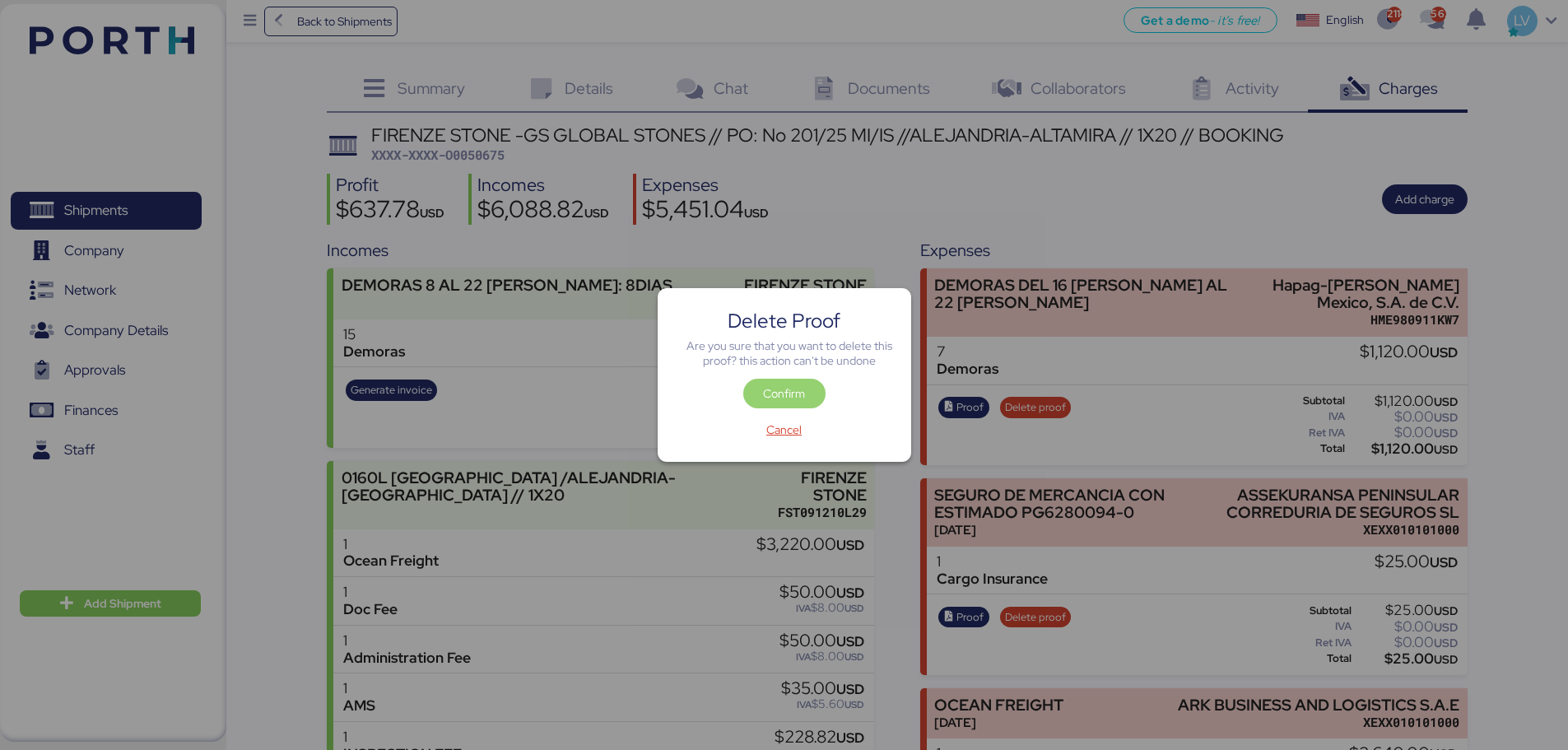
click at [804, 383] on span "Confirm" at bounding box center [784, 394] width 56 height 23
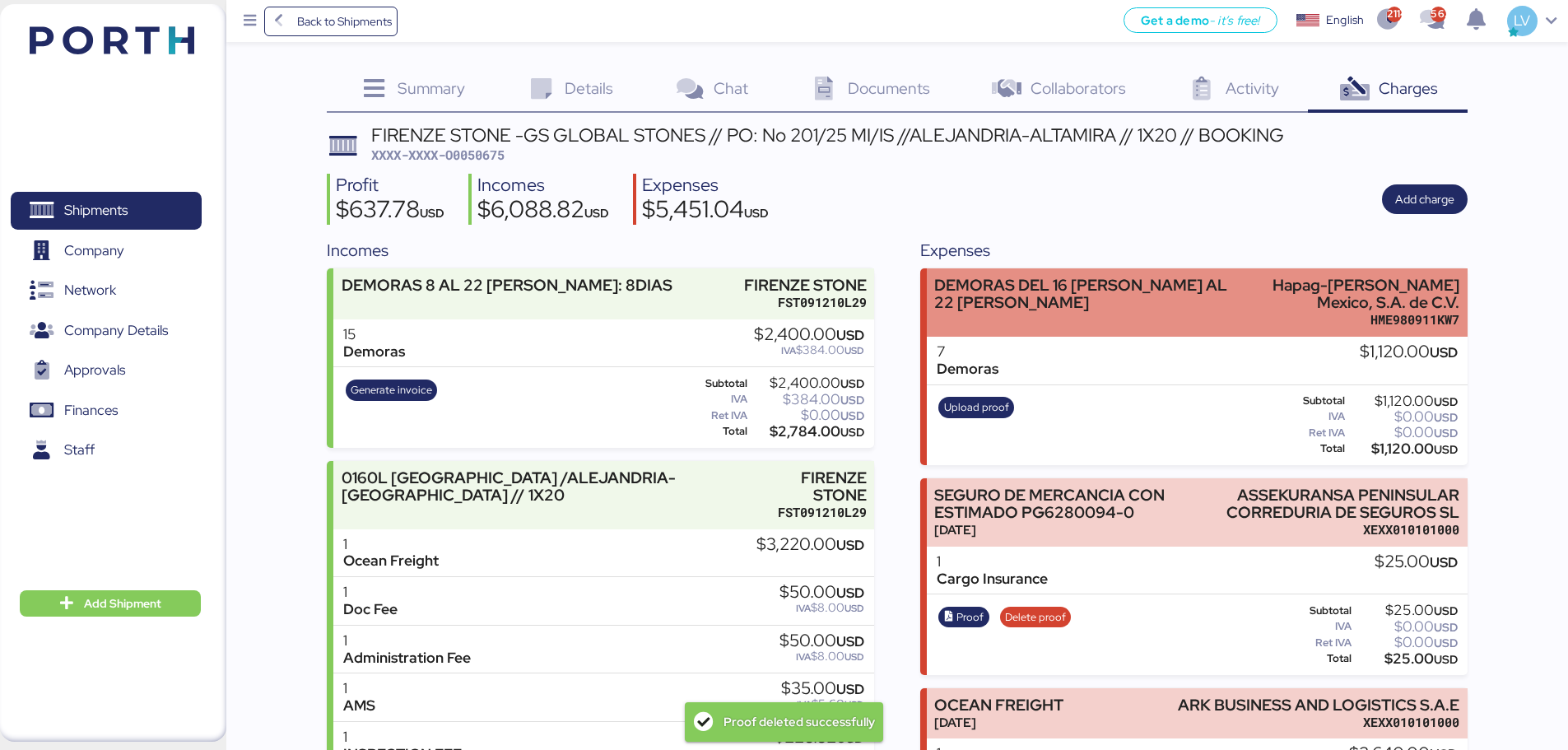
click at [1085, 304] on div "DEMORAS DEL 16 DE AGOSTO AL 22 DE AGOSTO" at bounding box center [1083, 293] width 298 height 35
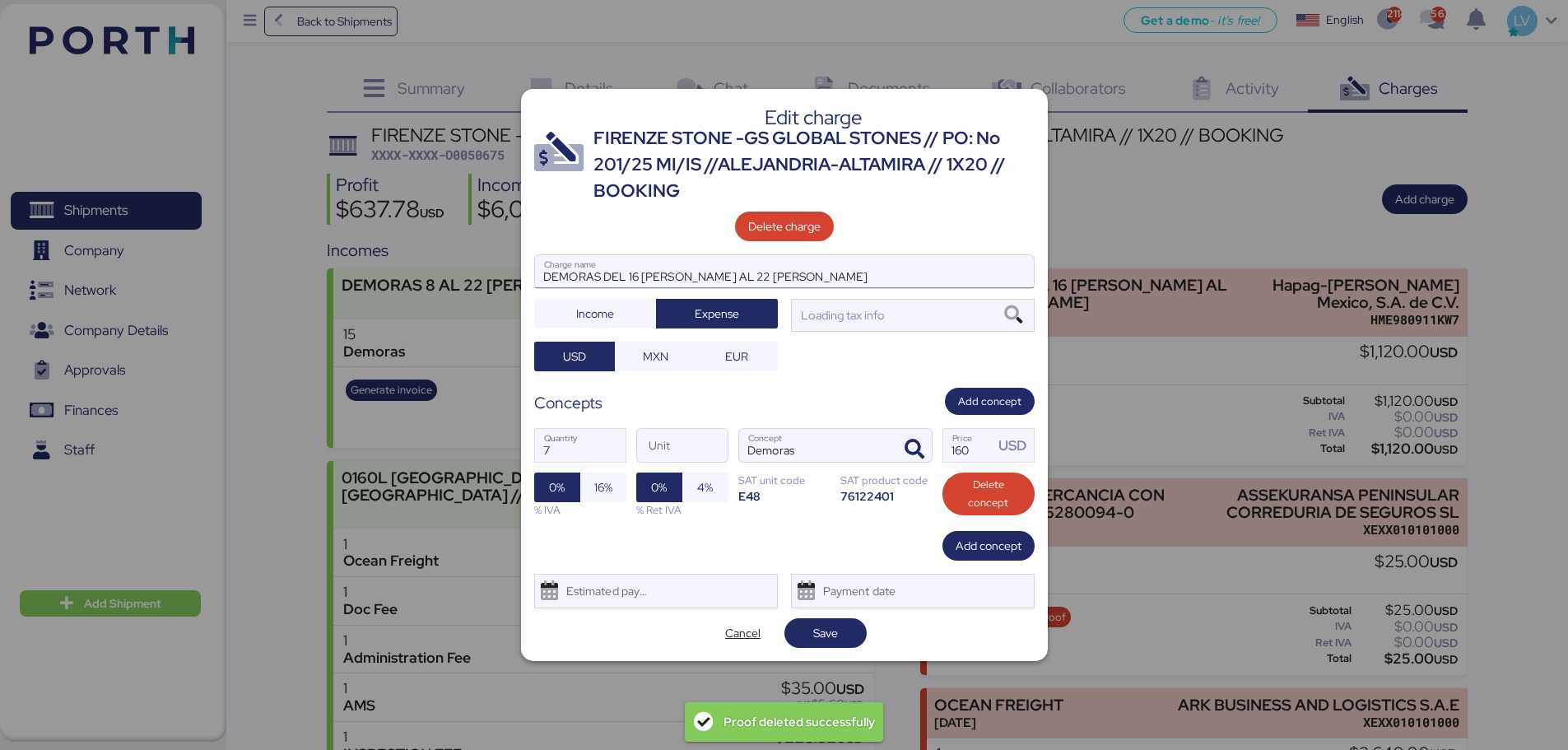
click at [731, 270] on input "DEMORAS DEL 16 DE AGOSTO AL 22 DE AGOSTO" at bounding box center [784, 271] width 499 height 33
click at [733, 275] on input "DEMORAS DEL 16 DE AGOSTO AL 22 DE AGOSTO" at bounding box center [784, 271] width 499 height 33
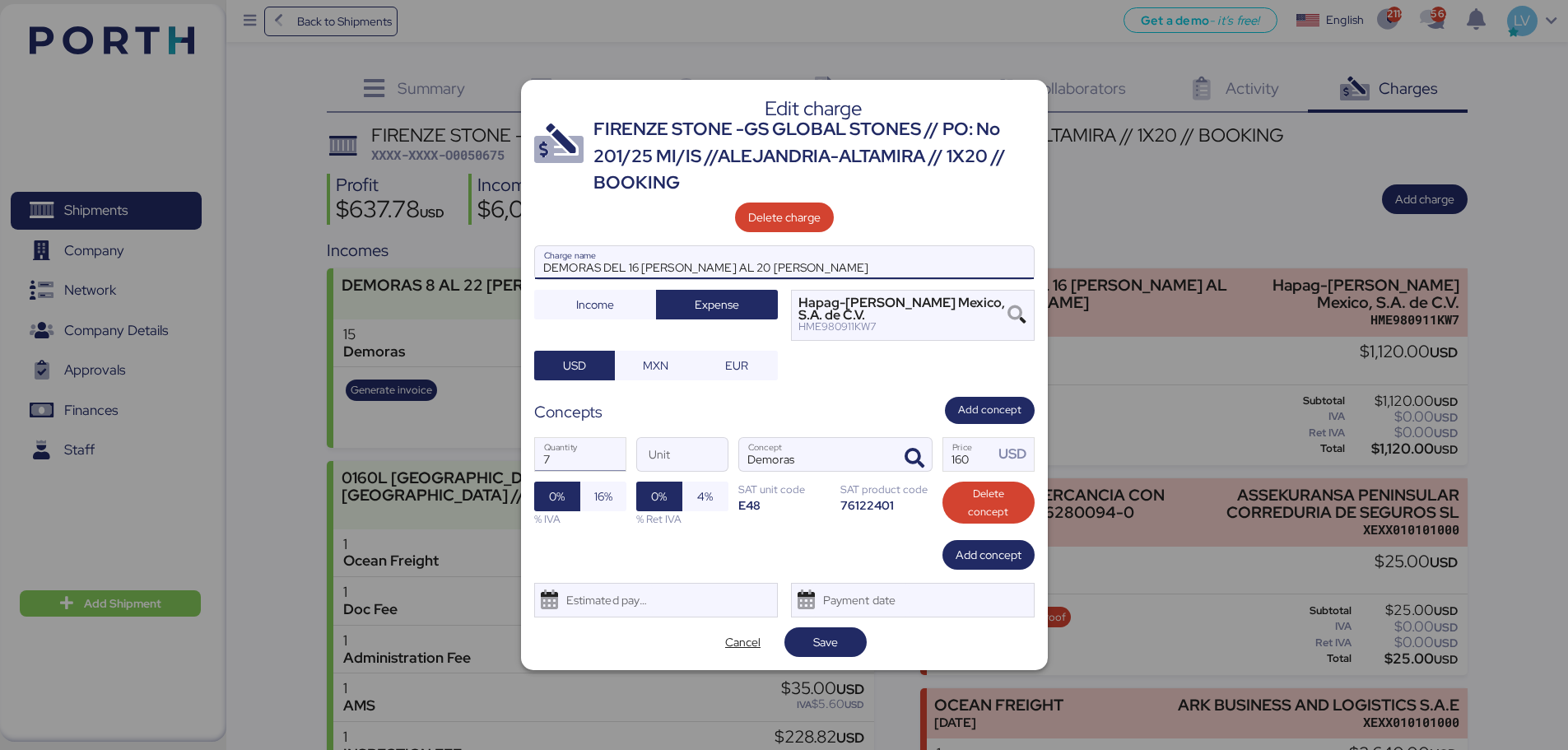
type input "DEMORAS DEL 16 DE AGOSTO AL 20 DE AGOSTO"
drag, startPoint x: 567, startPoint y: 446, endPoint x: 534, endPoint y: 444, distance: 33.1
click at [535, 444] on input "7" at bounding box center [579, 454] width 91 height 33
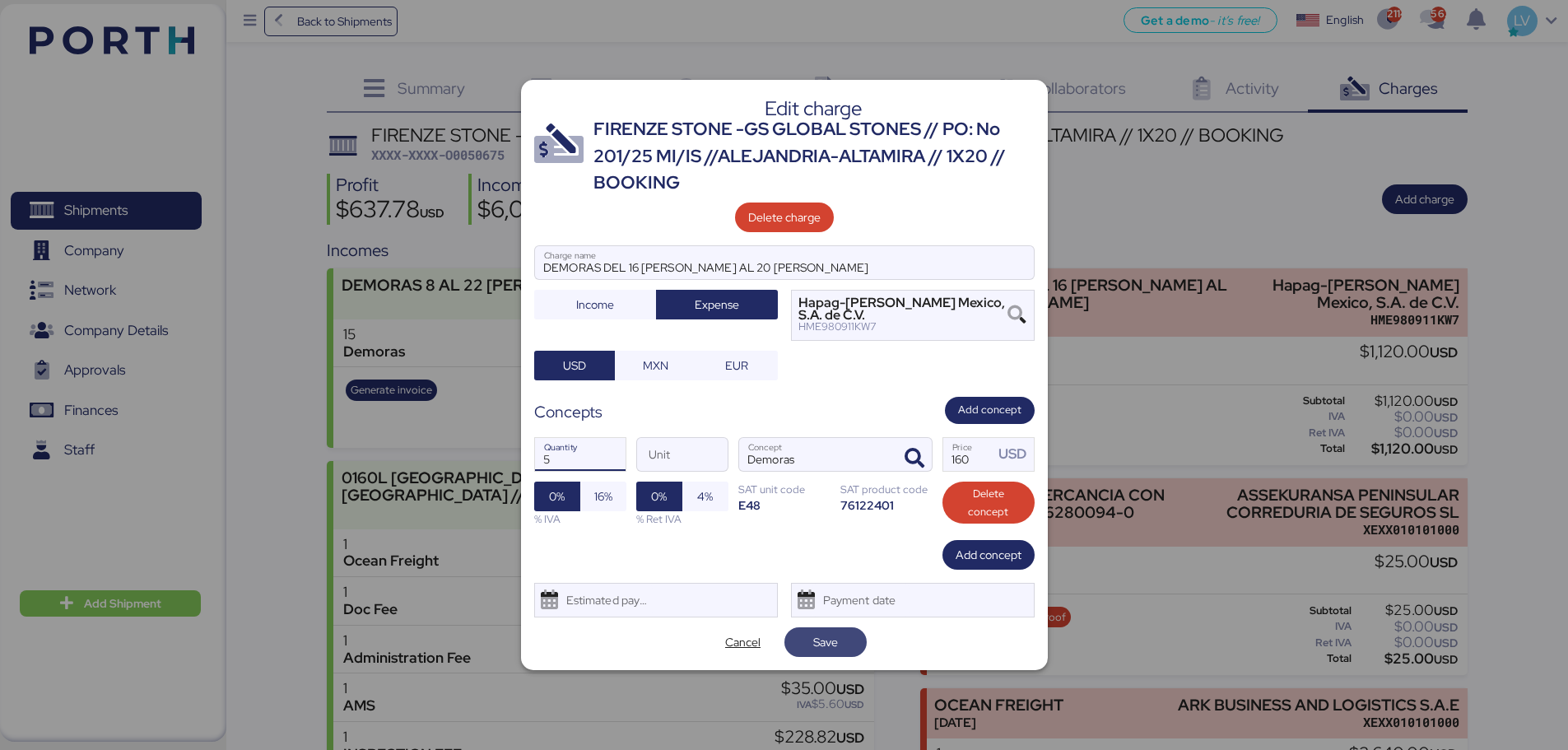
type input "5"
click at [833, 571] on span "Save" at bounding box center [826, 642] width 25 height 20
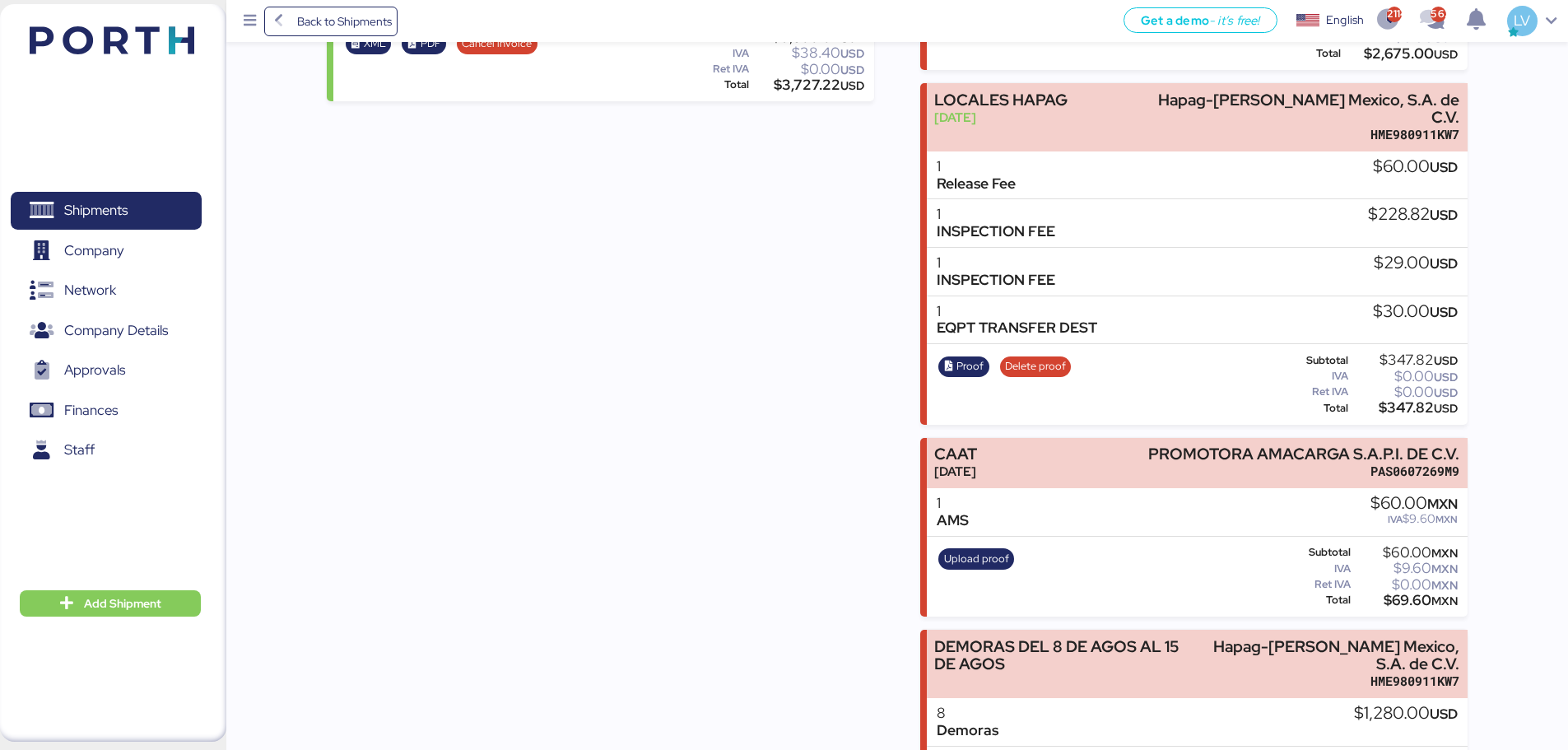
scroll to position [918, 0]
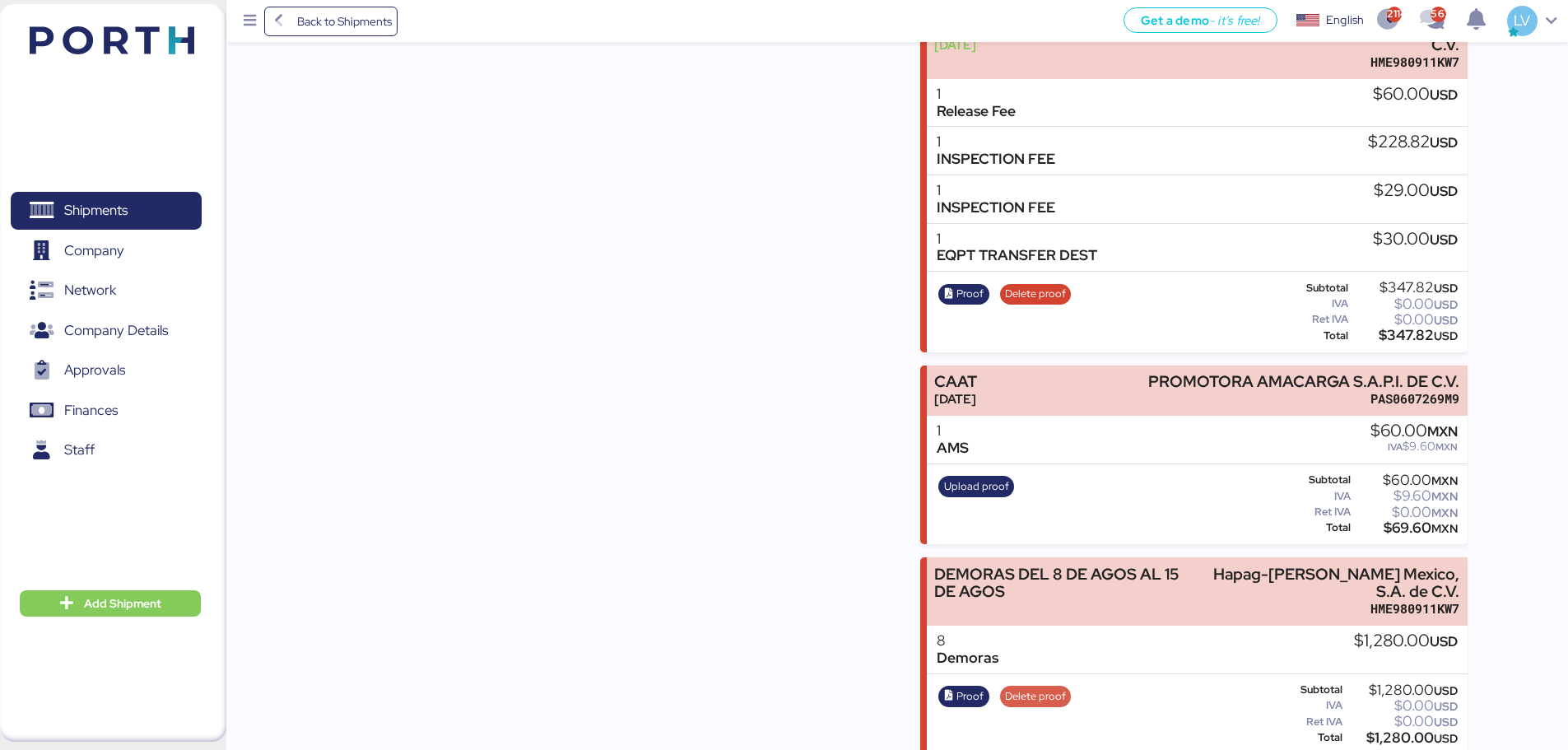
click at [1026, 571] on span "Delete proof" at bounding box center [1035, 696] width 61 height 18
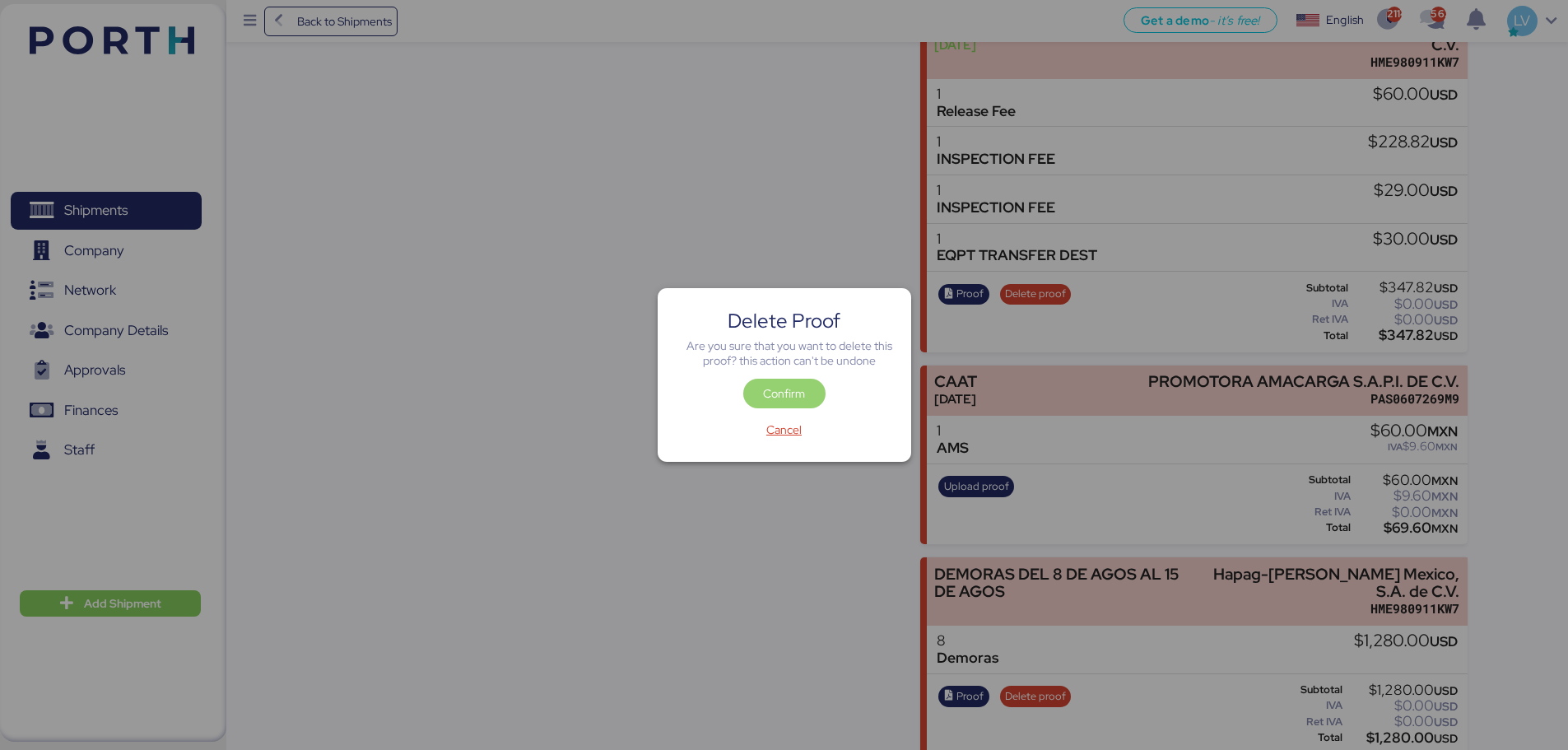
click at [785, 384] on span "Confirm" at bounding box center [784, 394] width 42 height 20
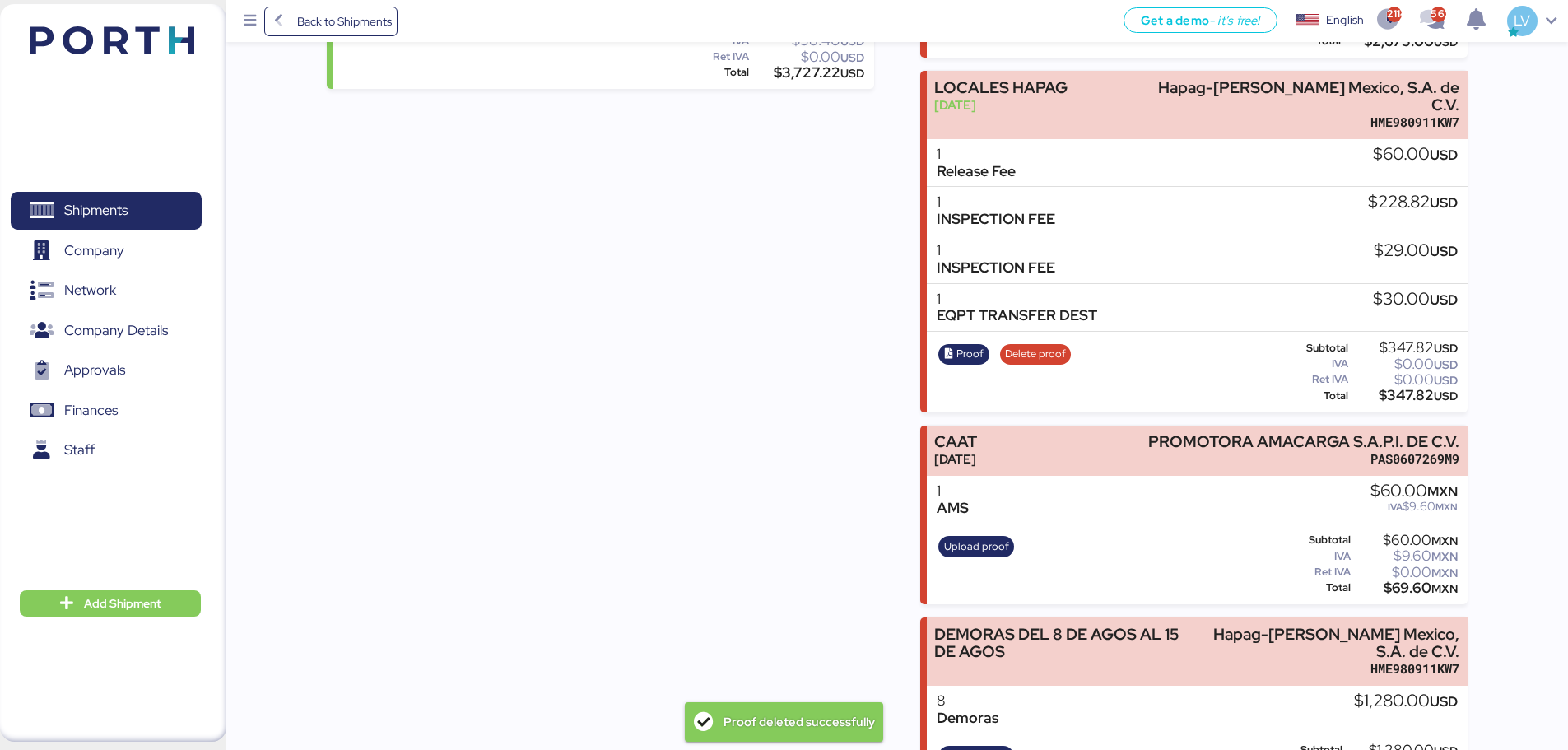
scroll to position [918, 0]
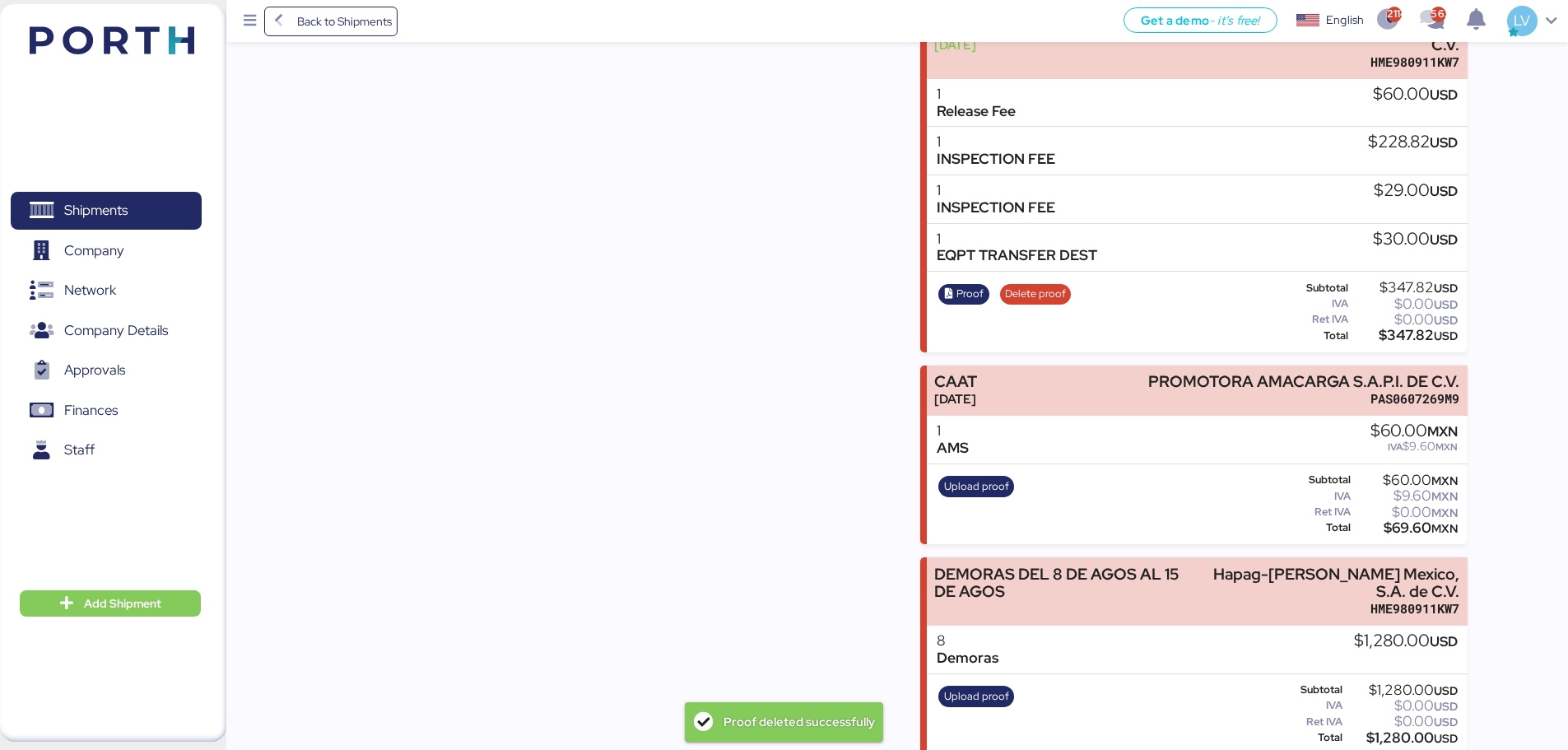
click at [967, 571] on div "Upload proof" at bounding box center [976, 714] width 86 height 67
click at [960, 571] on div "Upload proof" at bounding box center [976, 714] width 86 height 67
click at [980, 571] on span "Upload proof" at bounding box center [976, 696] width 65 height 18
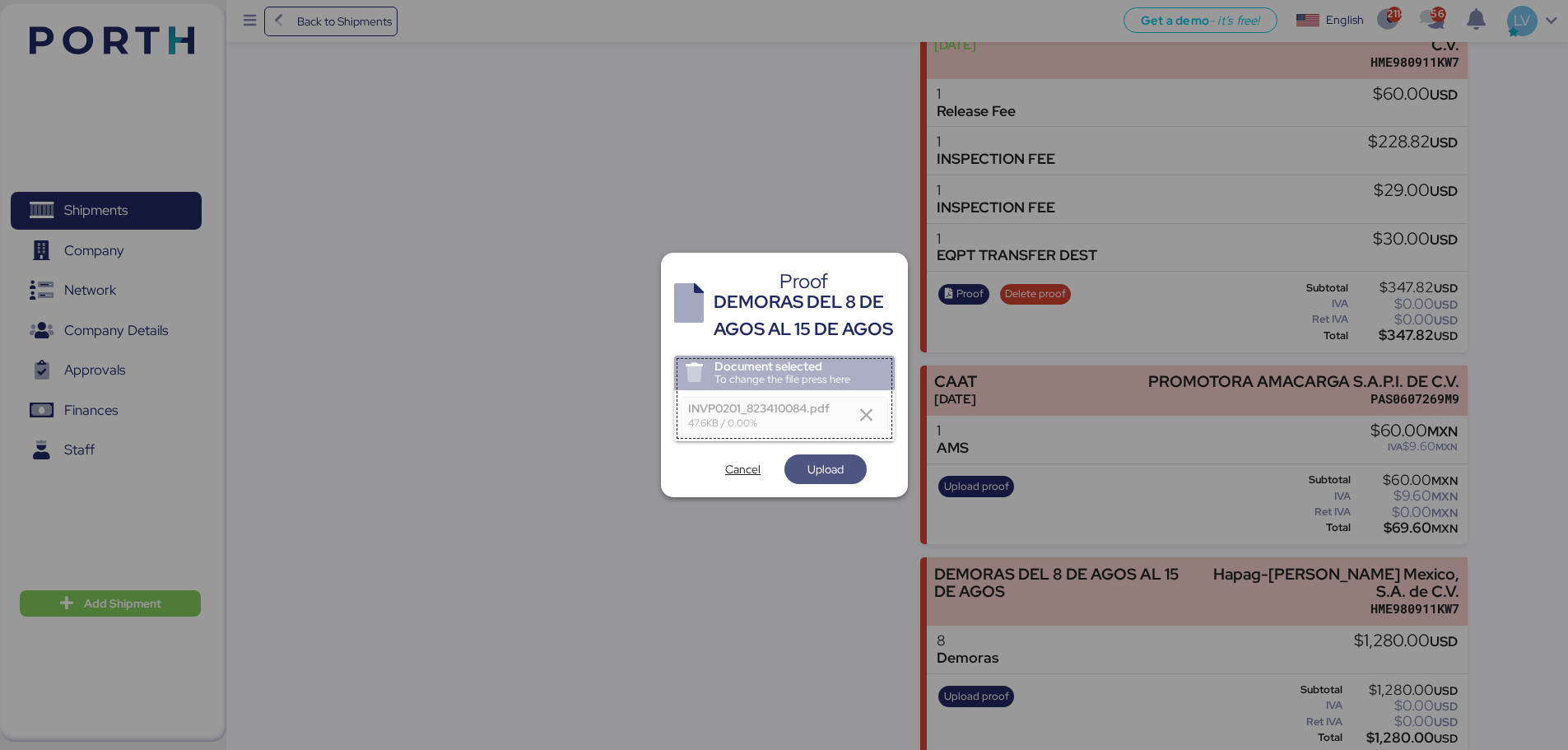
click at [809, 479] on span "Upload" at bounding box center [825, 469] width 36 height 20
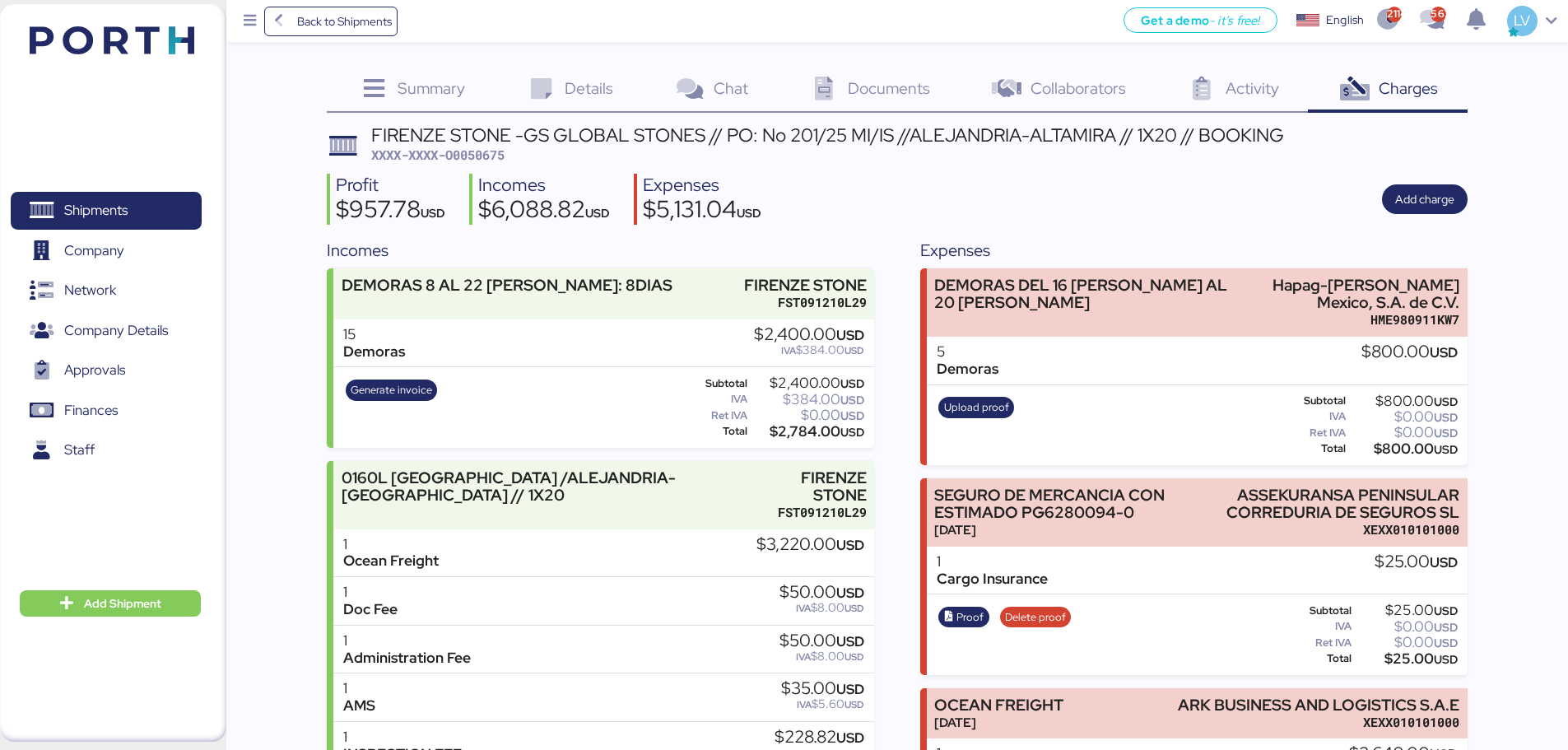
click at [1009, 388] on div "Upload proof Subtotal $800.00 USD IVA $0.00 USD Ret IVA $0.00 USD Total $800.00…" at bounding box center [1197, 425] width 541 height 81
click at [989, 397] on span "Upload proof" at bounding box center [976, 407] width 75 height 22
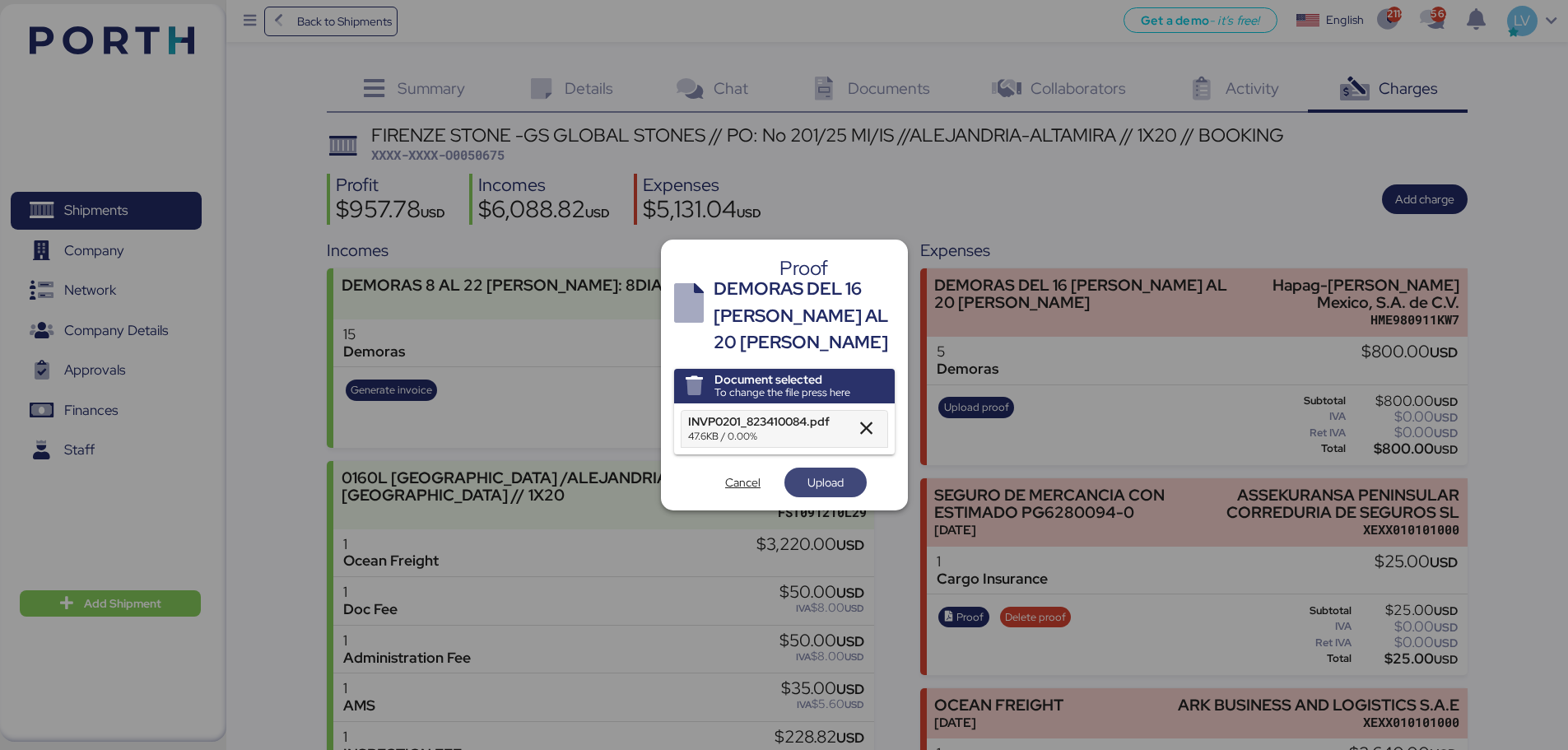
click at [810, 476] on span "Upload" at bounding box center [825, 483] width 36 height 20
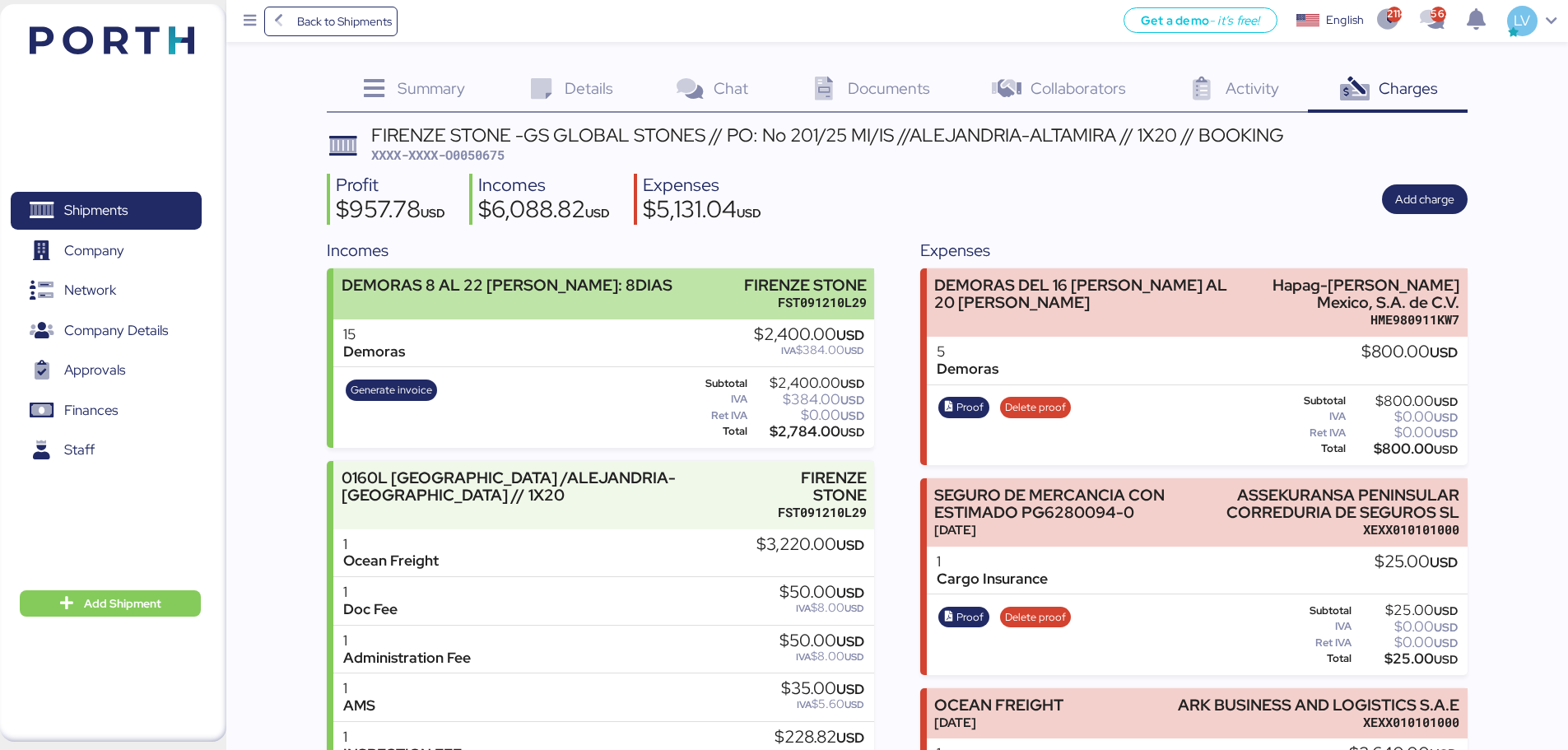
click at [633, 301] on div "DEMORAS 8 AL 22 DE AGOSTO: 8DIAS FIRENZE STONE FST091210L29" at bounding box center [604, 293] width 541 height 50
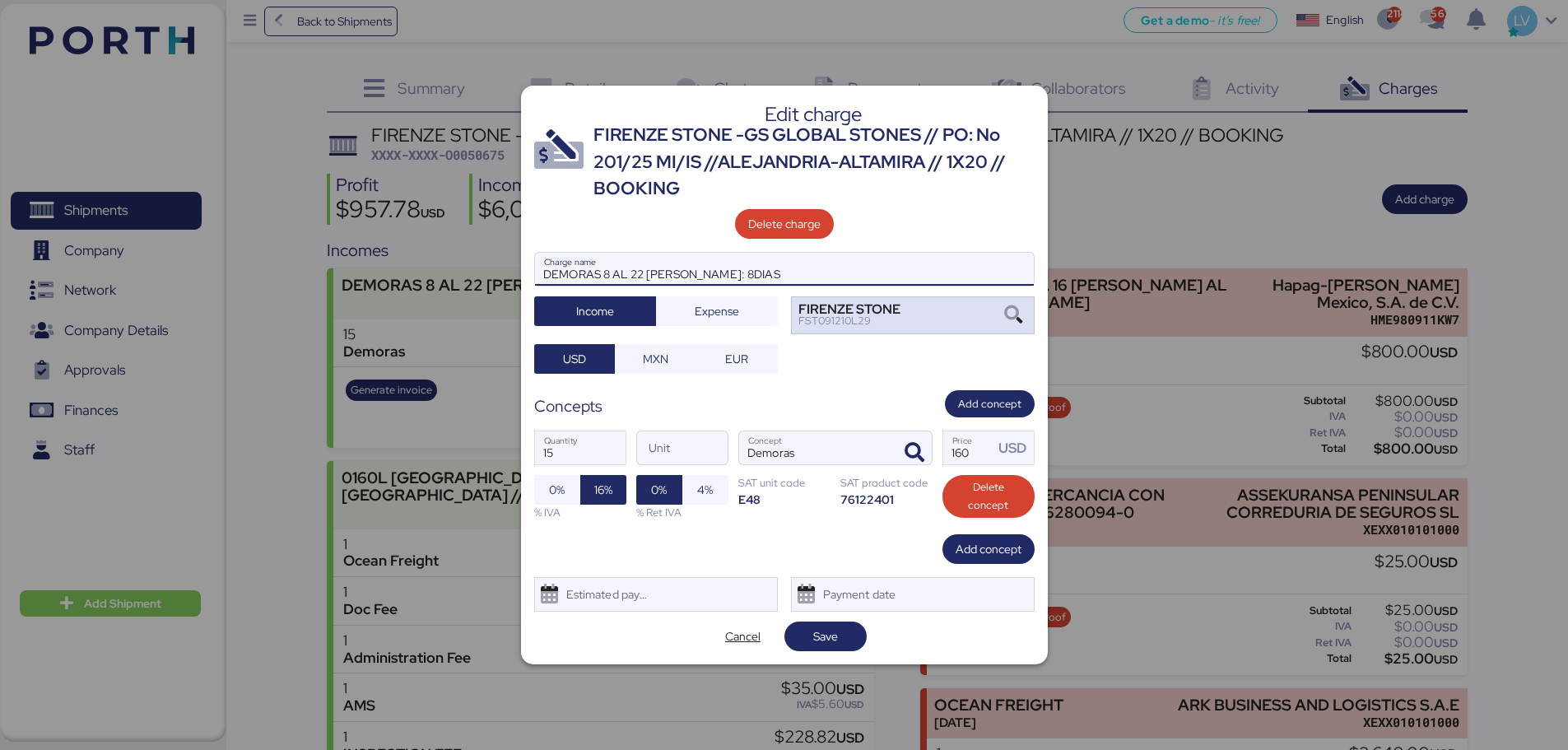
drag, startPoint x: 634, startPoint y: 271, endPoint x: 898, endPoint y: 322, distance: 268.9
click at [898, 322] on div "DEMORAS 8 AL 22 DE AGOSTO: 8DIAS Charge name Income Expense FIRENZE STONE FST09…" at bounding box center [784, 313] width 501 height 123
type input "DEMORAS 8 AL 20 de agosto 13 dias de demoras"
click at [574, 444] on input "15" at bounding box center [579, 448] width 91 height 33
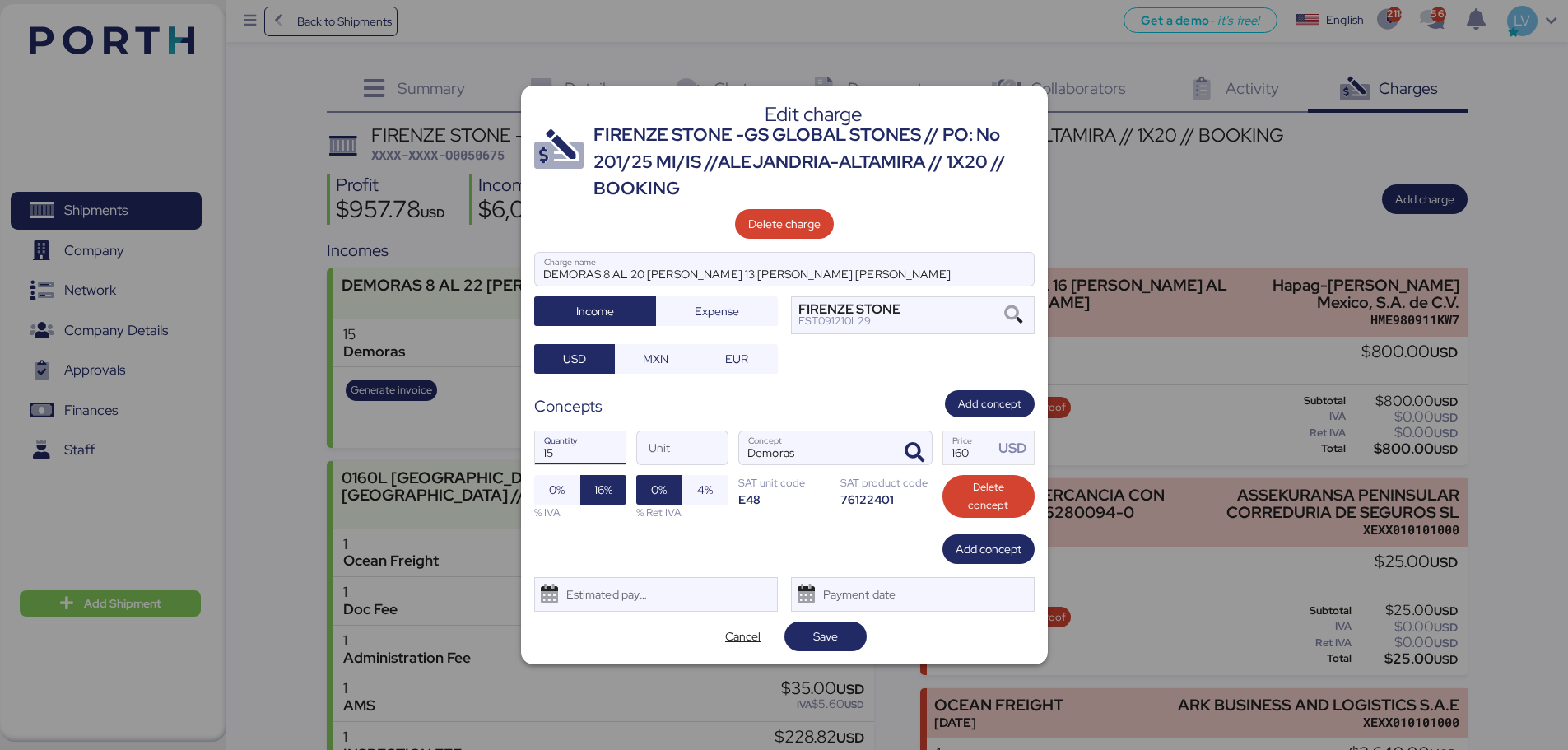
click at [574, 444] on input "15" at bounding box center [579, 448] width 91 height 33
type input "13"
click at [832, 571] on span "Save" at bounding box center [826, 636] width 25 height 20
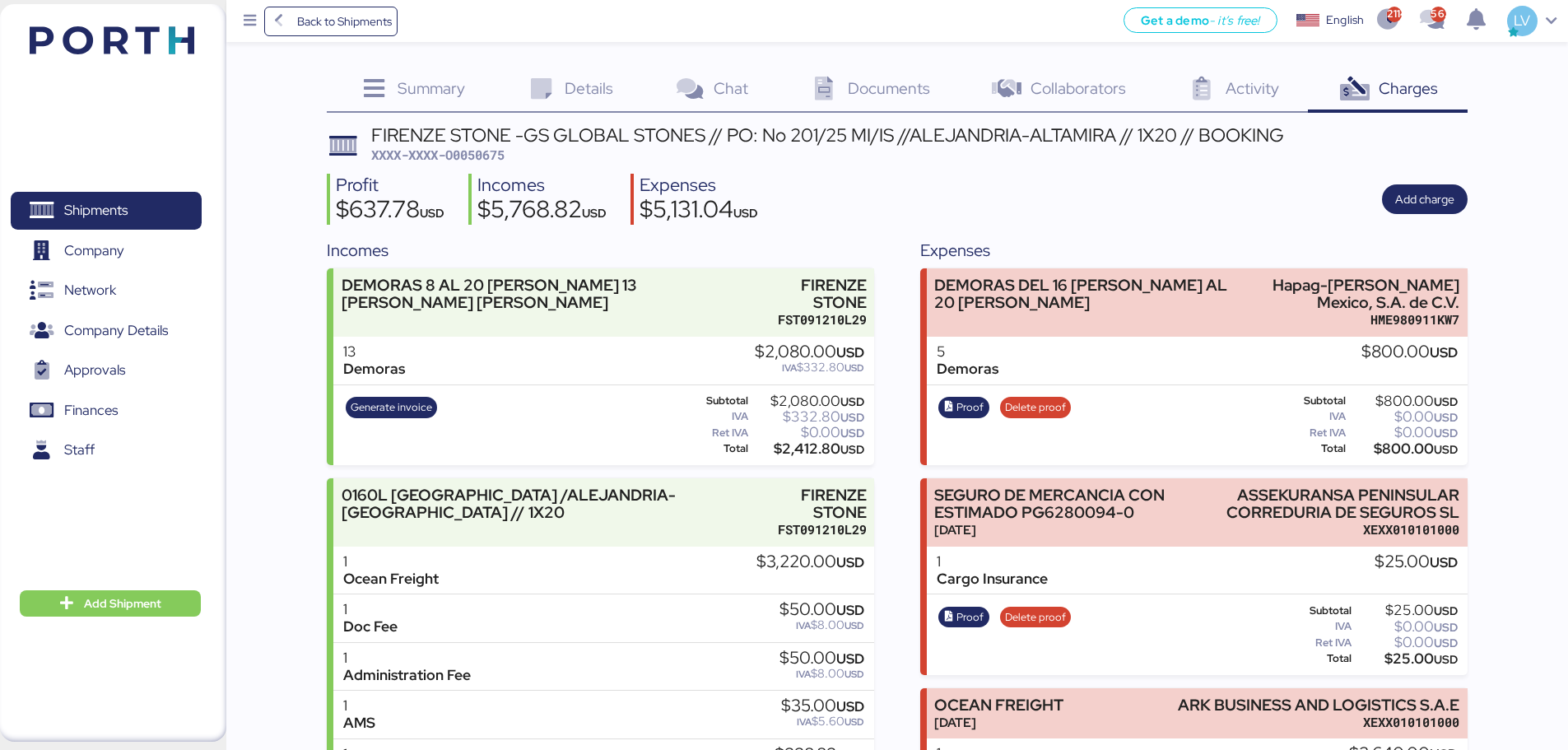
click at [474, 149] on span "XXXX-XXXX-O0050675" at bounding box center [438, 154] width 134 height 16
copy span "O0050675"
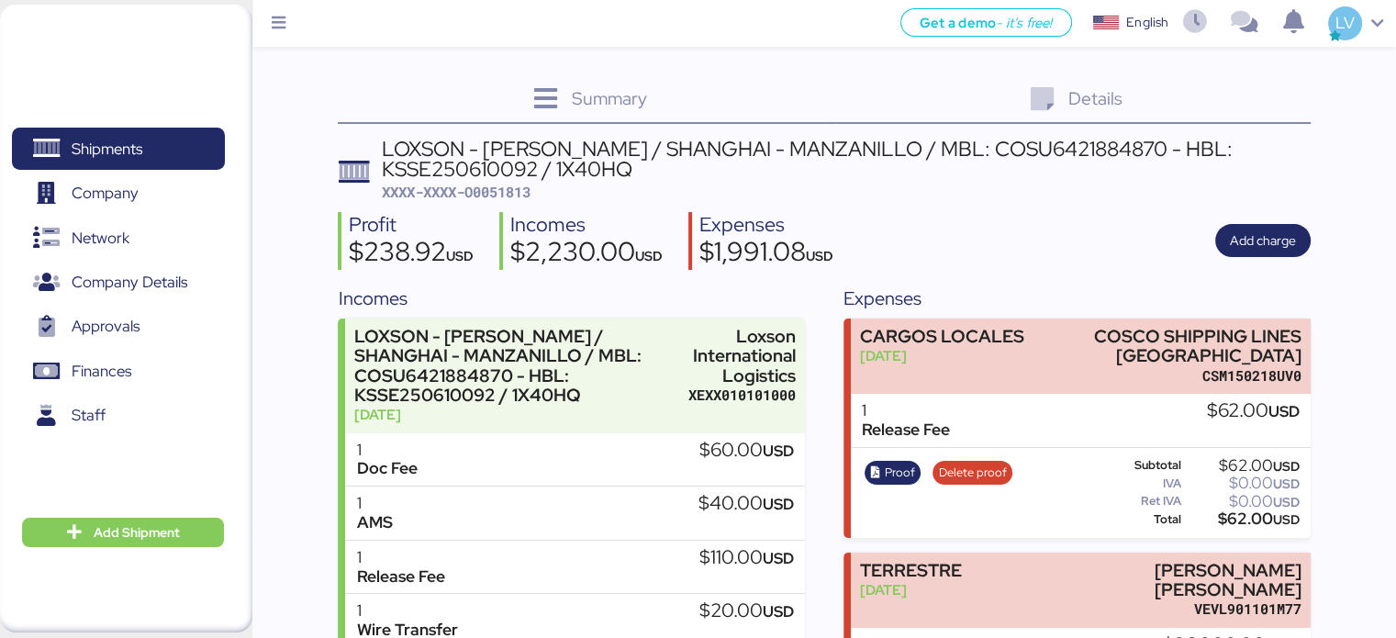
click at [130, 61] on div "Shipments 0 Company 0 Network 0 Company Details 0 Approvals 0 Finances 0 Staff …" at bounding box center [126, 319] width 252 height 628
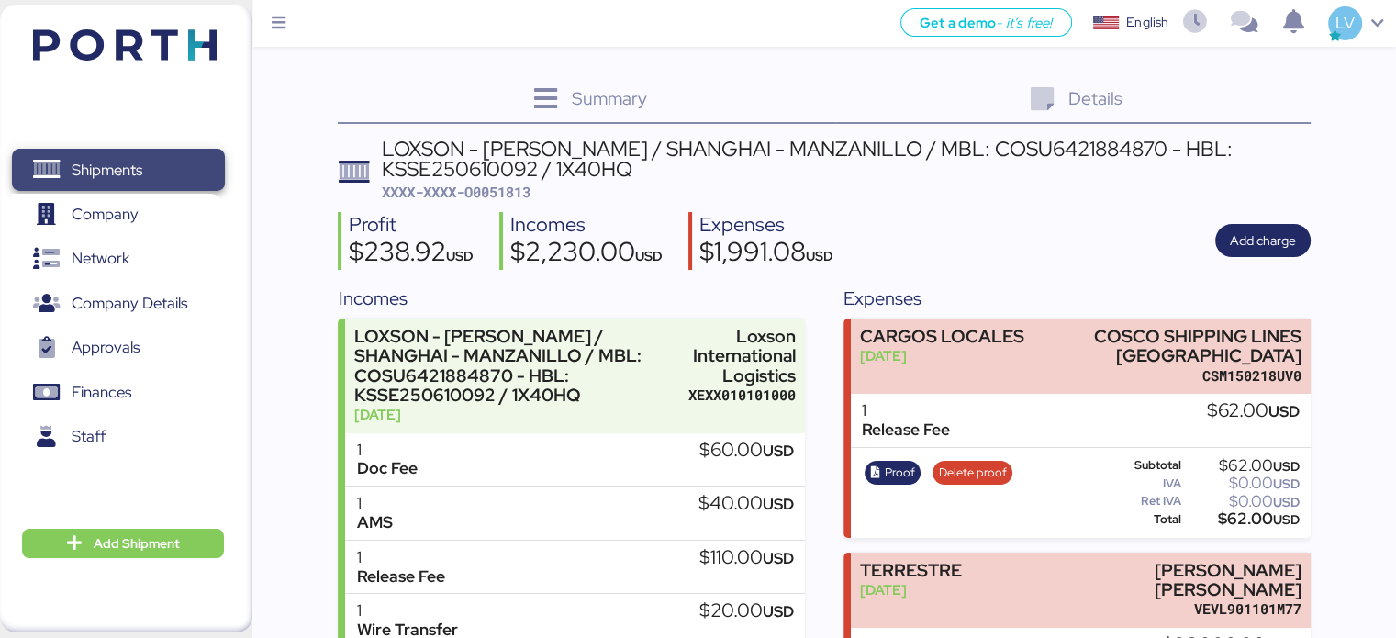
click at [130, 168] on span "Shipments" at bounding box center [107, 170] width 71 height 27
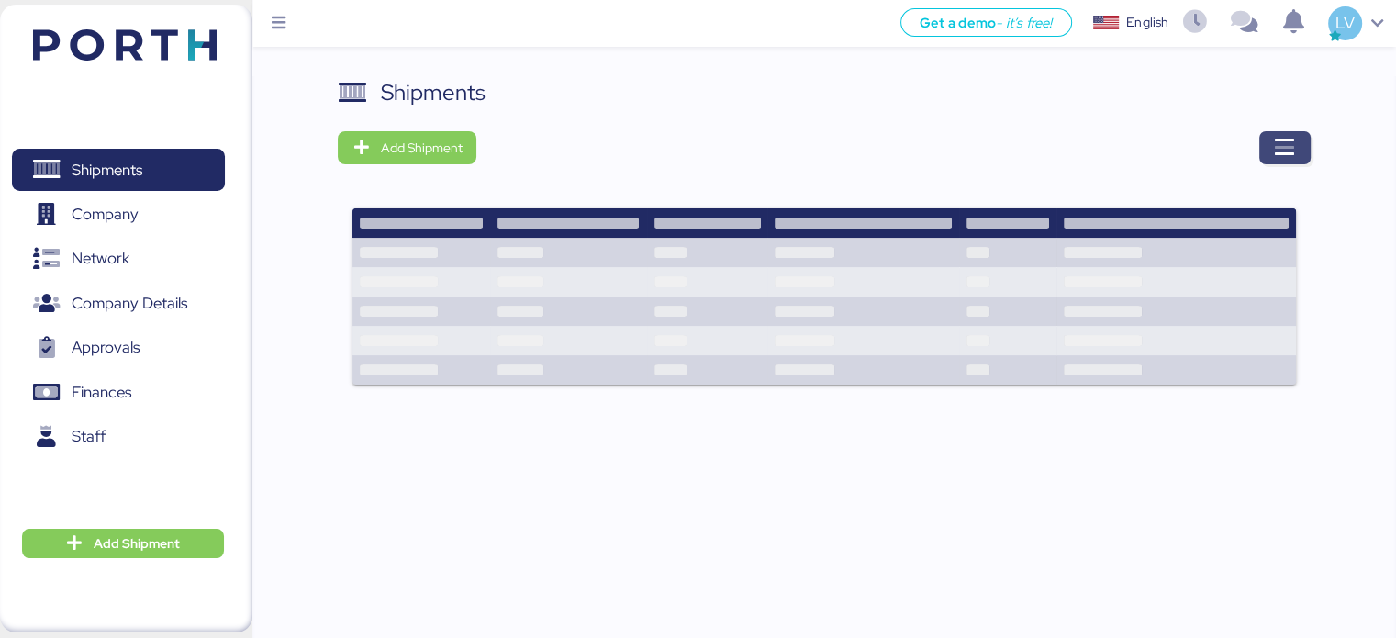
click at [1299, 142] on span "button" at bounding box center [1284, 147] width 51 height 33
click at [1266, 93] on div "Shipments" at bounding box center [824, 92] width 972 height 33
click at [1264, 128] on div "Shipments Add Shipment" at bounding box center [824, 242] width 972 height 332
click at [1274, 142] on icon "button" at bounding box center [1285, 148] width 22 height 22
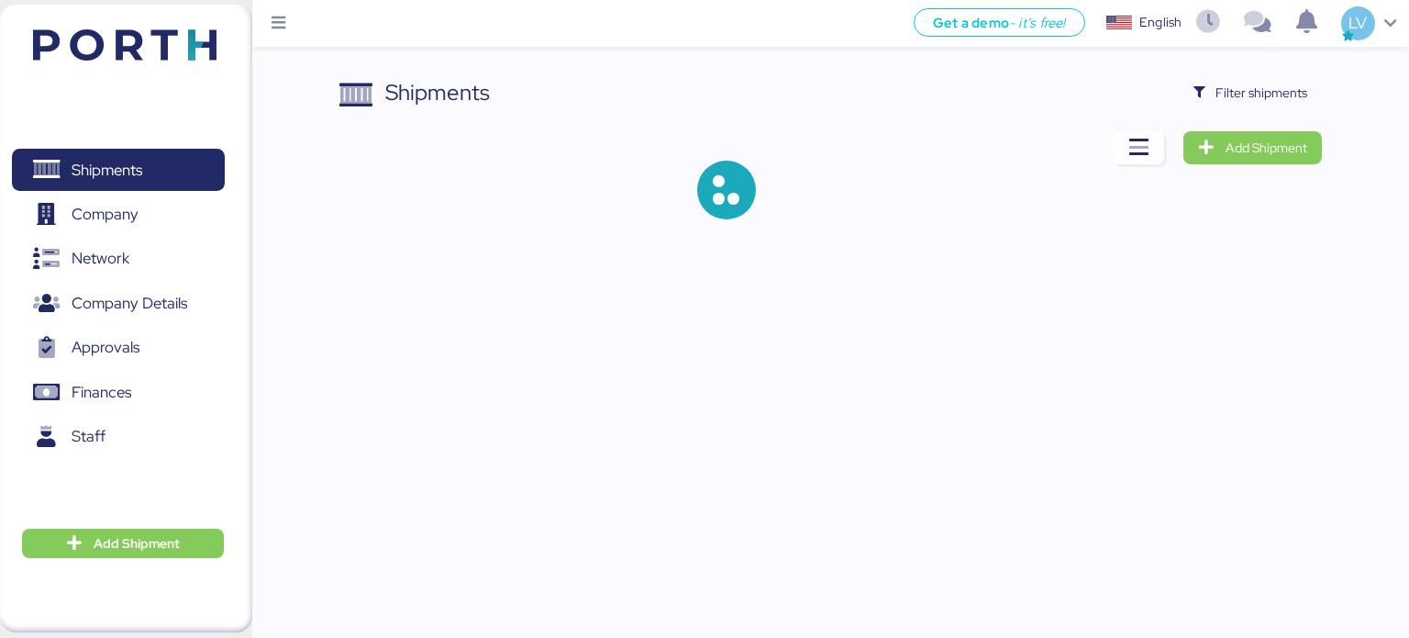
click at [1254, 111] on div "Shipments Filter shipments Add Shipment" at bounding box center [831, 162] width 984 height 172
click at [1263, 102] on span "Filter shipments" at bounding box center [1262, 93] width 92 height 22
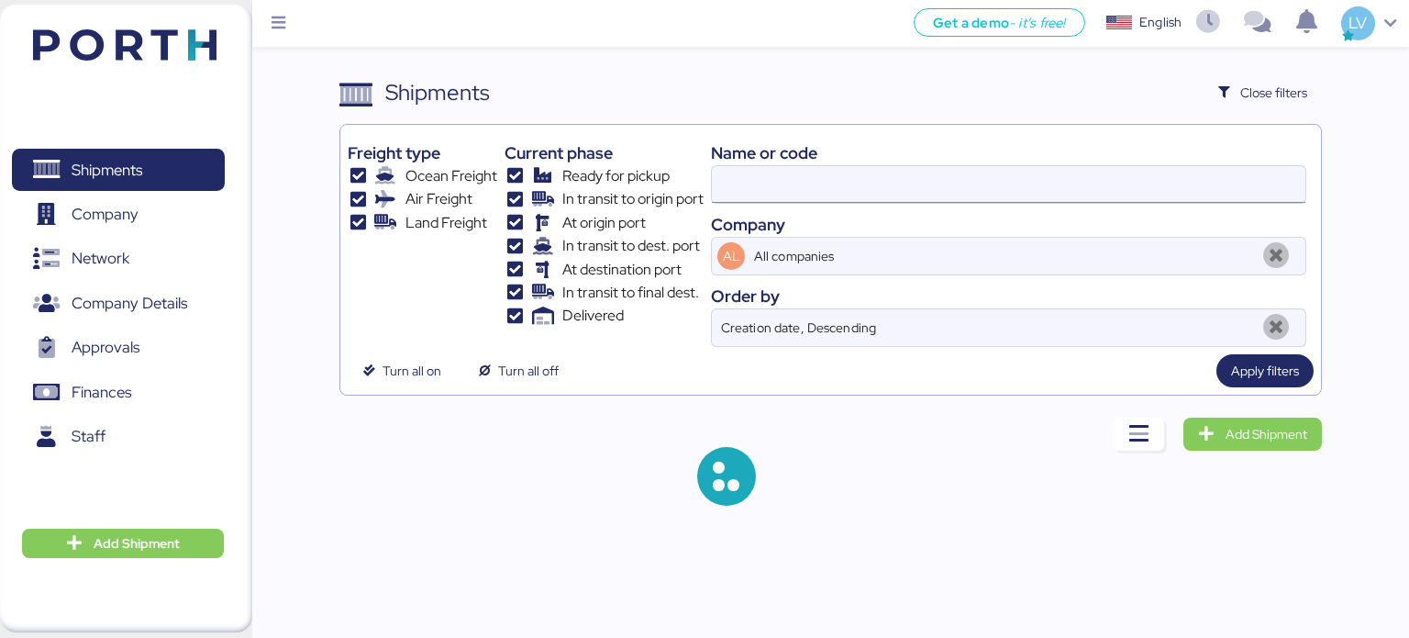
click at [1128, 179] on input at bounding box center [1009, 184] width 594 height 37
paste input "O0052065"
type input "O0052065"
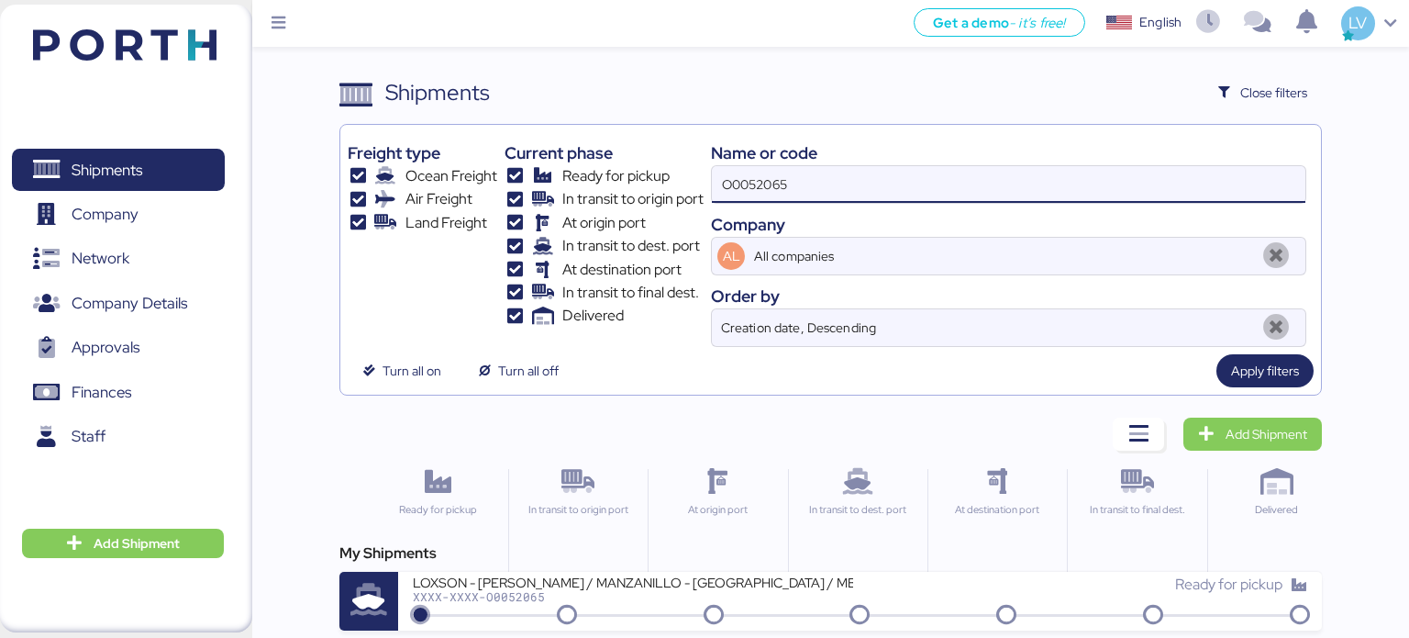
click at [567, 630] on div "Get a demo - it’s free! Get a demo English Inglés English LV Shipments 0 Compan…" at bounding box center [704, 319] width 1409 height 638
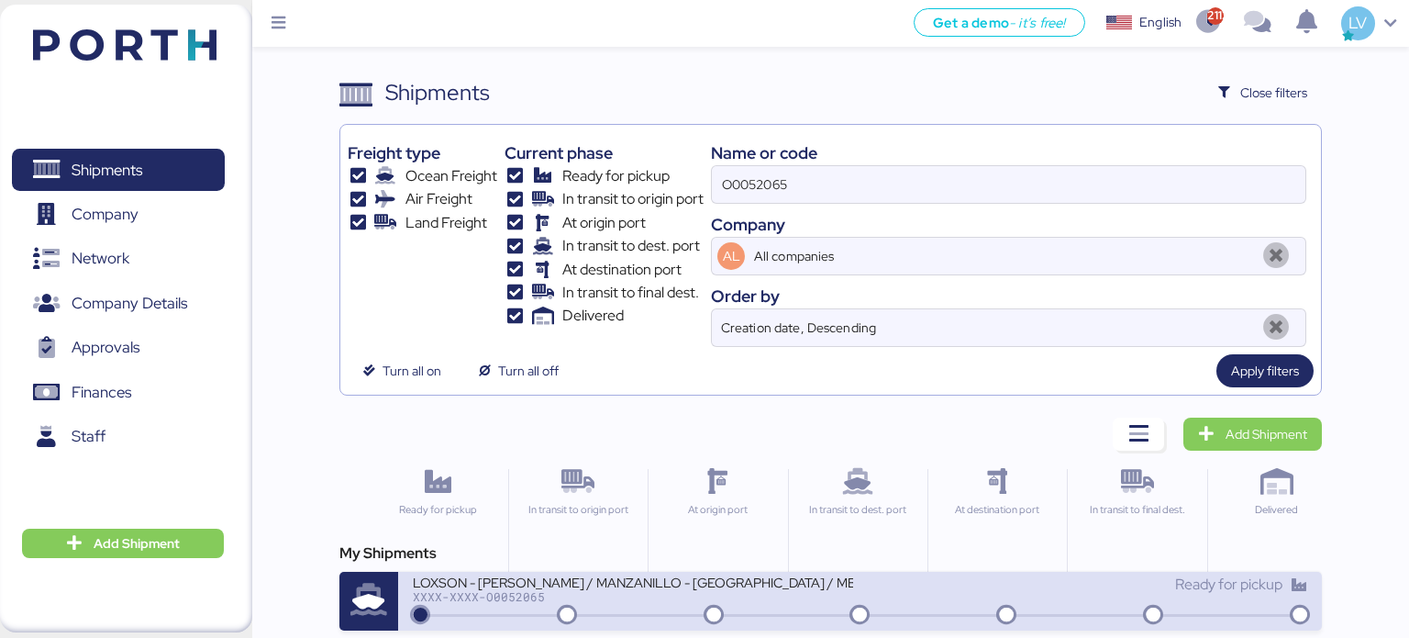
click at [606, 585] on div "LOXSON - [PERSON_NAME] / MANZANILLO - [GEOGRAPHIC_DATA] / MBL: - HBL: / LCL" at bounding box center [633, 581] width 440 height 16
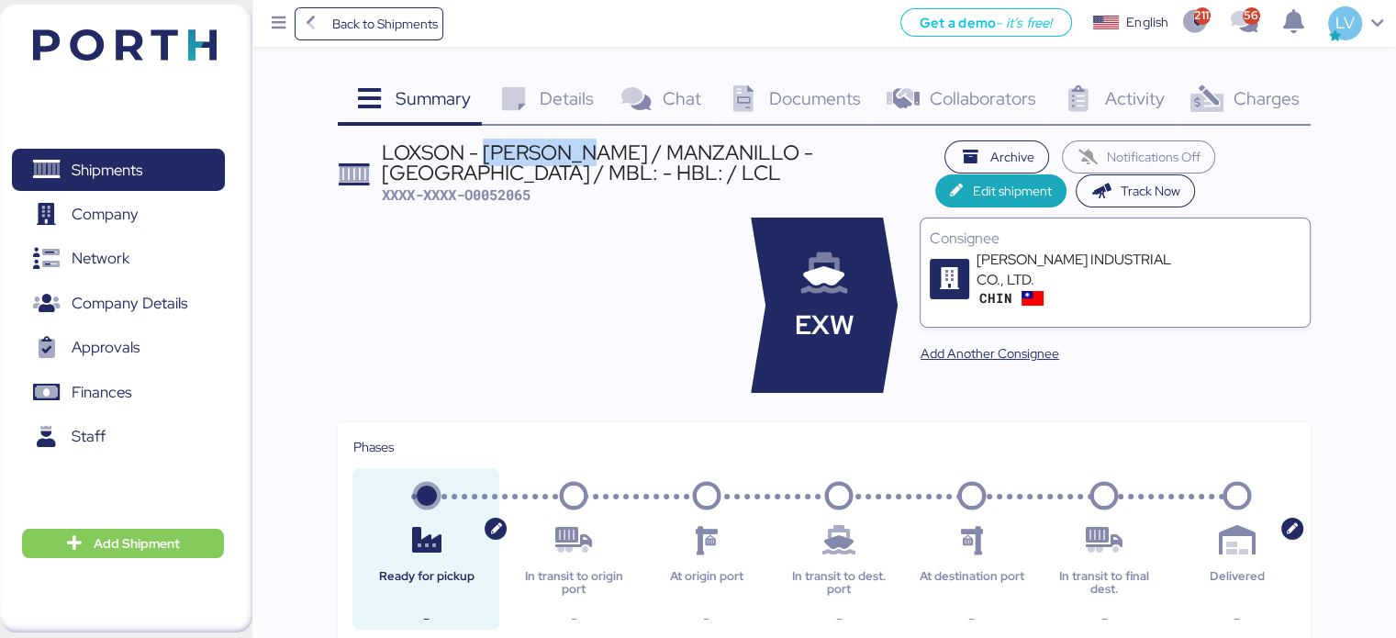
copy div "CHIN POON"
drag, startPoint x: 484, startPoint y: 153, endPoint x: 597, endPoint y: 151, distance: 113.8
click at [597, 151] on div "LOXSON - CHIN POON / MANZANILLO - SHANGHAI / MBL: - HBL: / LCL" at bounding box center [658, 162] width 553 height 41
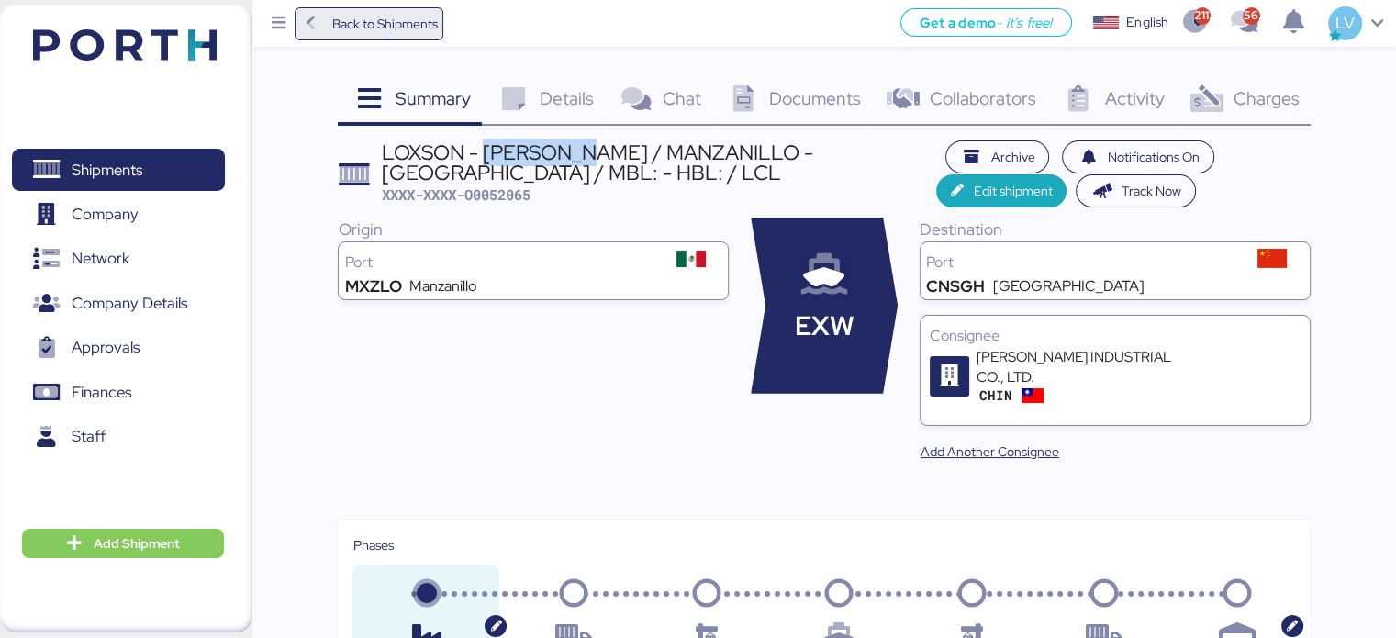
click at [434, 11] on span "Back to Shipments" at bounding box center [369, 23] width 137 height 33
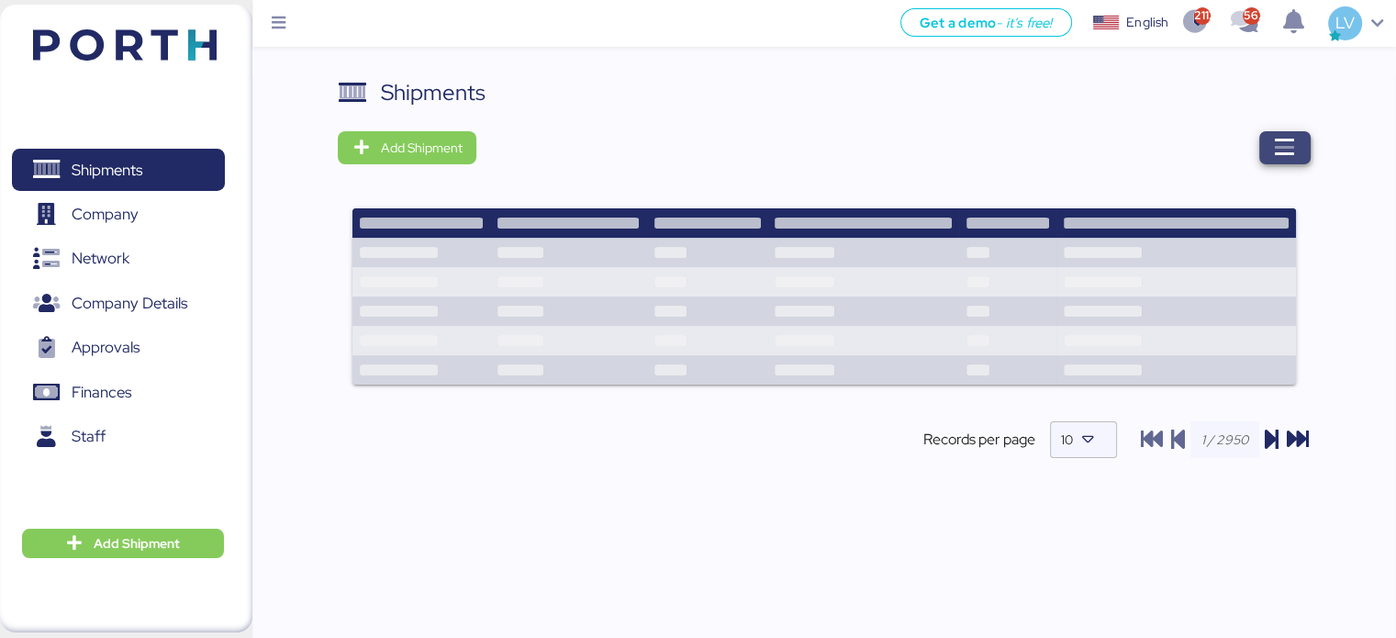
click at [1269, 154] on span "button" at bounding box center [1284, 147] width 51 height 33
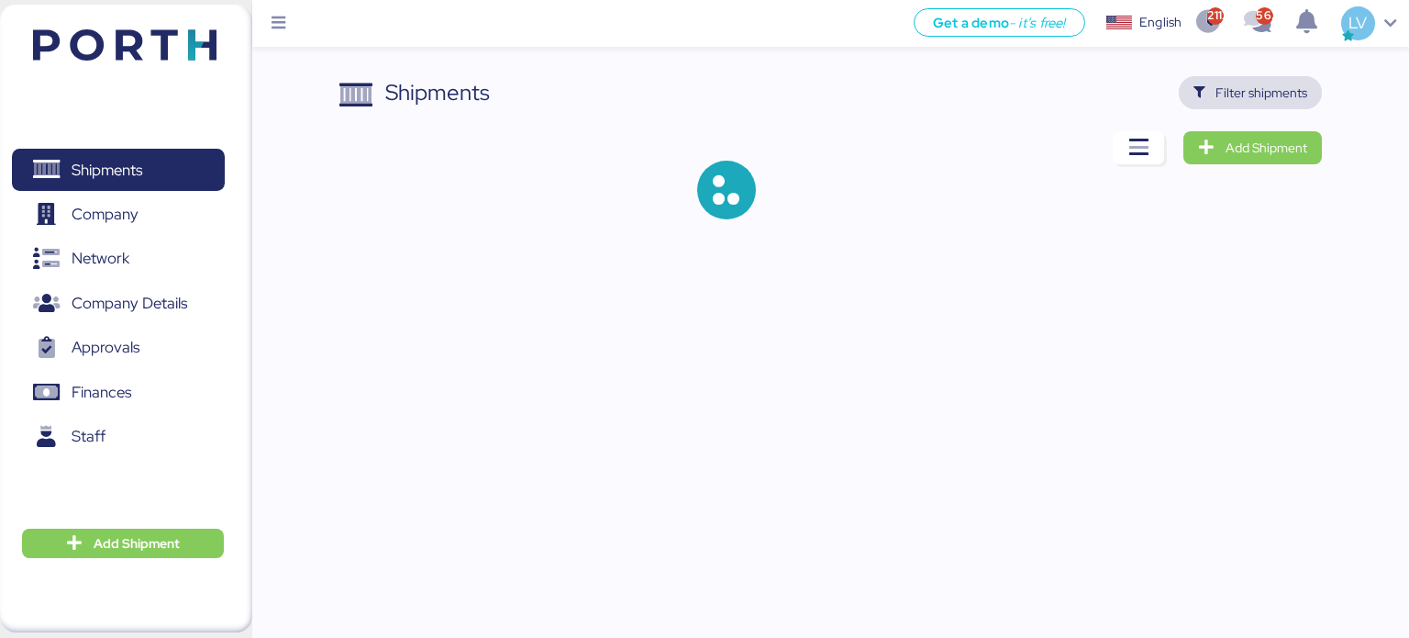
click at [1247, 93] on span "Filter shipments" at bounding box center [1262, 93] width 92 height 22
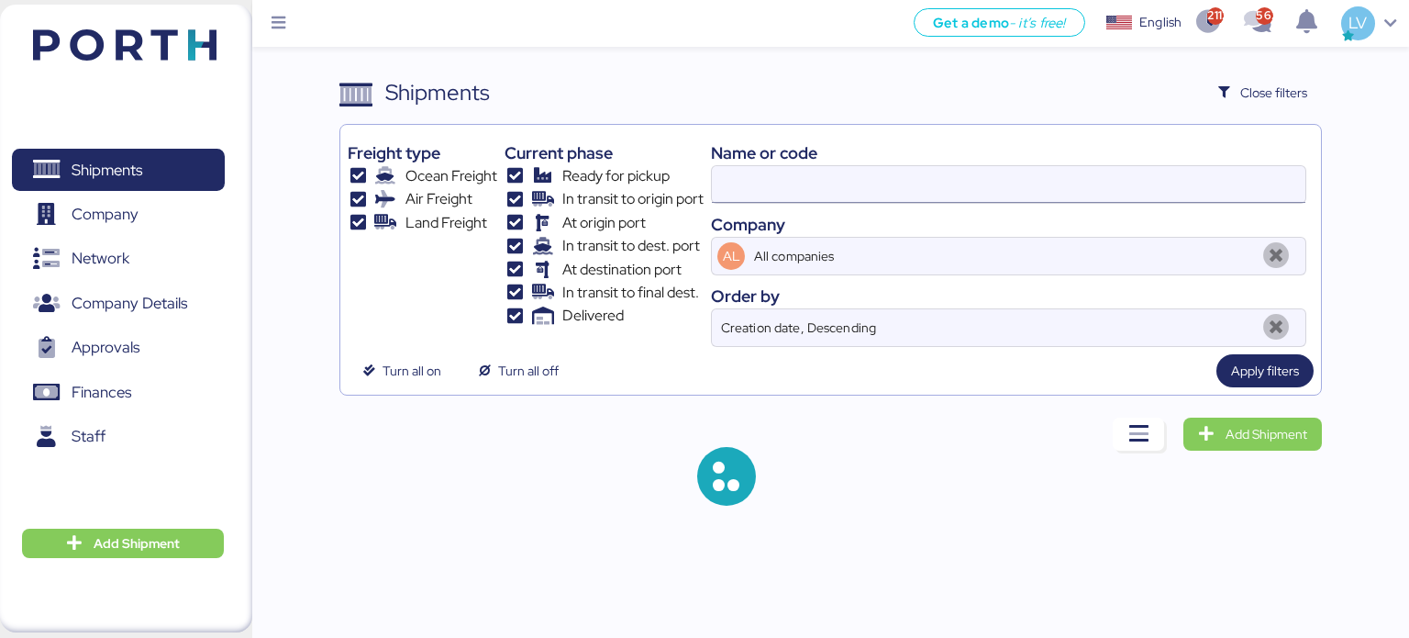
click at [1031, 185] on input at bounding box center [1009, 184] width 594 height 37
paste input "O0050763"
type input "O0050763"
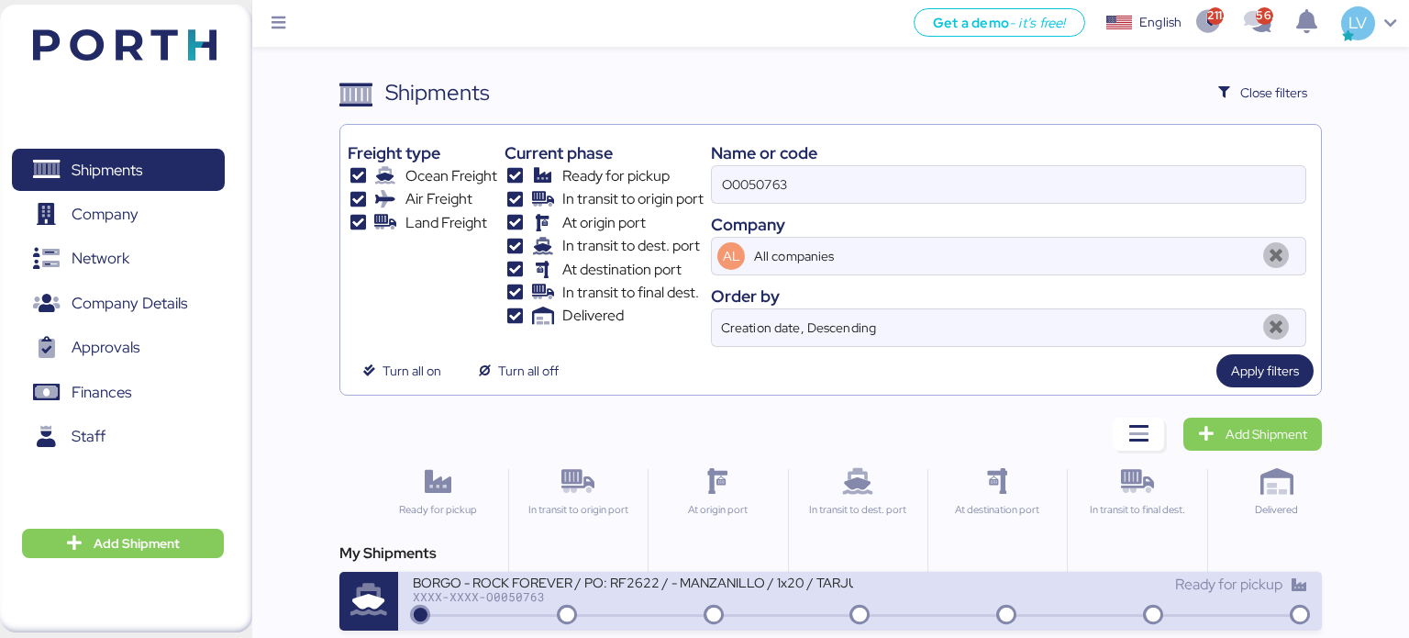
click at [557, 590] on div "XXXX-XXXX-O0050763" at bounding box center [633, 596] width 440 height 13
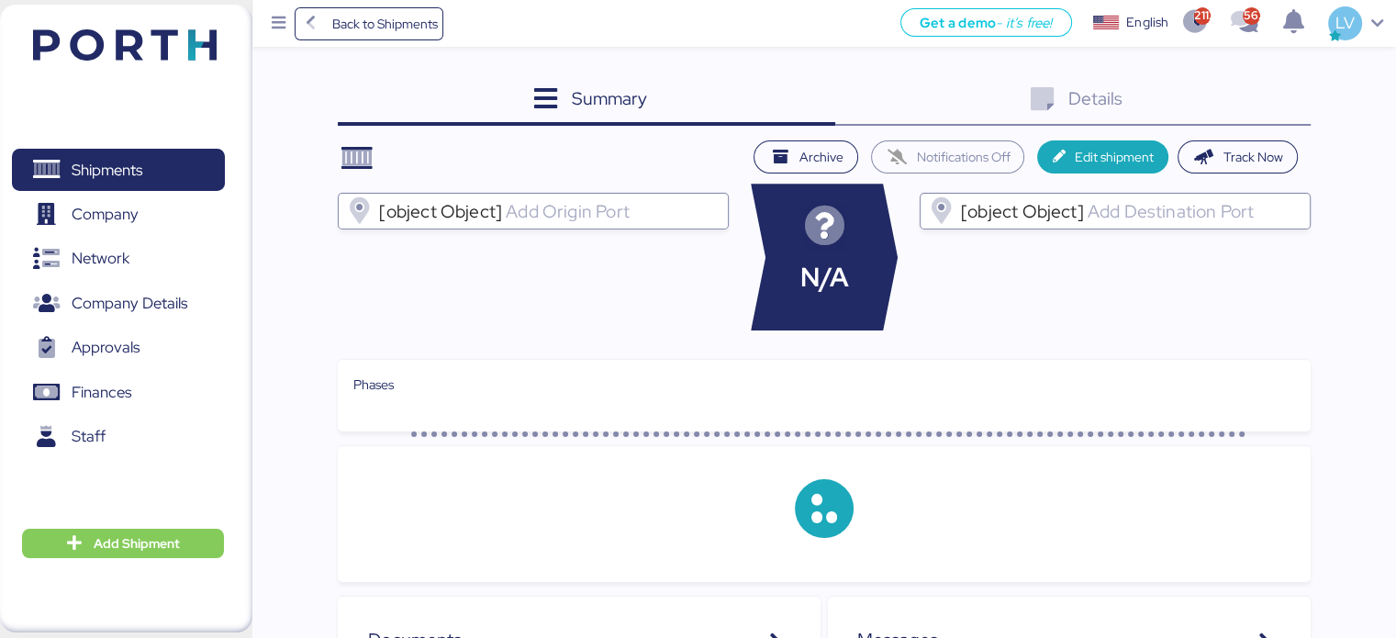
click at [1269, 76] on div "Details 0" at bounding box center [1072, 101] width 475 height 50
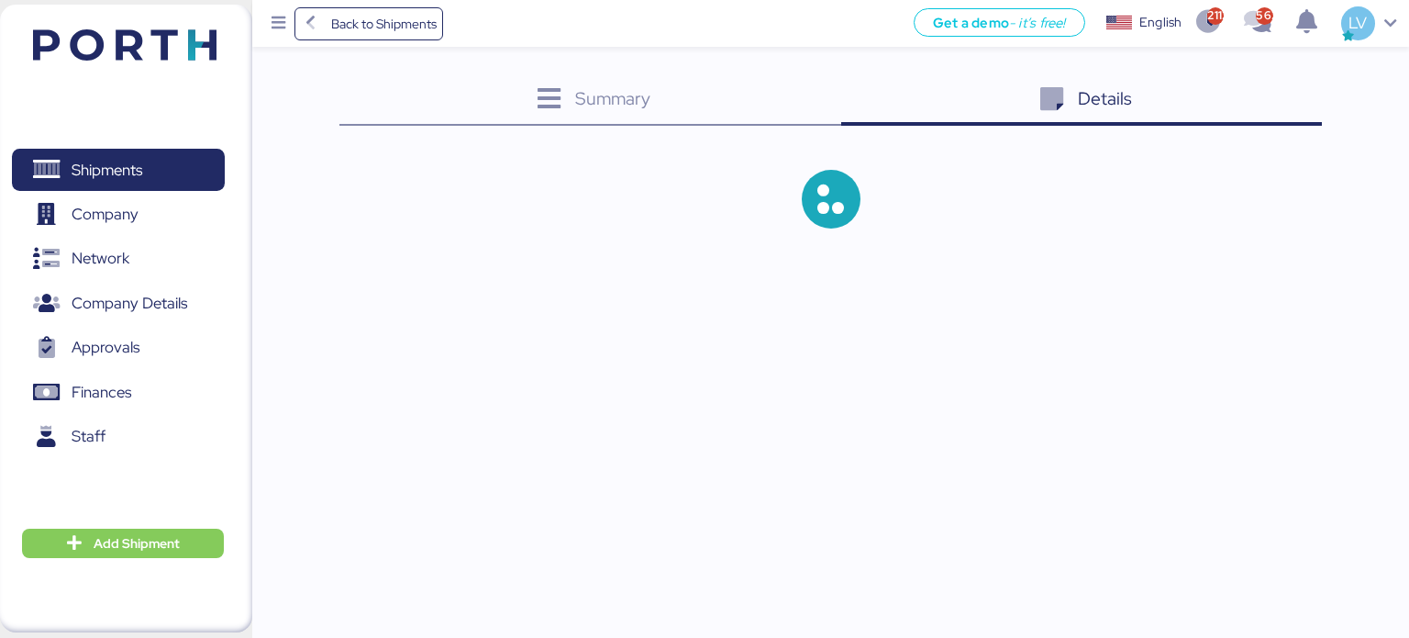
click at [1245, 94] on div "Details 0" at bounding box center [1081, 101] width 481 height 50
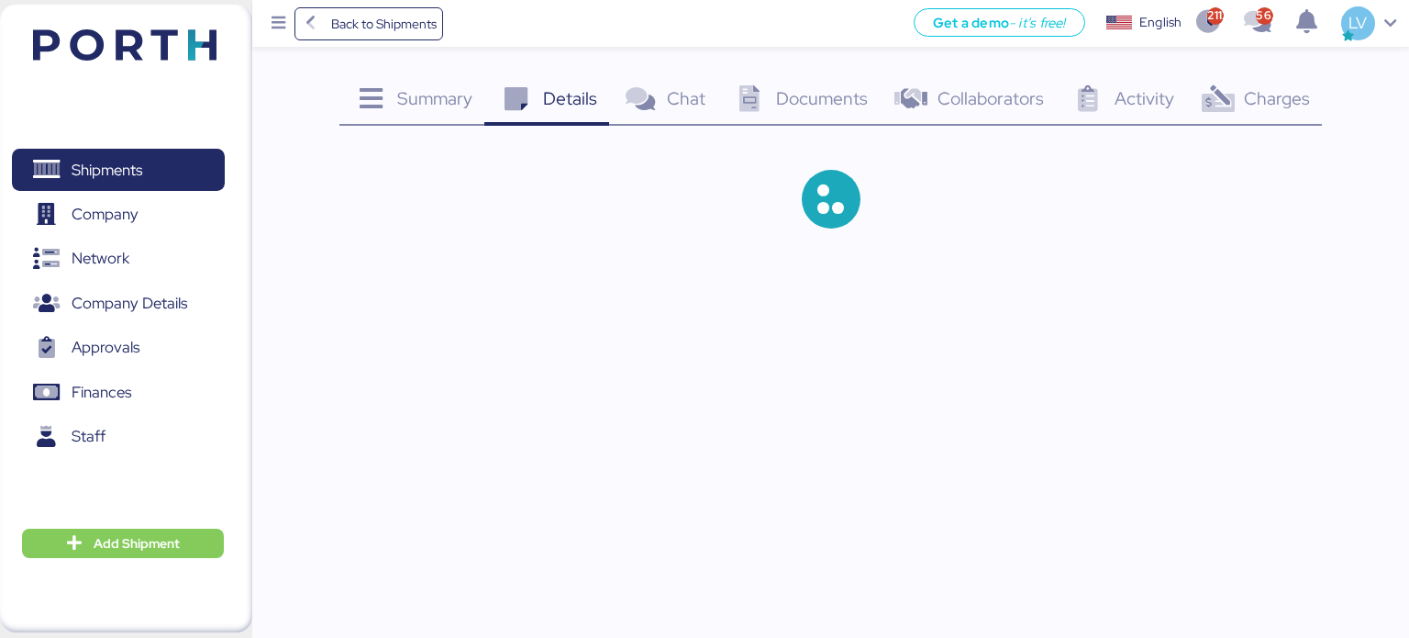
click at [1251, 104] on span "Charges" at bounding box center [1277, 98] width 66 height 24
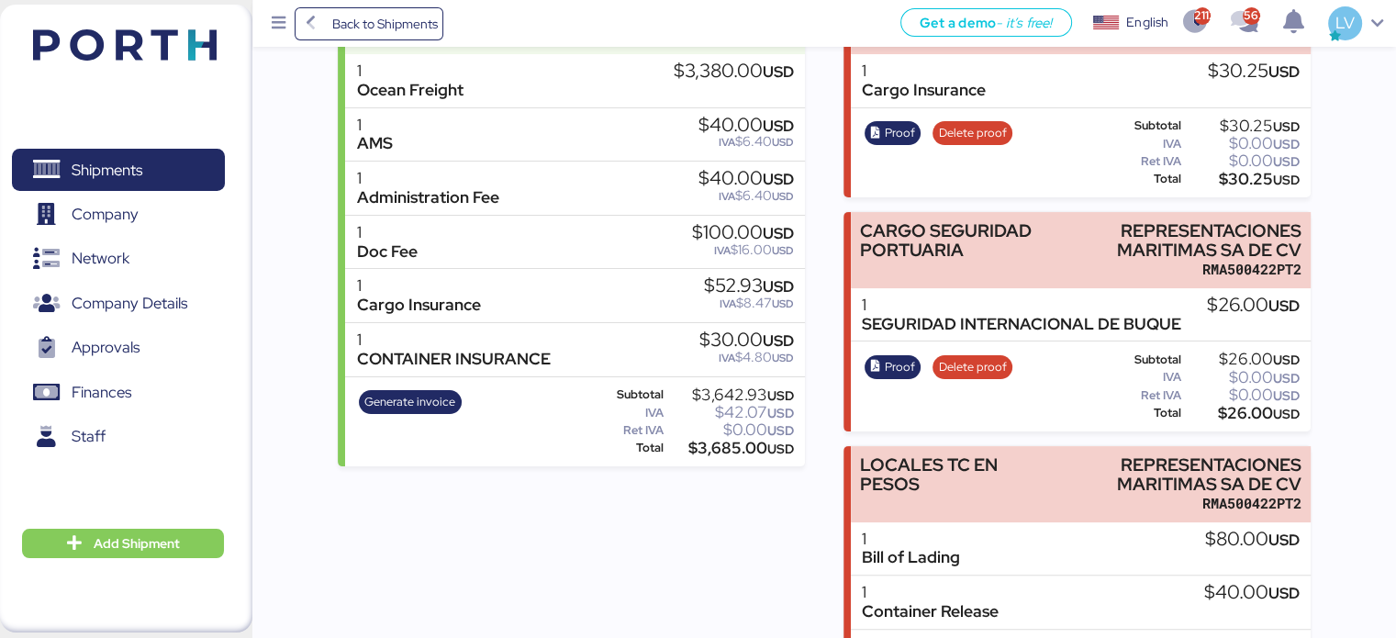
scroll to position [239, 0]
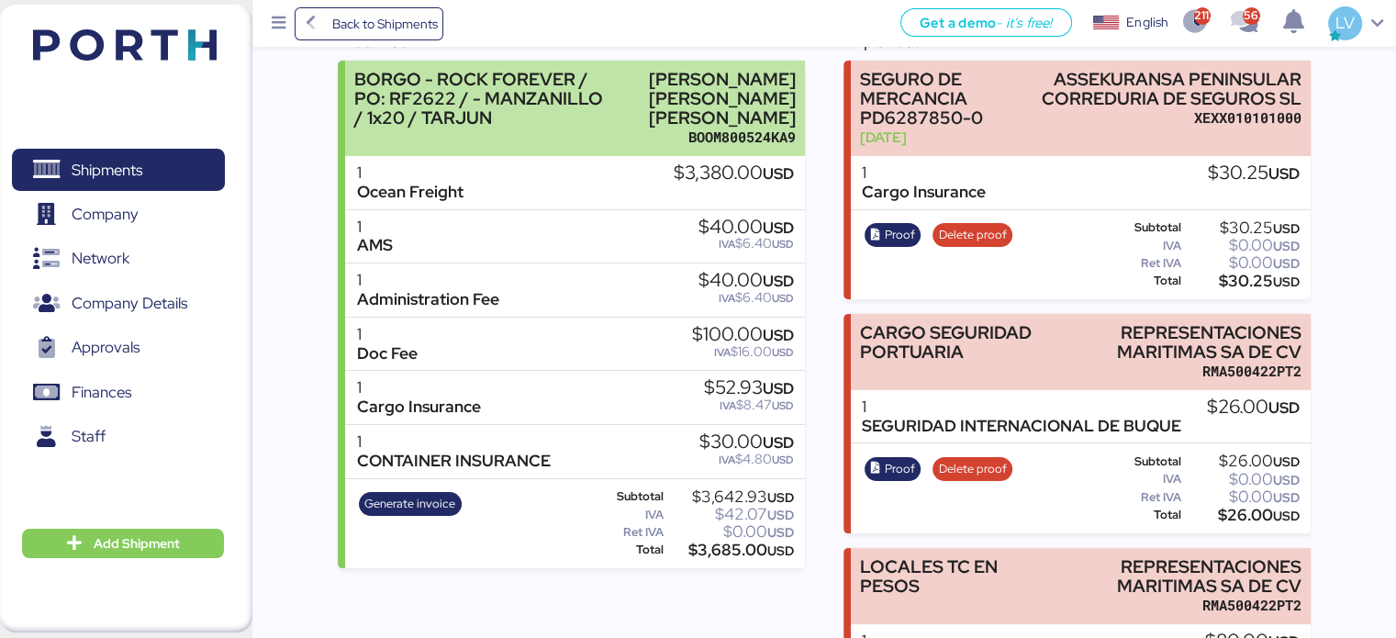
click at [697, 147] on div "BOOM800524KA9" at bounding box center [706, 137] width 180 height 19
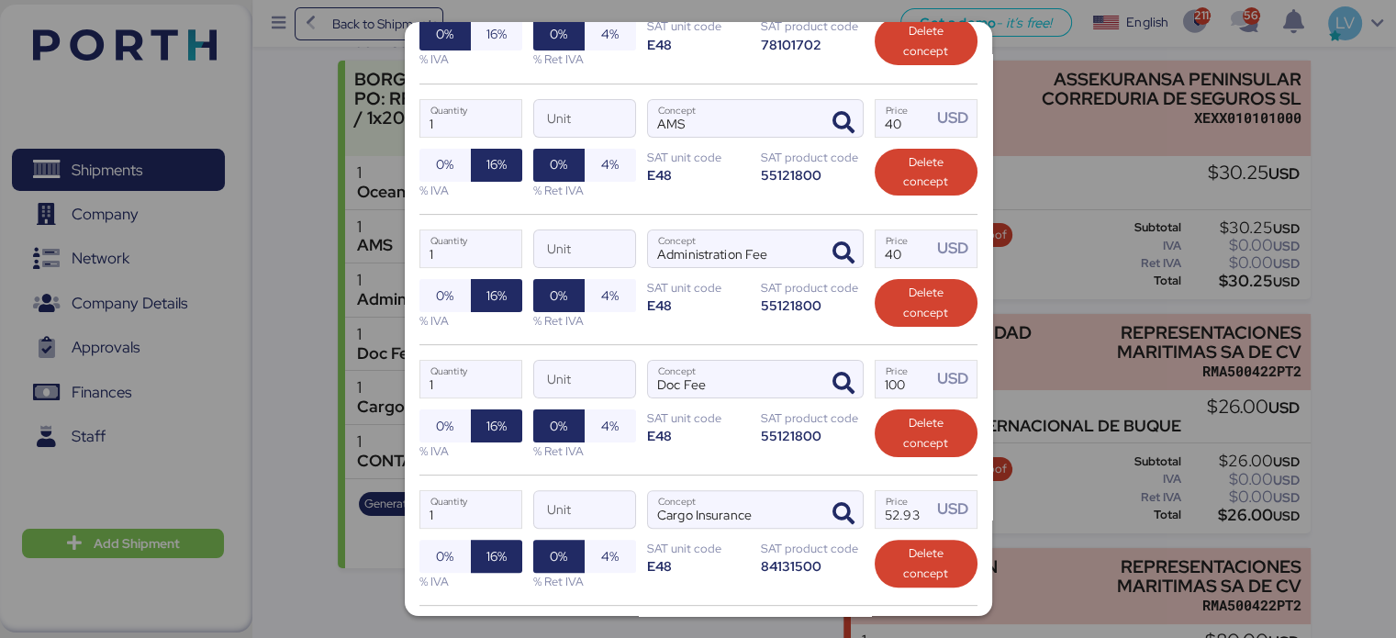
scroll to position [682, 0]
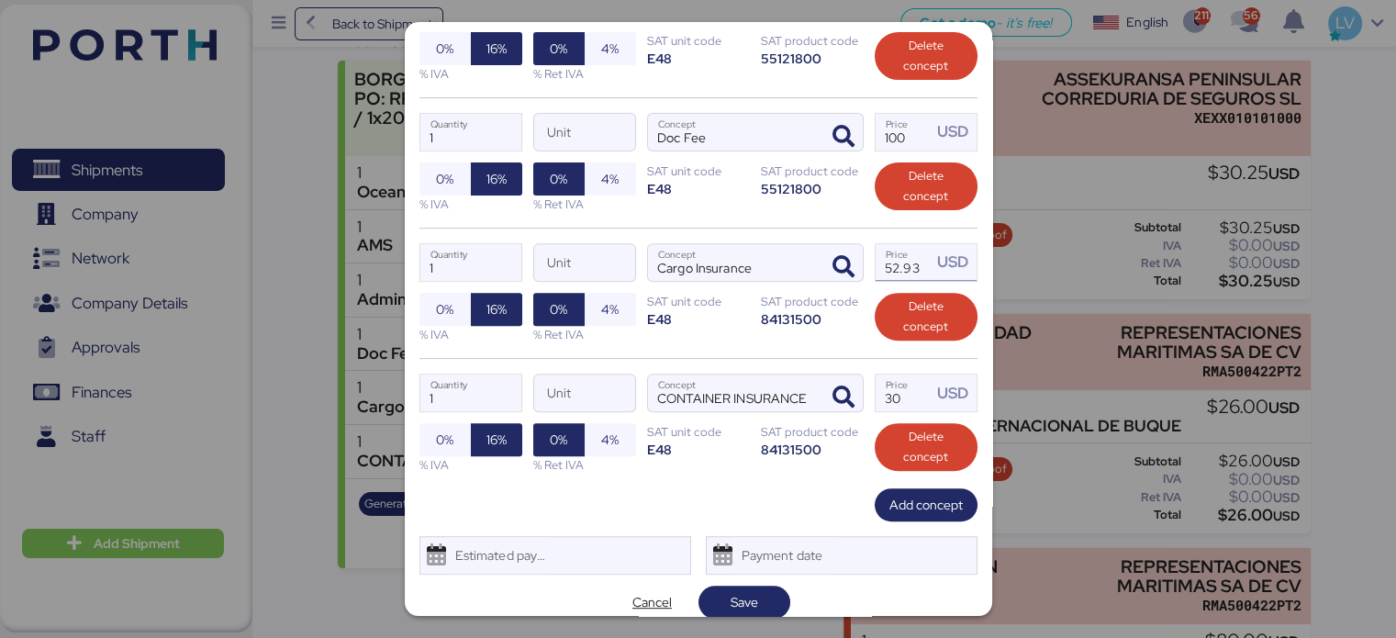
click at [881, 245] on input "52.93" at bounding box center [903, 262] width 57 height 37
type input "75"
click at [713, 590] on span "Save" at bounding box center [744, 602] width 62 height 26
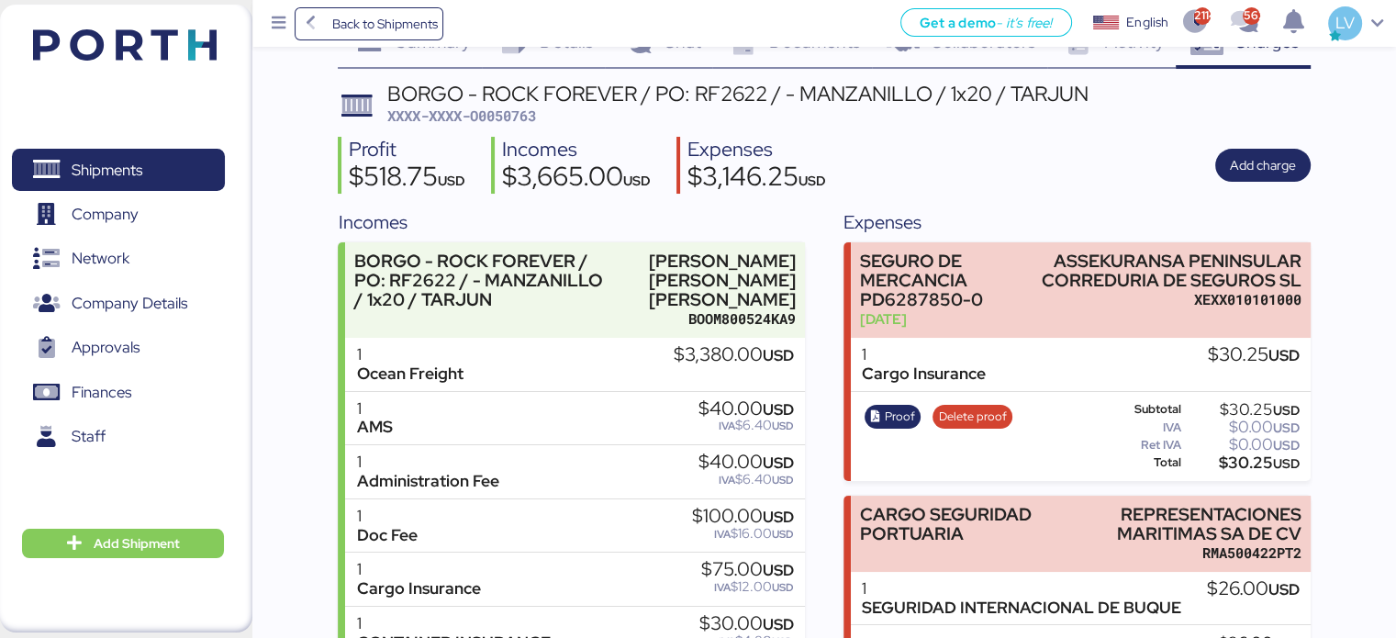
scroll to position [55, 0]
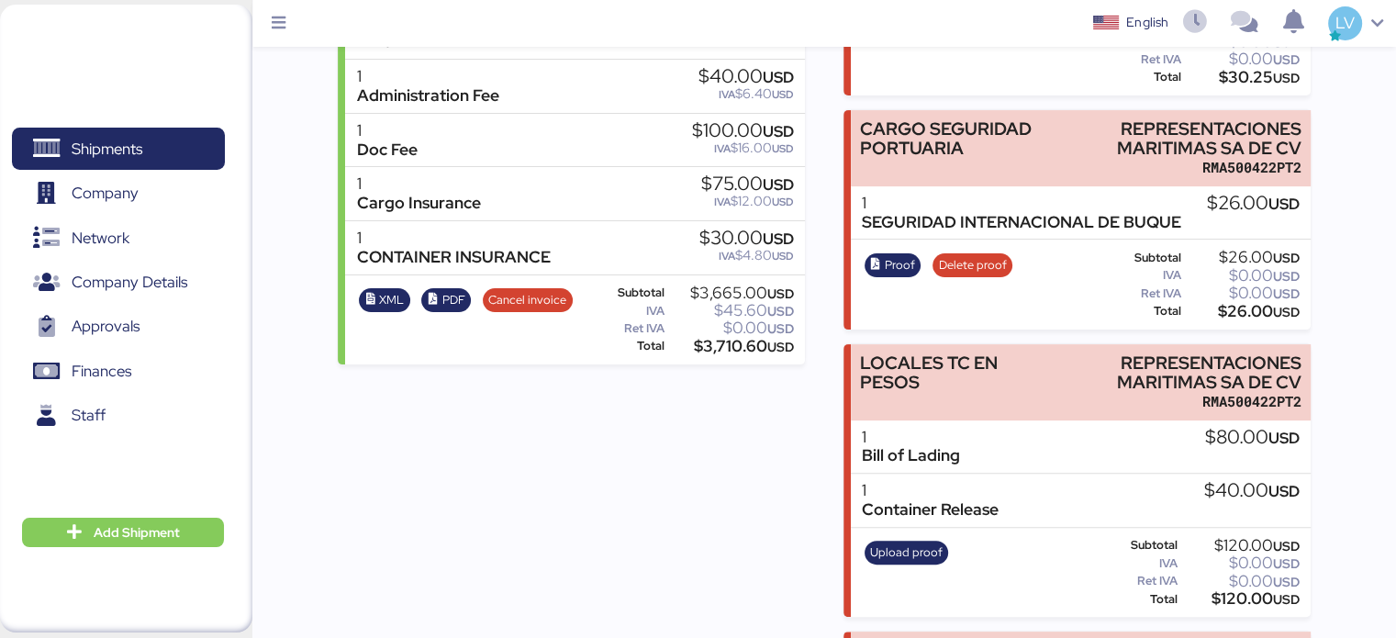
scroll to position [512, 0]
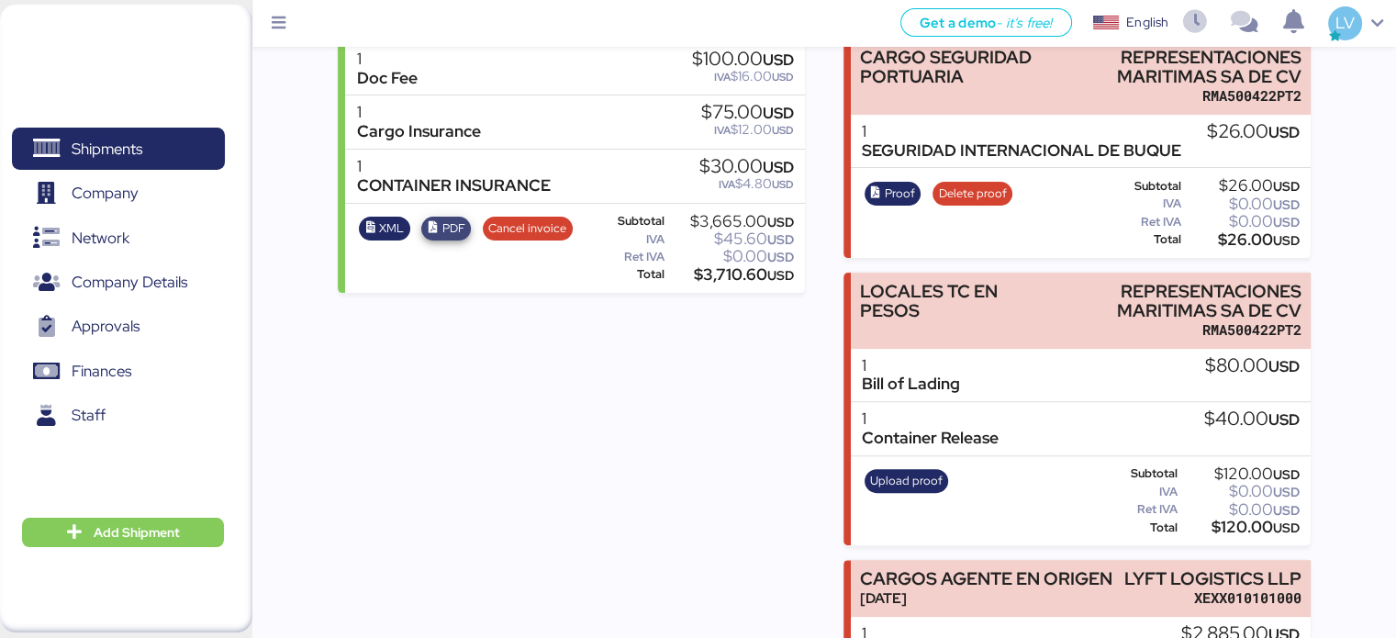
click at [452, 239] on span "PDF" at bounding box center [453, 228] width 23 height 20
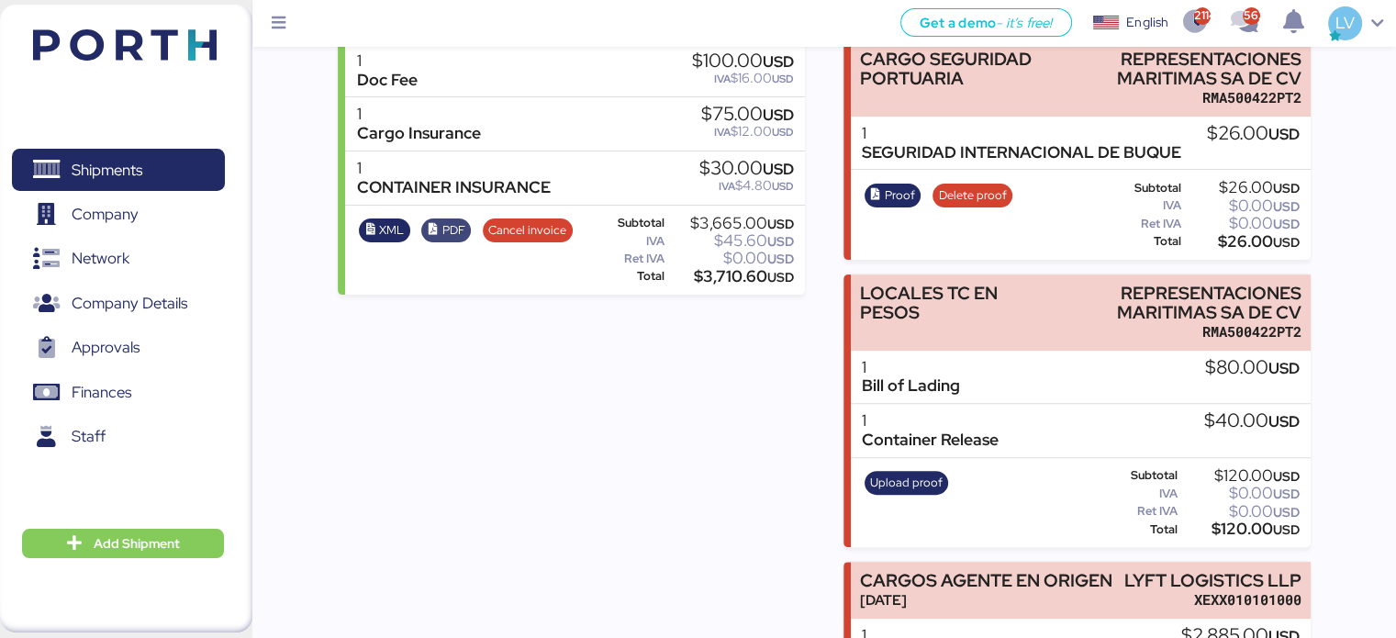
scroll to position [514, 0]
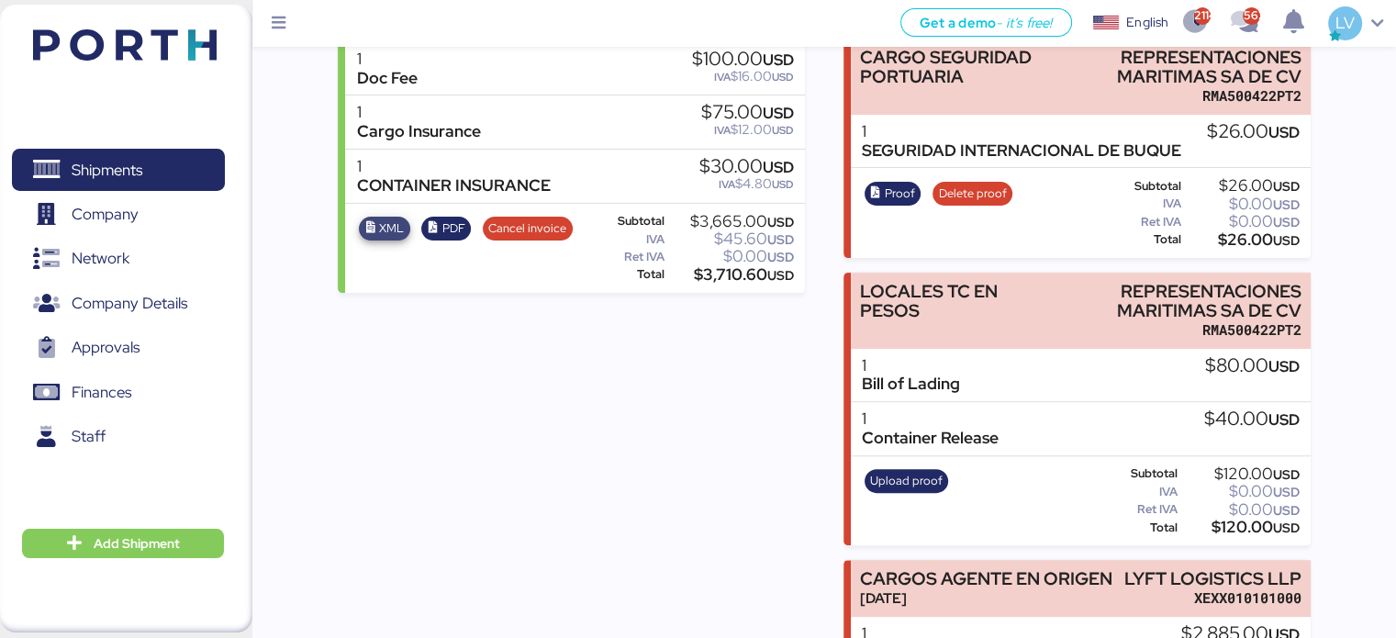
click at [378, 236] on span "XML" at bounding box center [383, 228] width 39 height 20
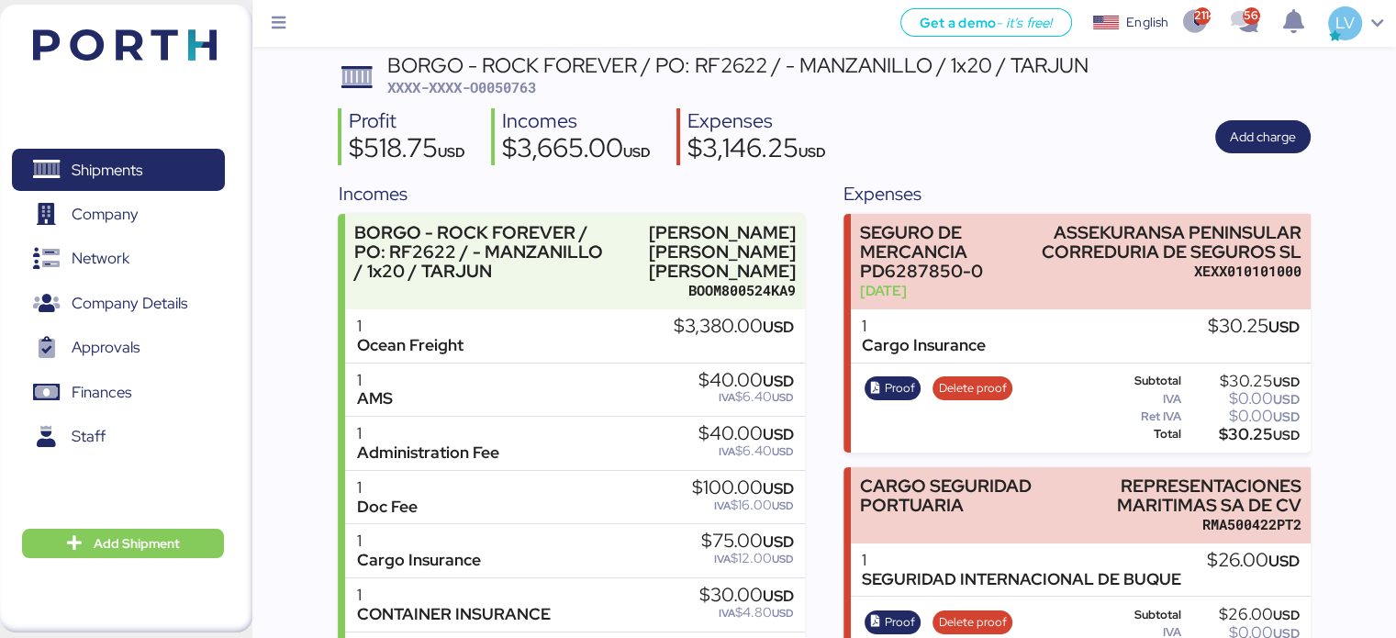
scroll to position [0, 0]
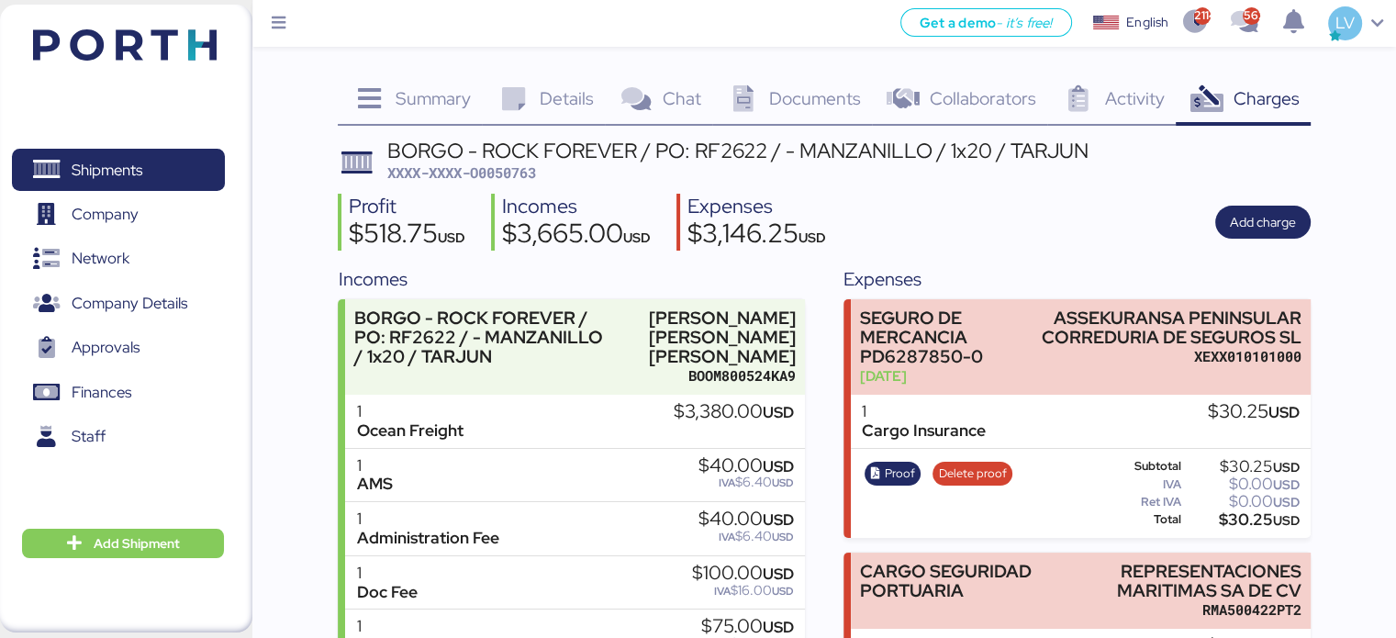
click at [141, 55] on img at bounding box center [125, 44] width 184 height 31
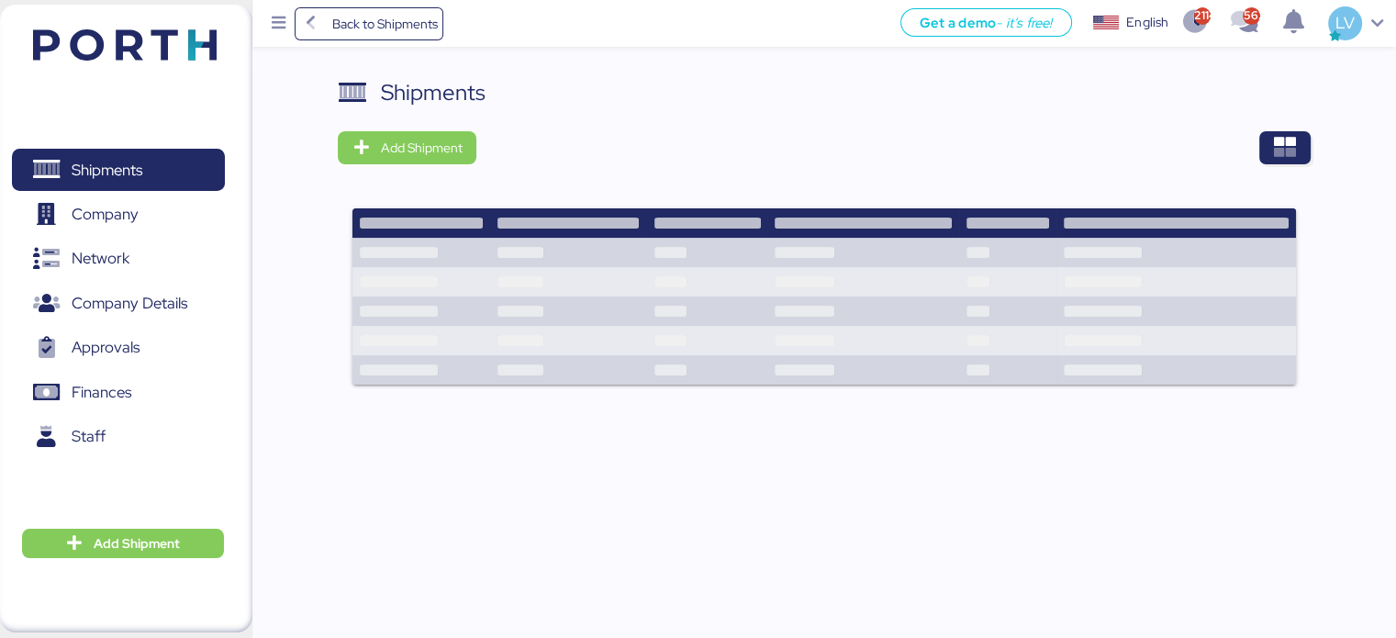
click at [1299, 168] on div "Shipments Add Shipment" at bounding box center [824, 242] width 972 height 332
click at [1297, 160] on span "button" at bounding box center [1284, 147] width 51 height 33
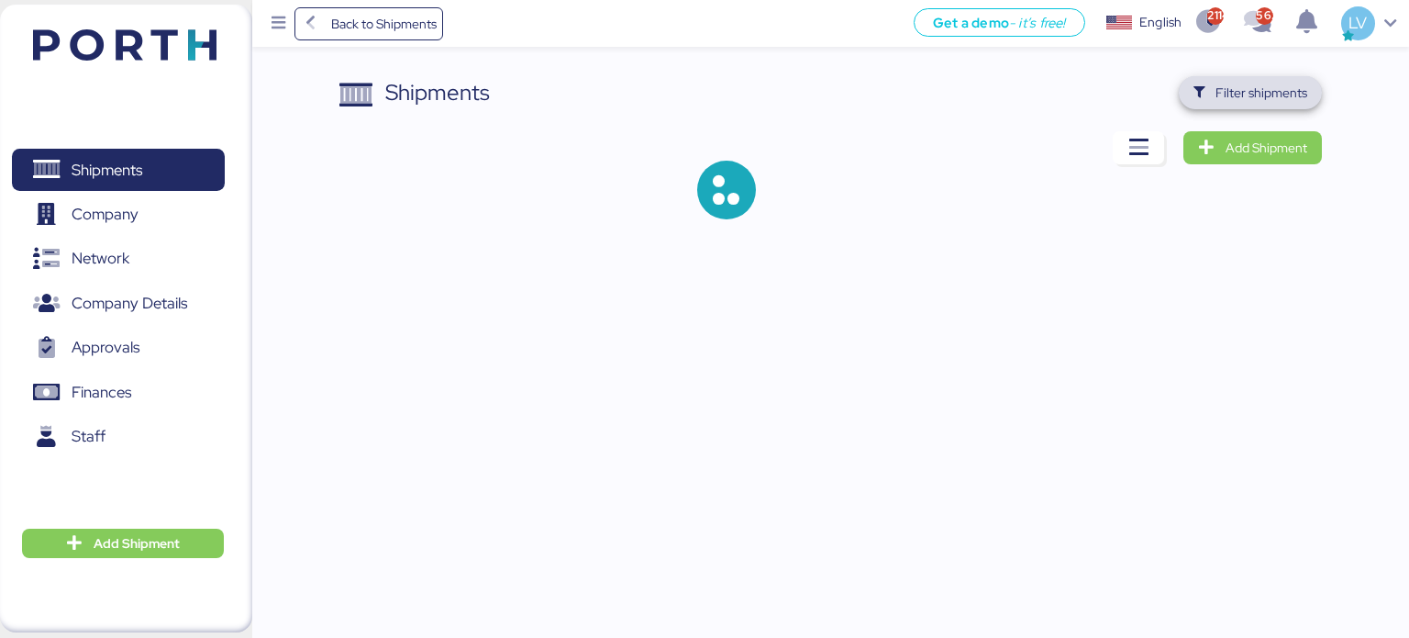
click at [1267, 104] on span "Filter shipments" at bounding box center [1251, 93] width 115 height 26
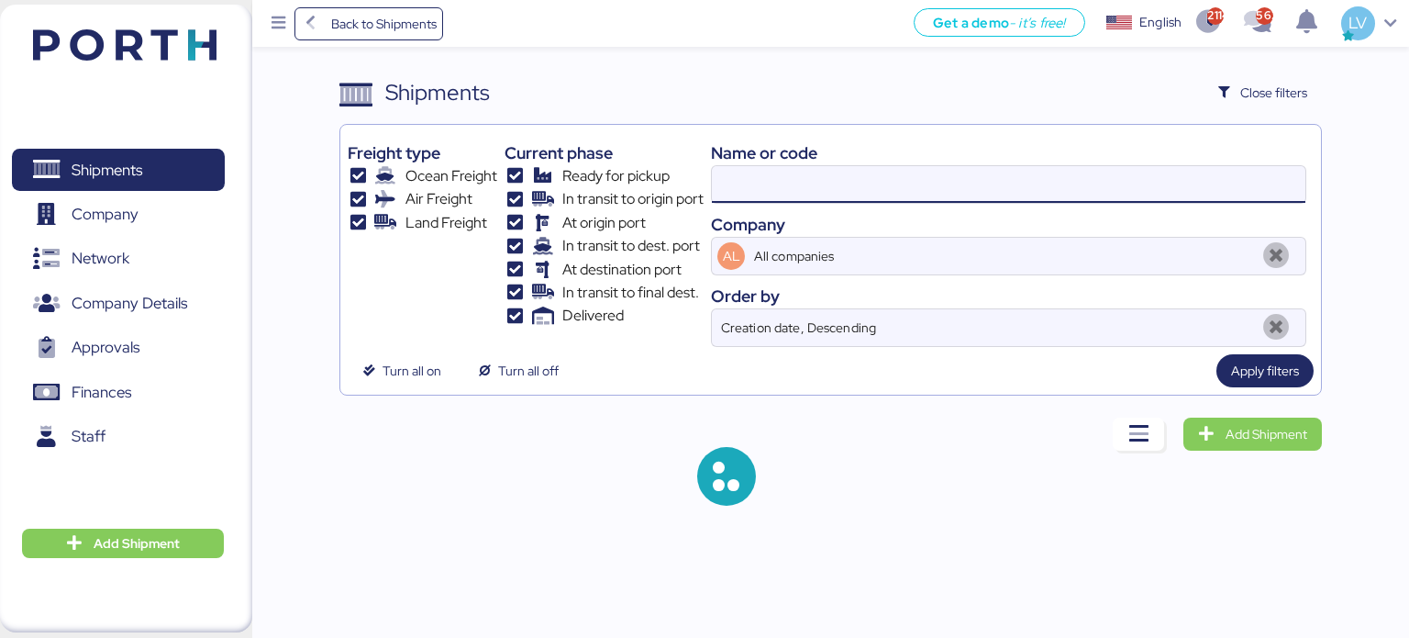
click at [1132, 183] on input at bounding box center [1009, 184] width 594 height 37
paste input "A0052047"
type input "A0052047"
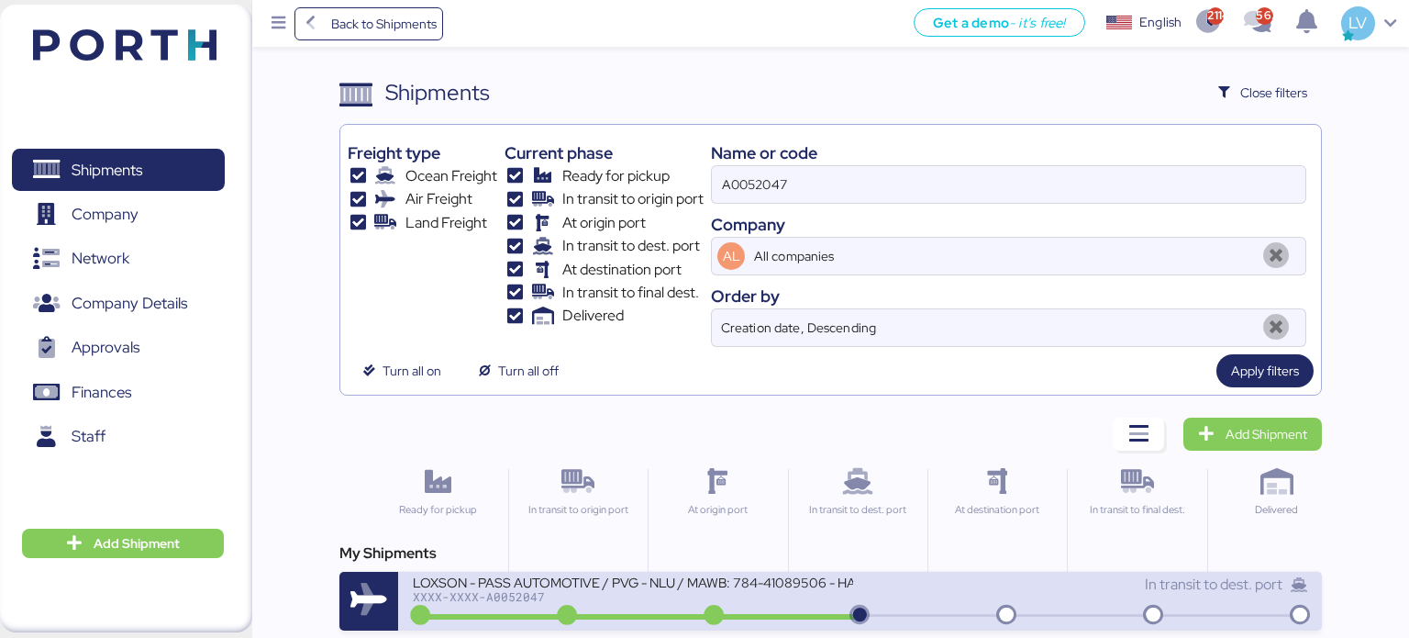
click at [593, 592] on div "XXXX-XXXX-A0052047" at bounding box center [633, 596] width 440 height 13
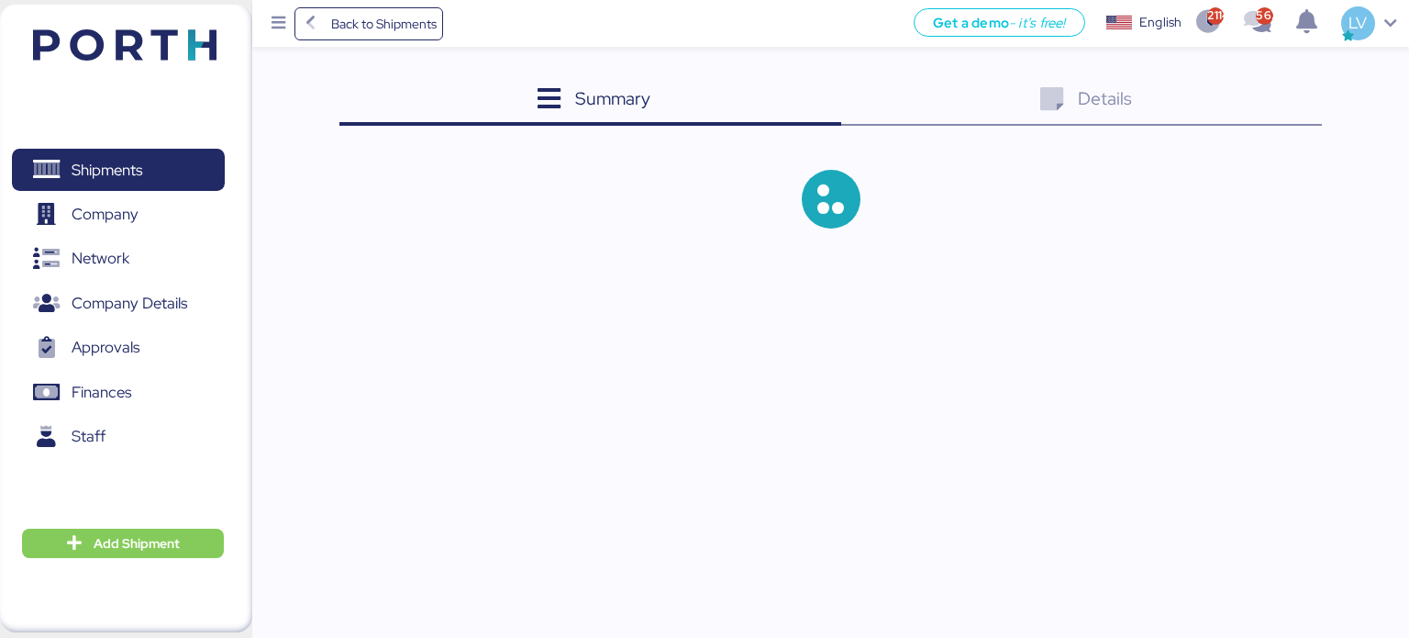
click at [1187, 98] on div "Details 0" at bounding box center [1081, 101] width 481 height 50
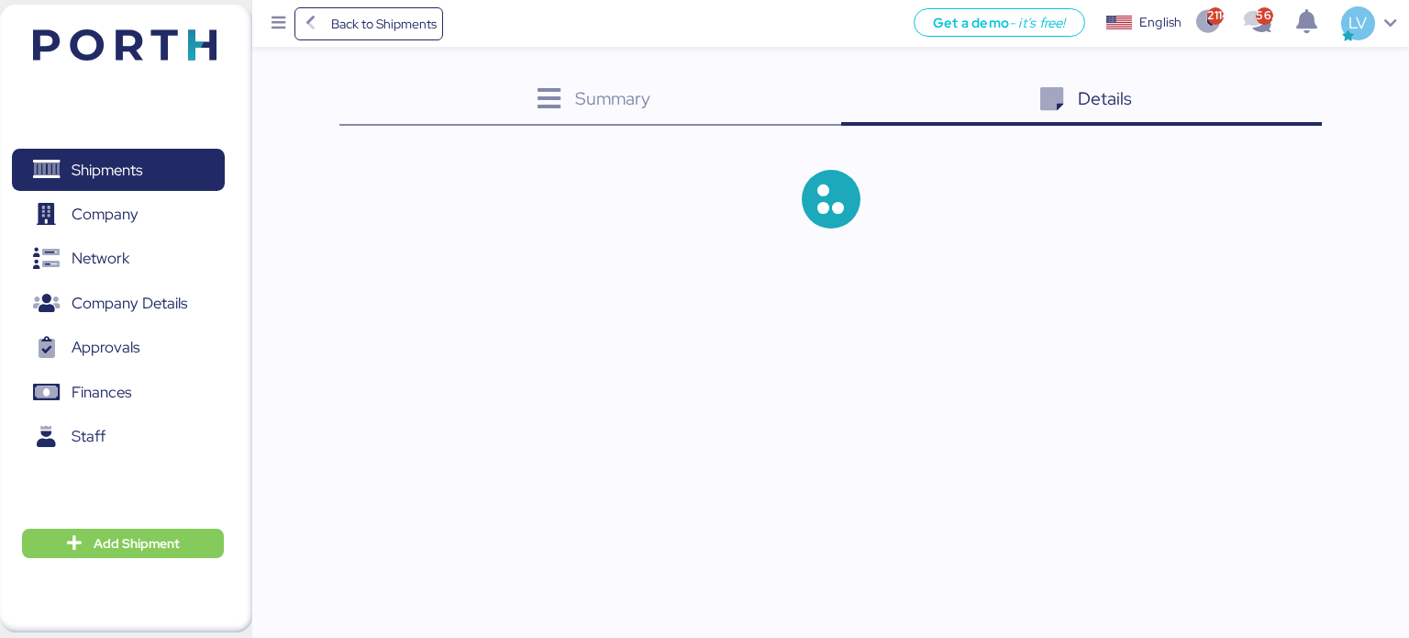
click at [1257, 109] on div "Details 0" at bounding box center [1081, 101] width 481 height 50
click at [1280, 96] on div "Details 0" at bounding box center [1081, 101] width 481 height 50
click at [1270, 97] on div "Details 0" at bounding box center [1081, 101] width 481 height 50
click at [1269, 98] on div "Summary 0 Details 0" at bounding box center [831, 101] width 984 height 50
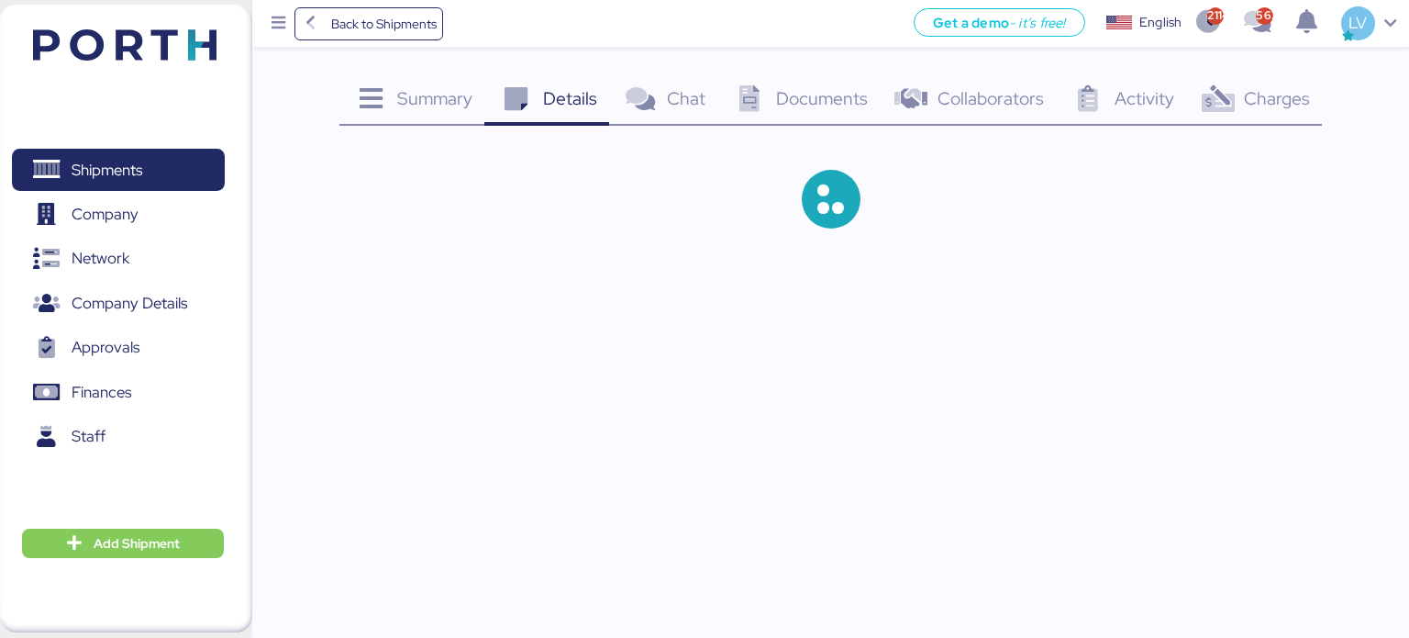
click at [1166, 103] on span "Activity" at bounding box center [1145, 98] width 60 height 24
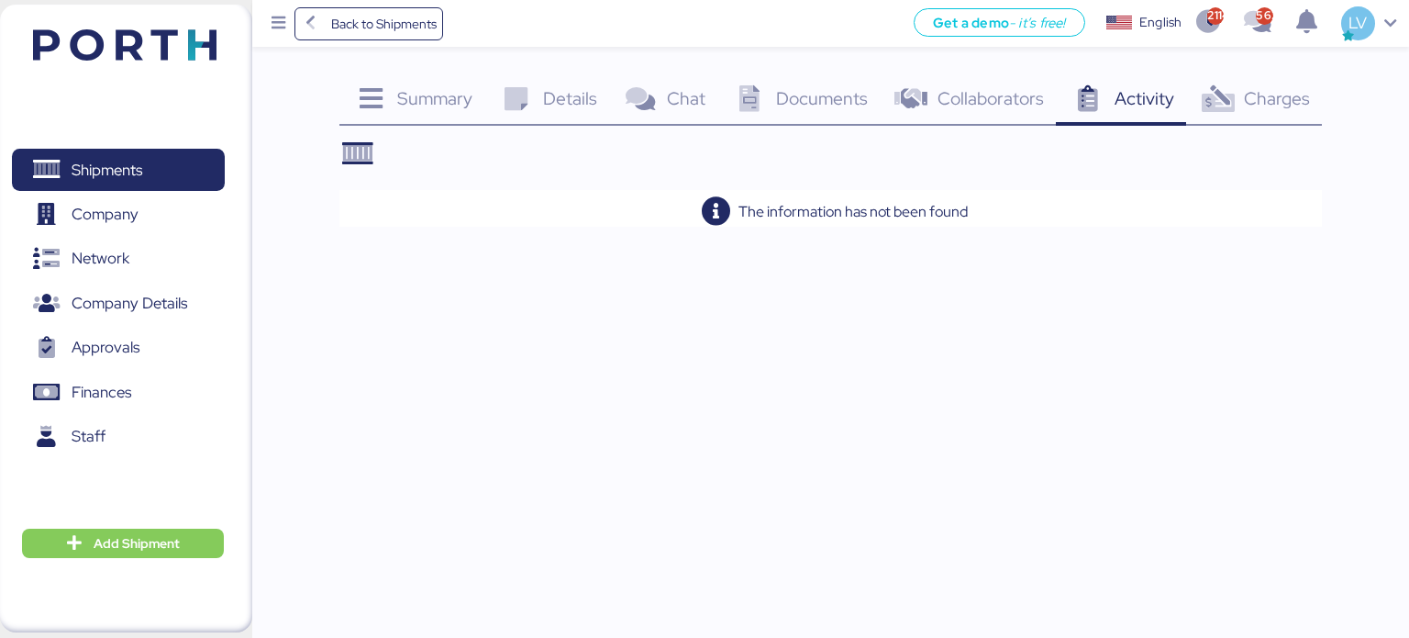
click at [1220, 91] on icon at bounding box center [1217, 99] width 39 height 27
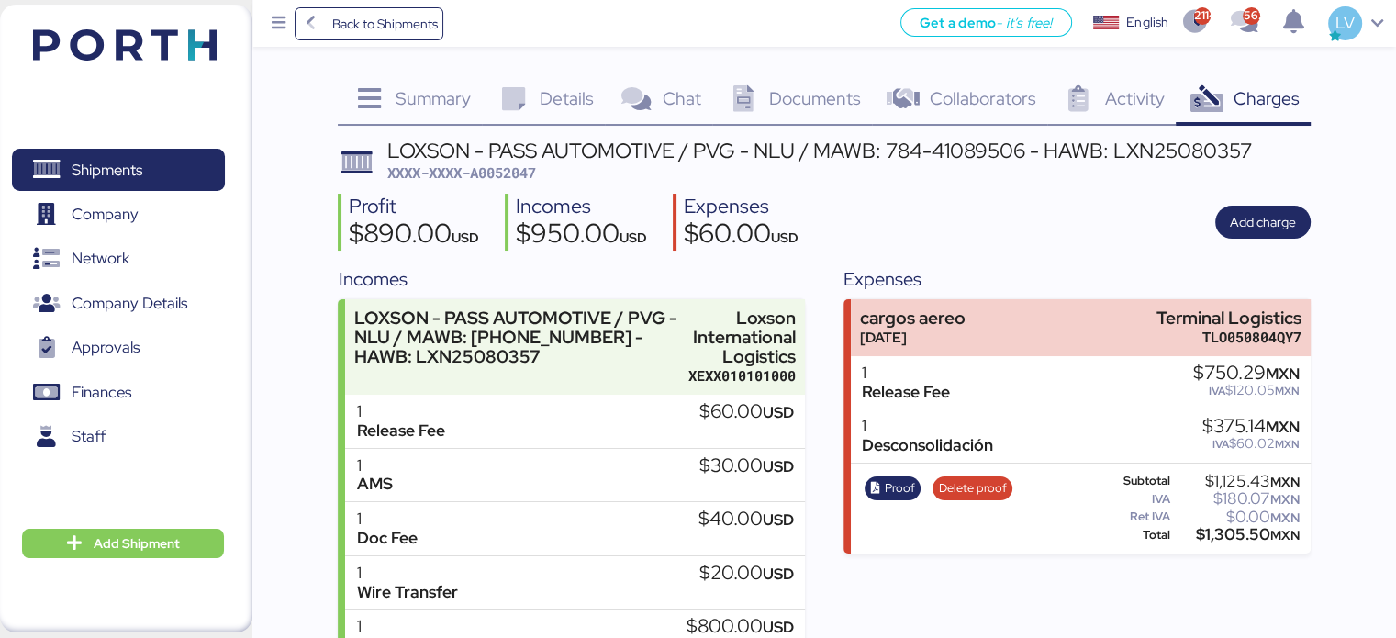
scroll to position [128, 0]
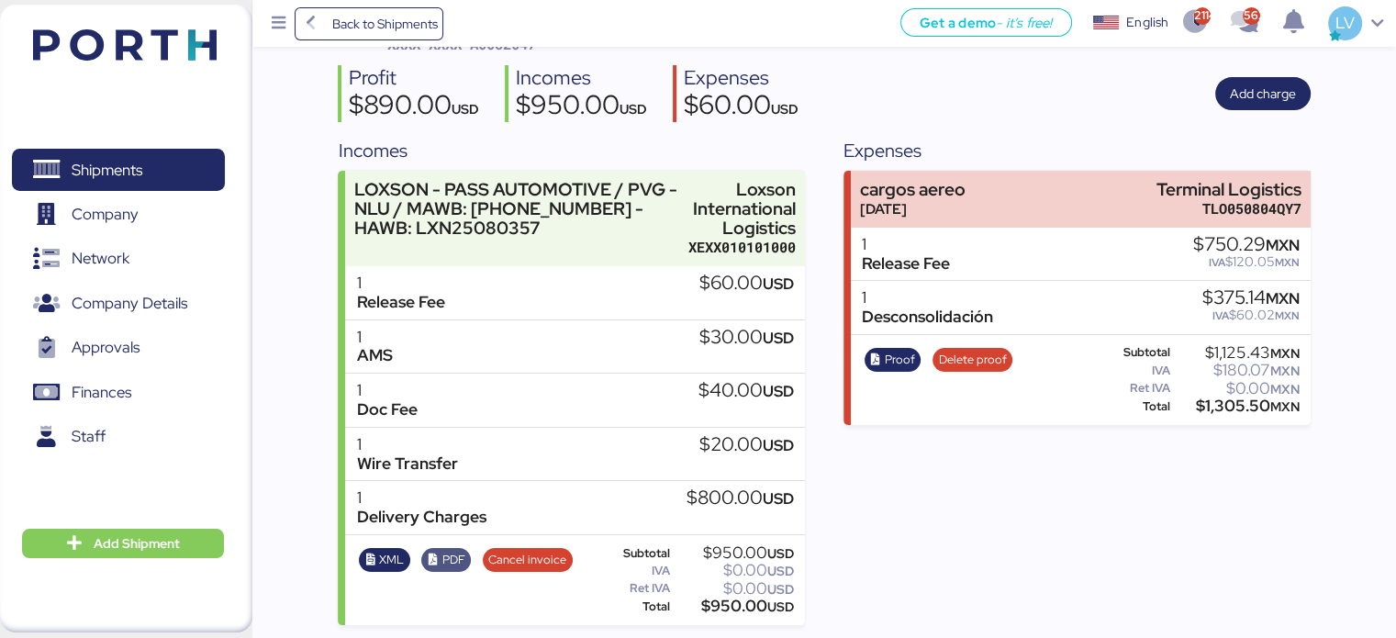
click at [444, 548] on span "PDF" at bounding box center [446, 560] width 50 height 24
